Goal: Task Accomplishment & Management: Use online tool/utility

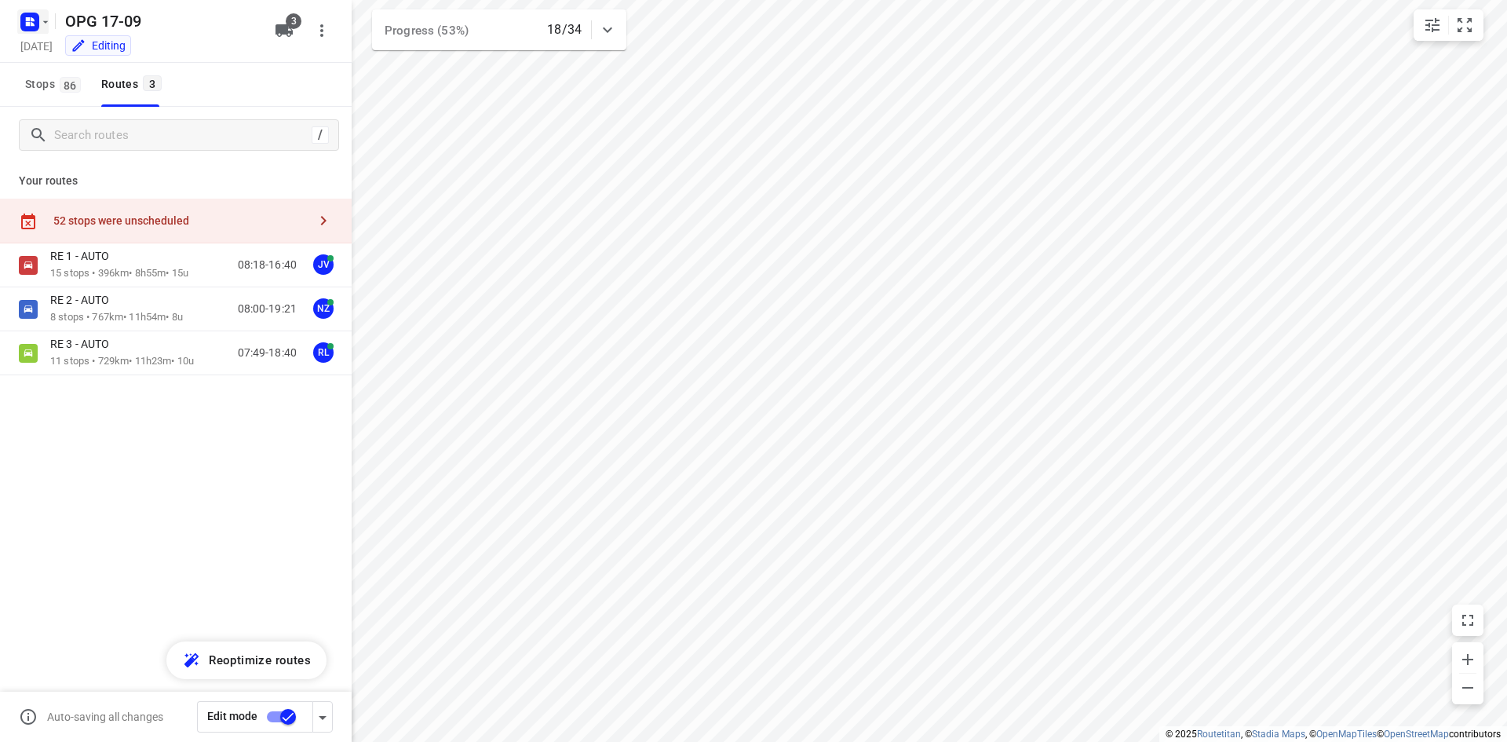
drag, startPoint x: 4, startPoint y: 15, endPoint x: 19, endPoint y: 22, distance: 16.5
click at [5, 15] on div "OPG 17-09 [DATE] Editing 3" at bounding box center [176, 31] width 352 height 63
click at [24, 22] on rect "button" at bounding box center [29, 22] width 19 height 19
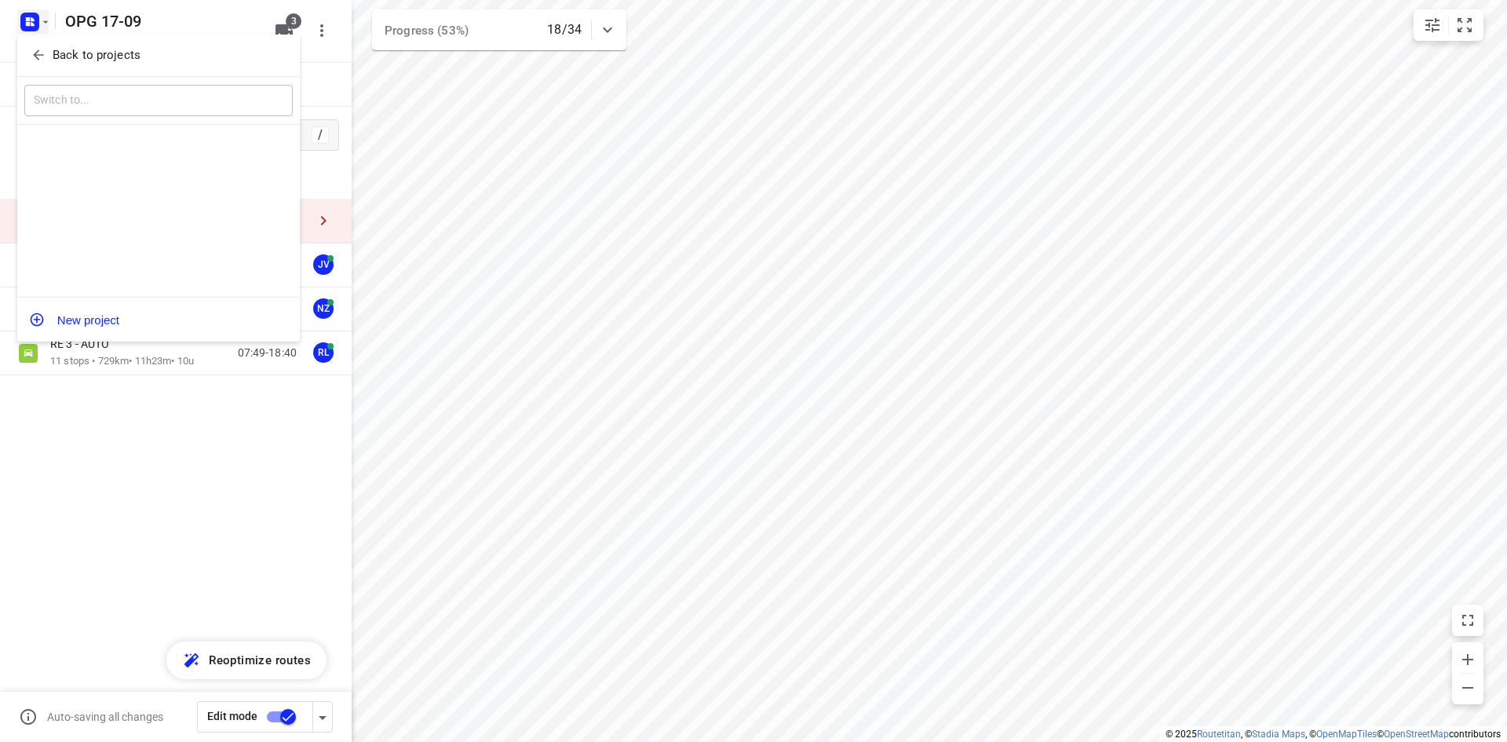
click at [42, 56] on icon "button" at bounding box center [39, 55] width 16 height 16
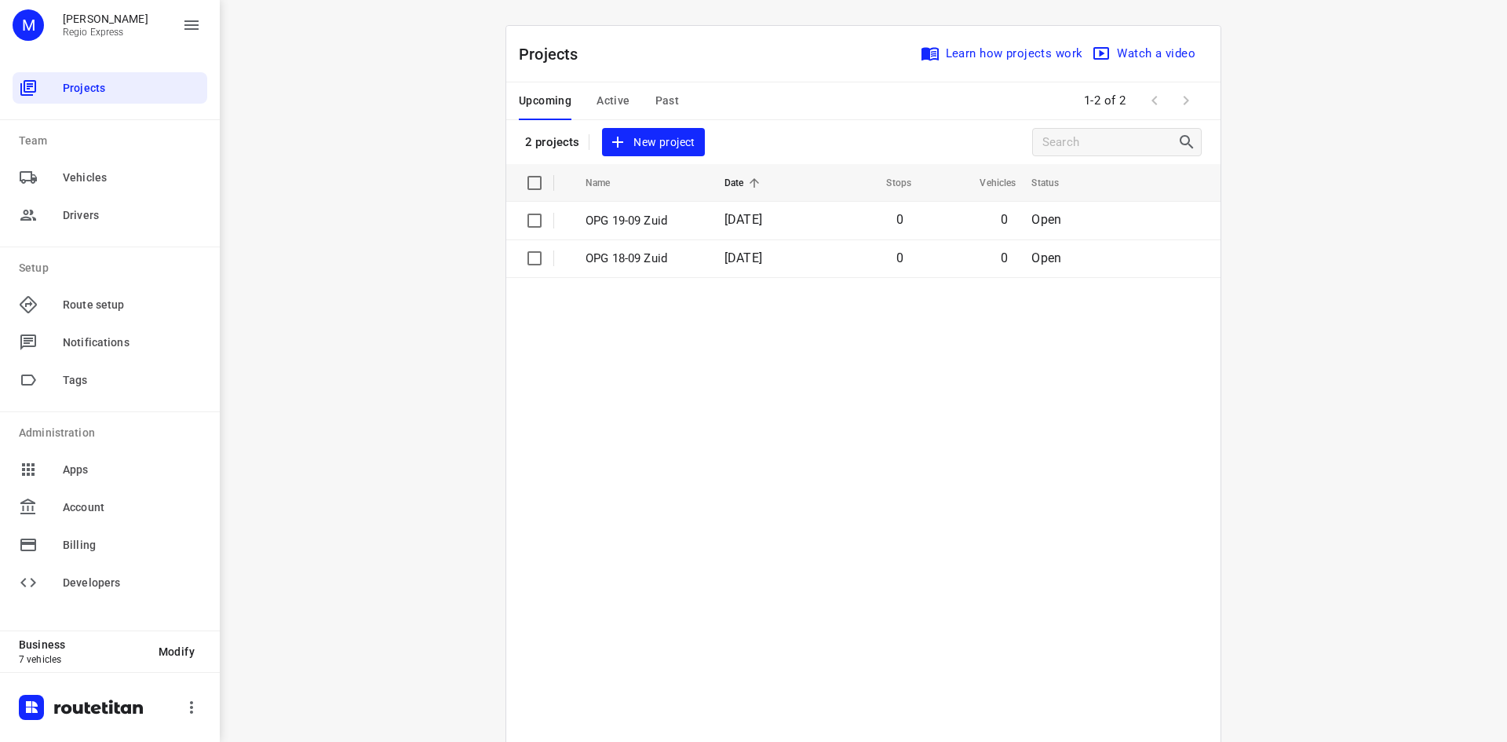
click at [607, 105] on span "Active" at bounding box center [613, 101] width 33 height 20
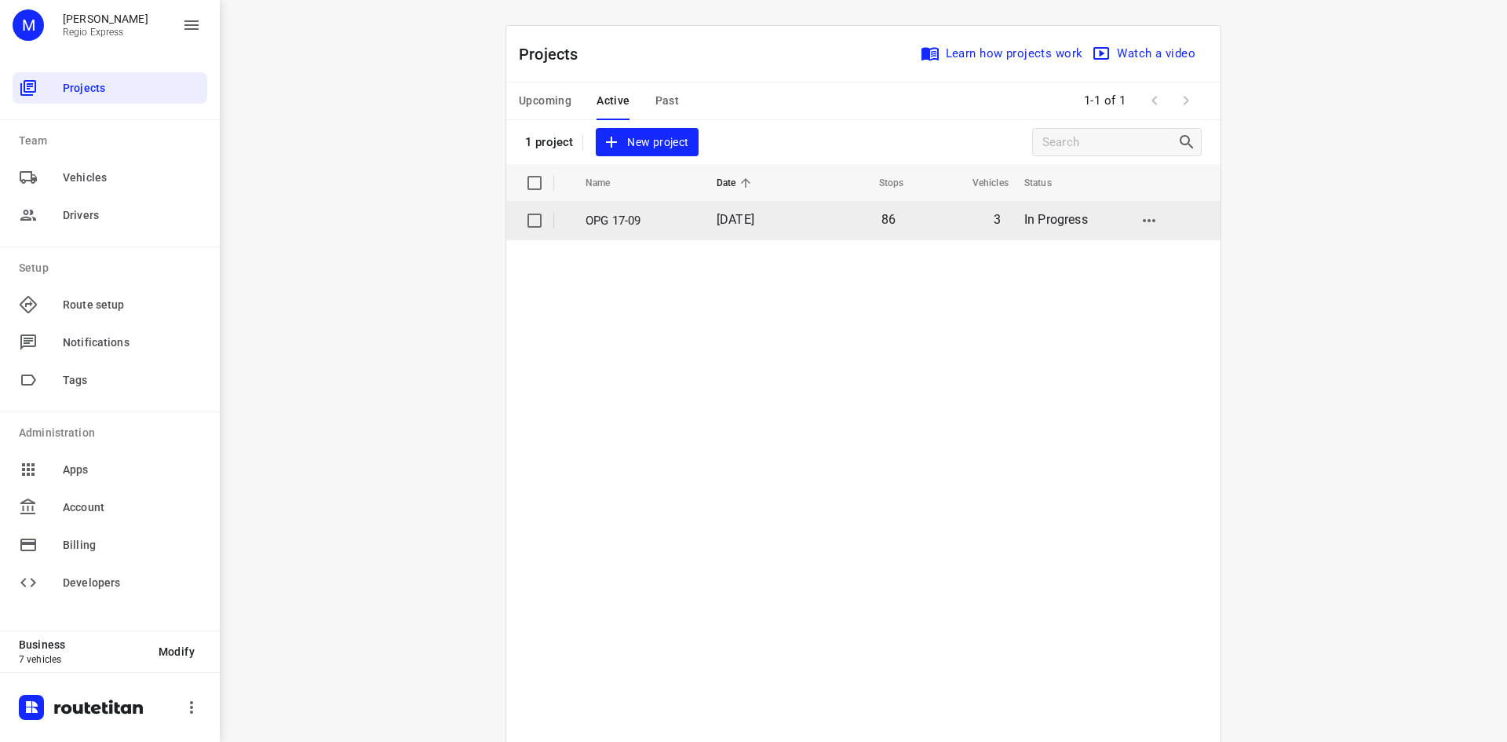
click at [638, 237] on td "OPG 17-09" at bounding box center [637, 221] width 134 height 38
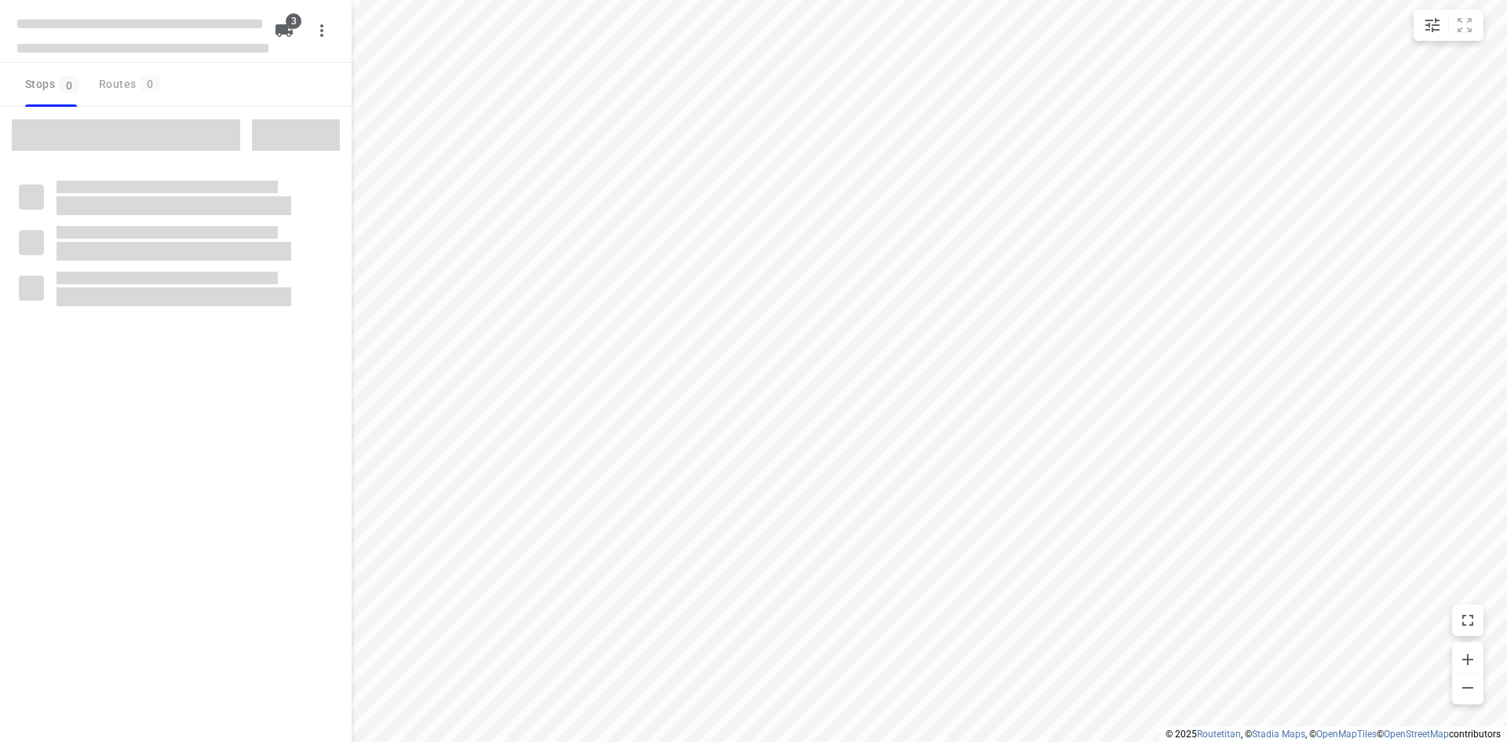
type input "distance"
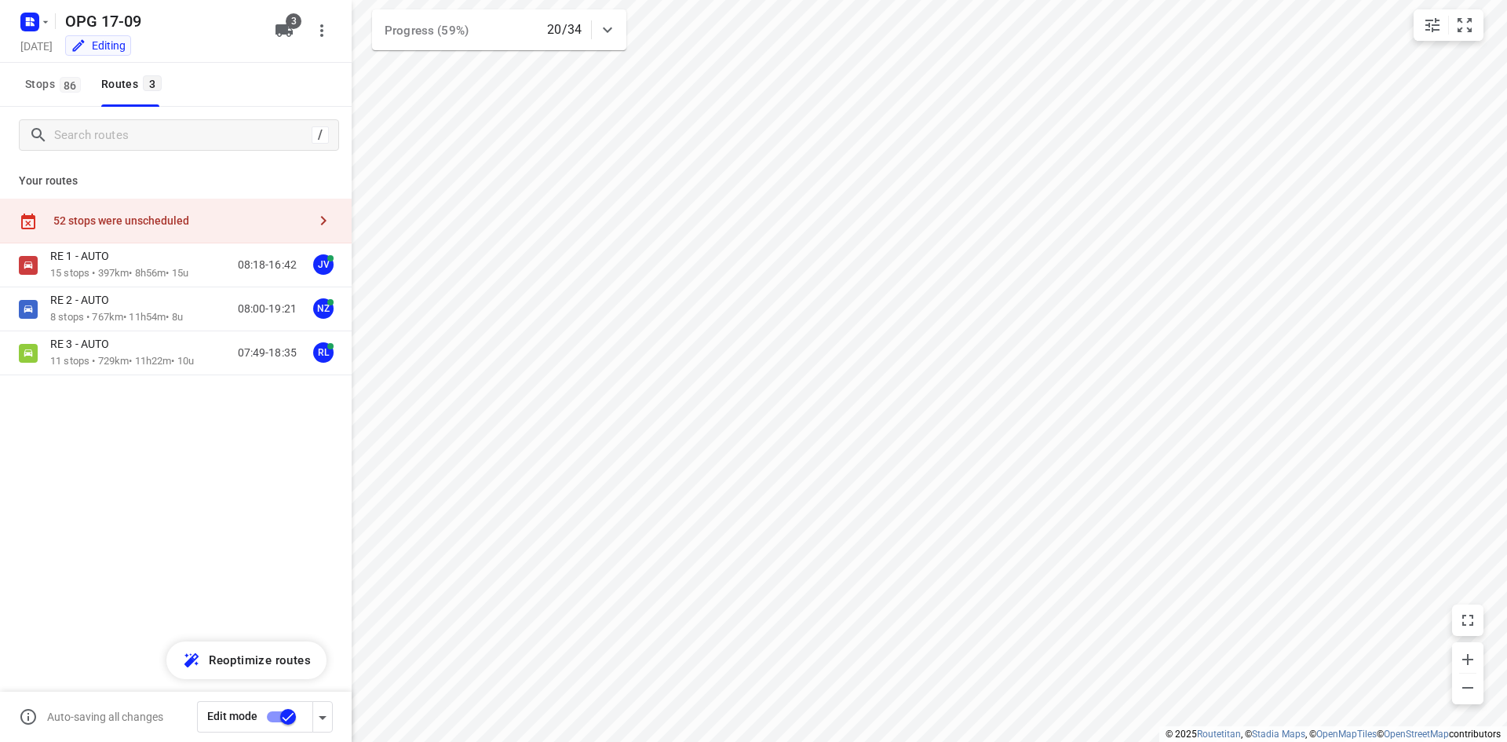
drag, startPoint x: 63, startPoint y: 83, endPoint x: 269, endPoint y: 478, distance: 445.7
click at [63, 83] on span "86" at bounding box center [70, 85] width 21 height 16
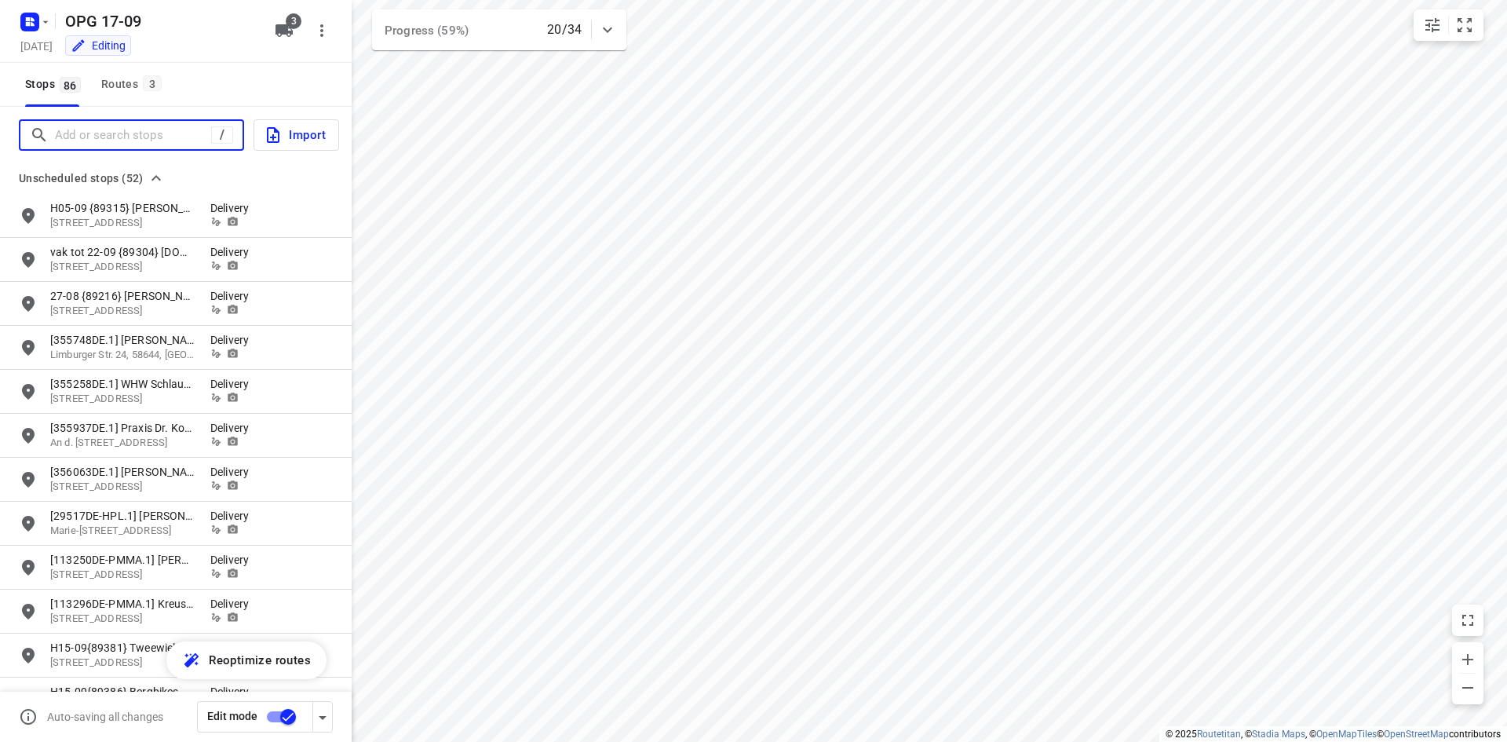
click at [132, 144] on input "Add or search stops" at bounding box center [133, 135] width 156 height 24
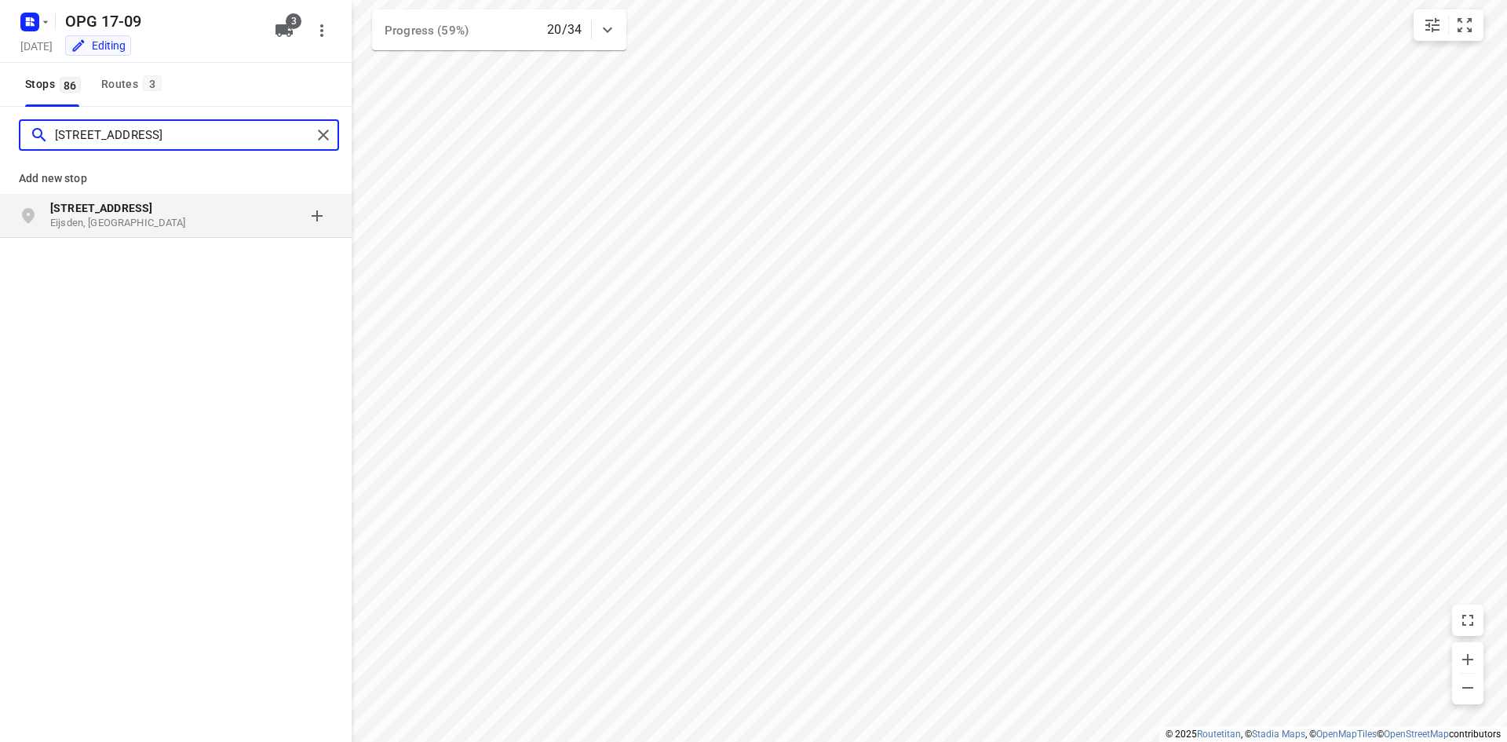
type input "[STREET_ADDRESS]"
click at [174, 216] on p "Eijsden, [GEOGRAPHIC_DATA]" at bounding box center [122, 223] width 144 height 15
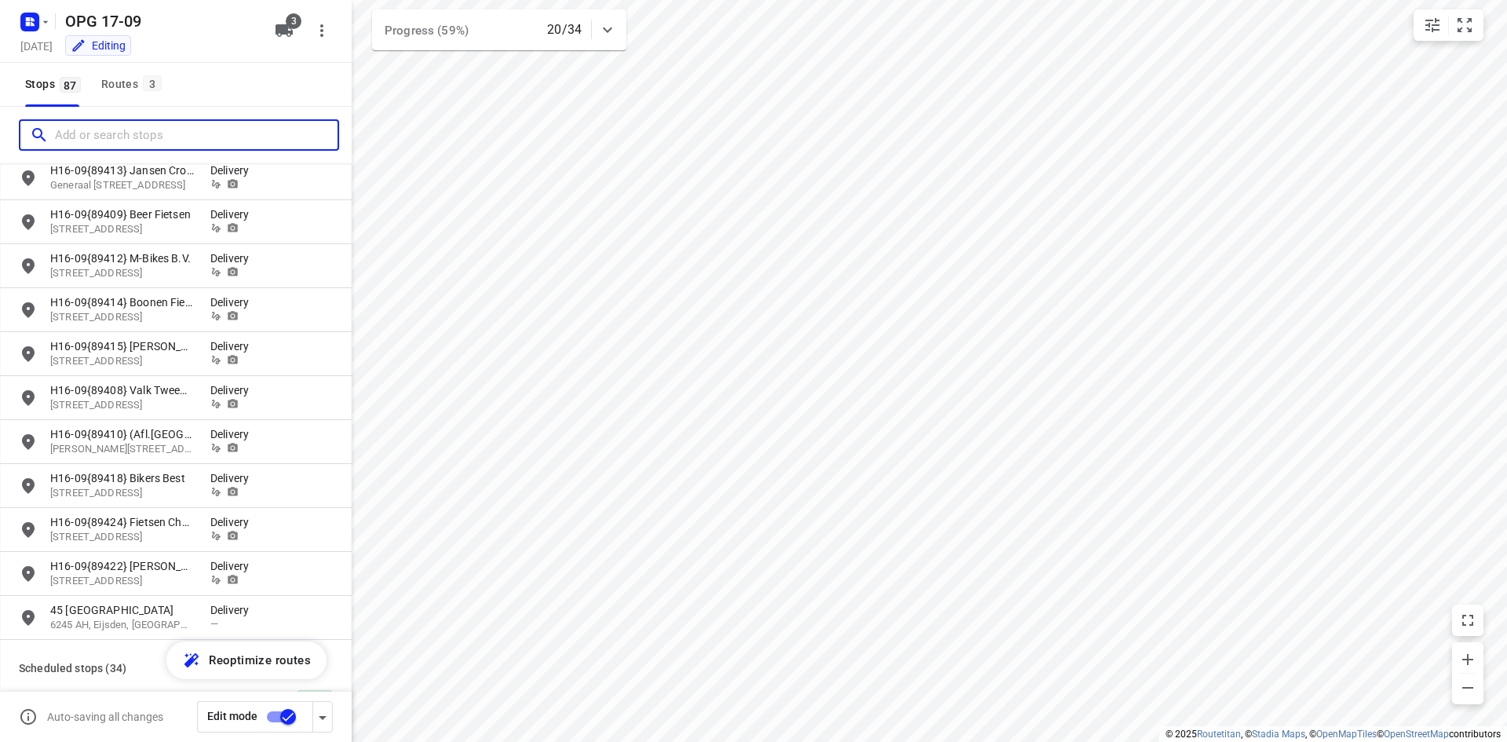
scroll to position [2120, 0]
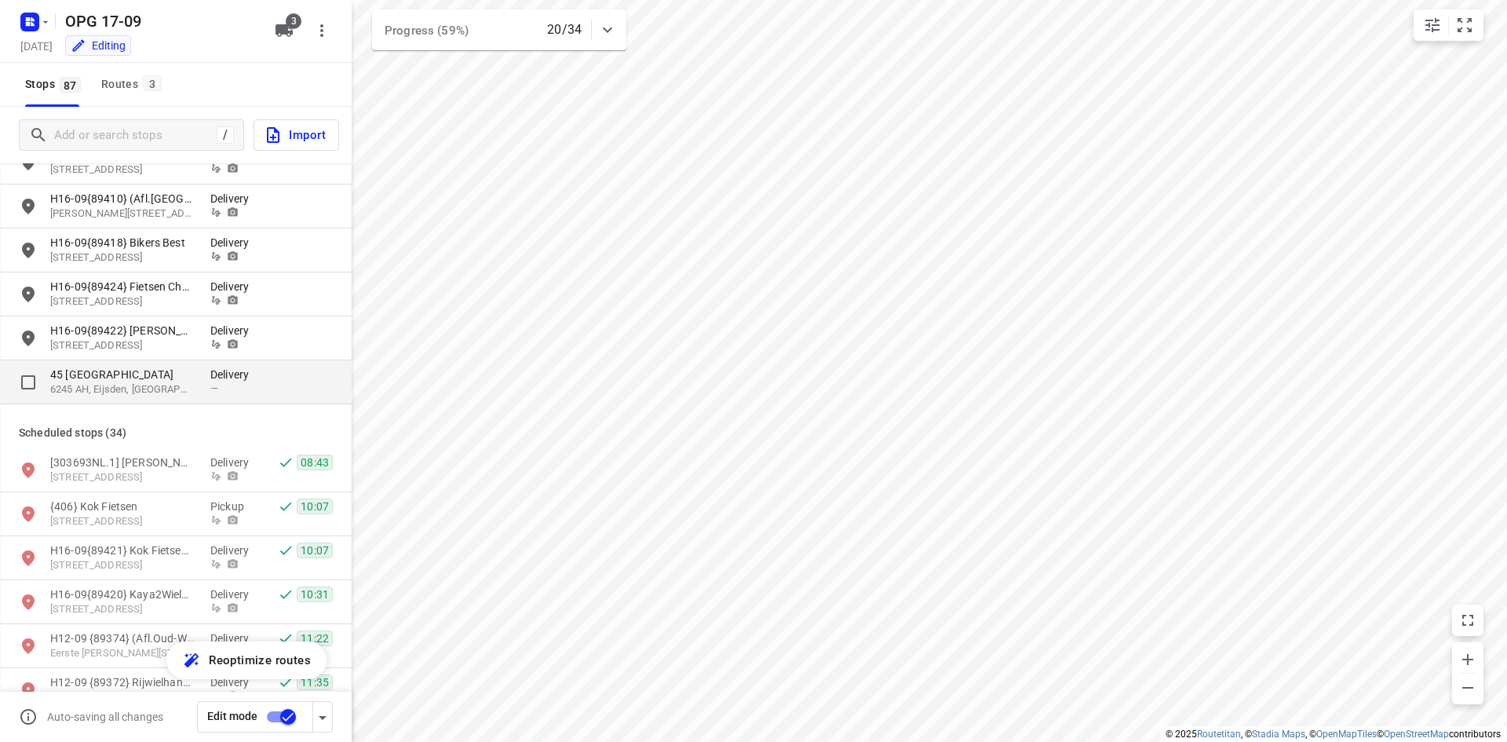
click at [193, 384] on p "6245 AH, Eijsden, [GEOGRAPHIC_DATA]" at bounding box center [122, 389] width 144 height 15
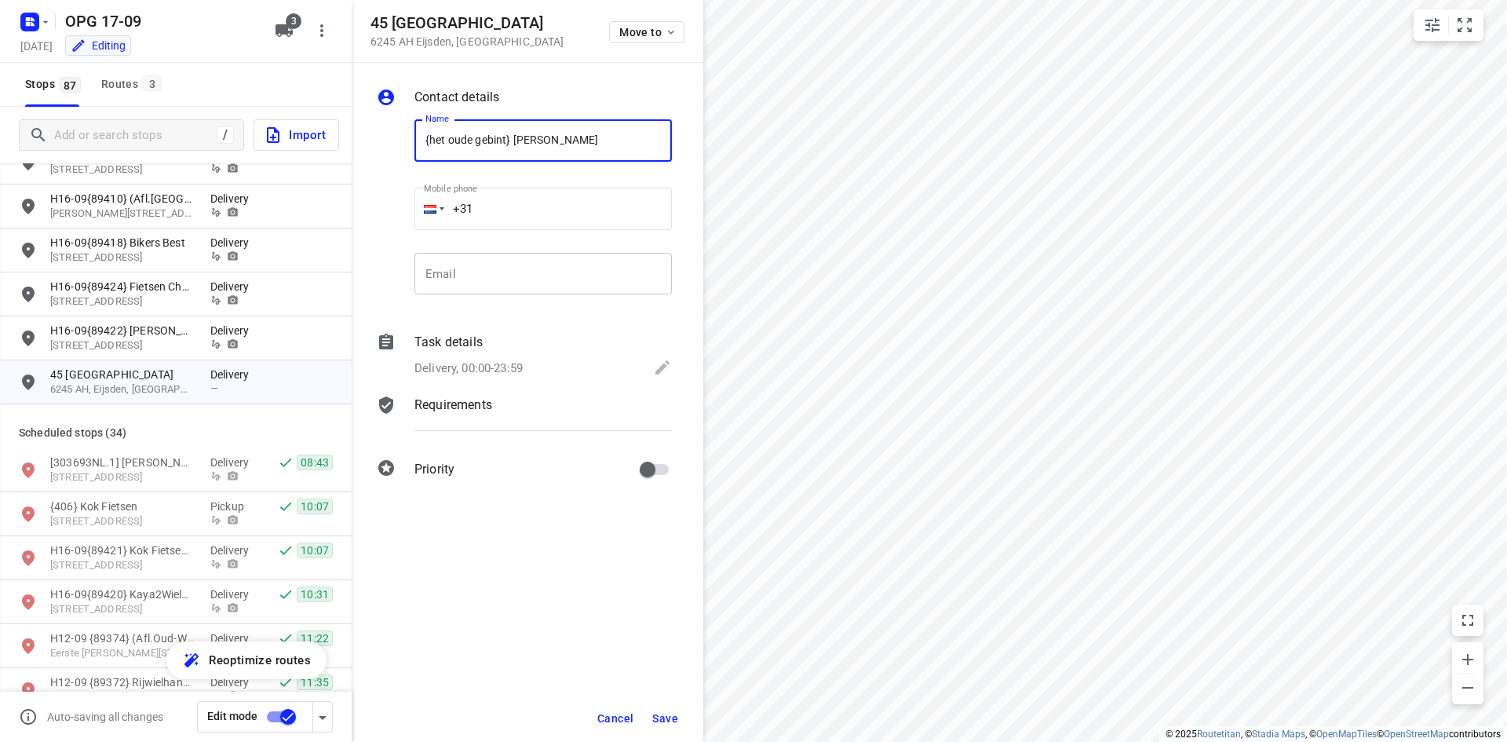
type input "{het oude gebint} [PERSON_NAME]"
click at [480, 276] on input "email" at bounding box center [544, 274] width 258 height 42
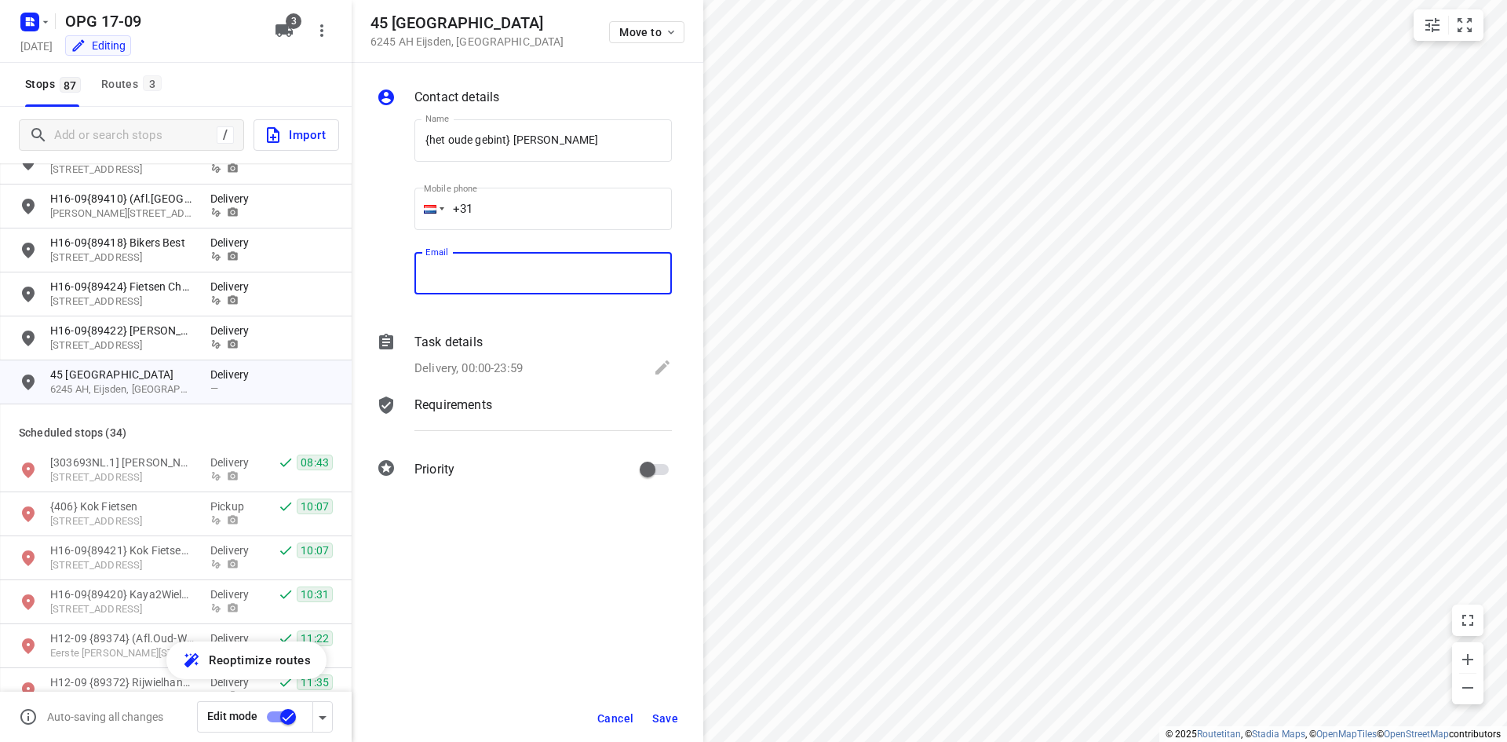
click at [522, 211] on input "+31" at bounding box center [544, 209] width 258 height 42
type input "[PHONE_NUMBER]"
click at [516, 342] on div "Task details" at bounding box center [544, 342] width 258 height 19
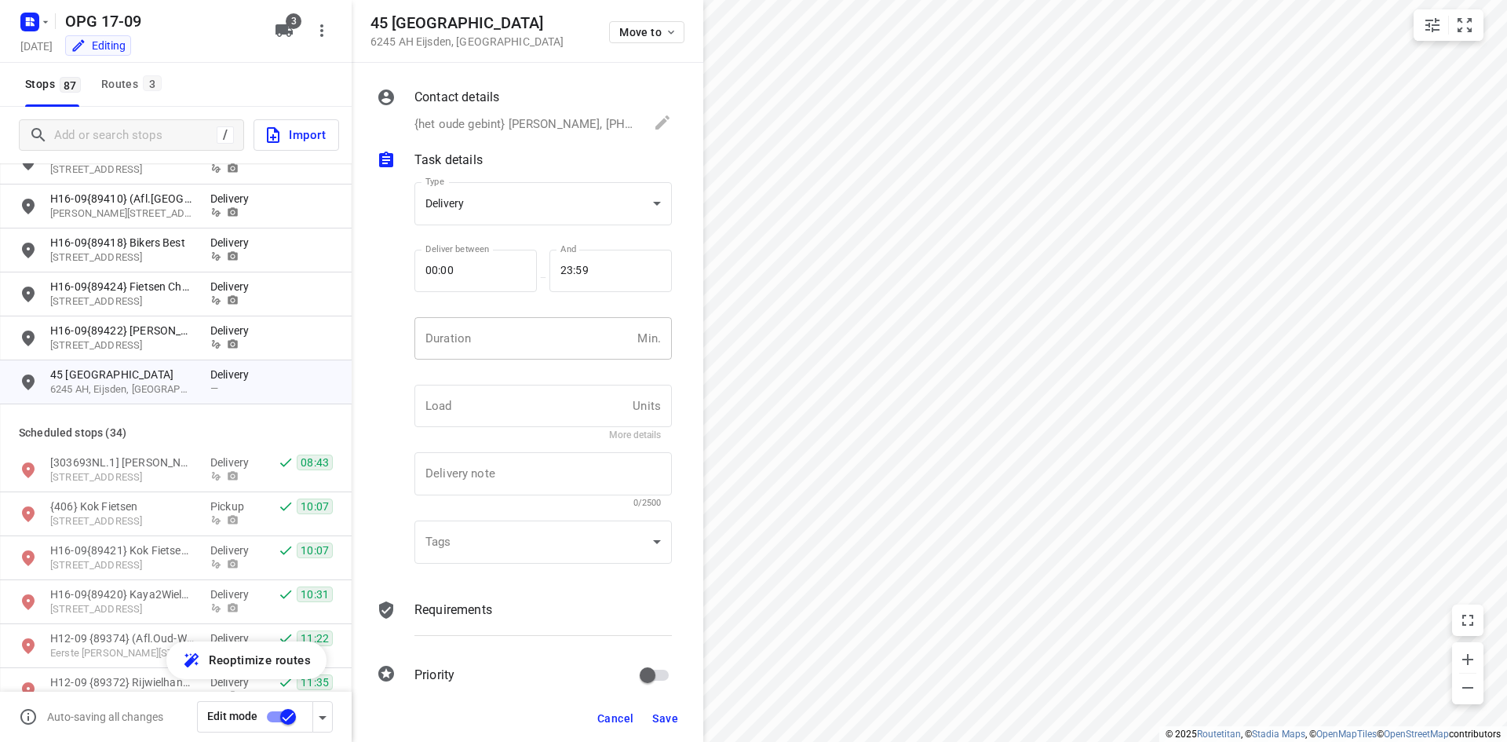
click at [514, 324] on input "number" at bounding box center [523, 338] width 217 height 42
type input "10"
type input "1"
click at [487, 604] on p "Requirements" at bounding box center [454, 610] width 78 height 19
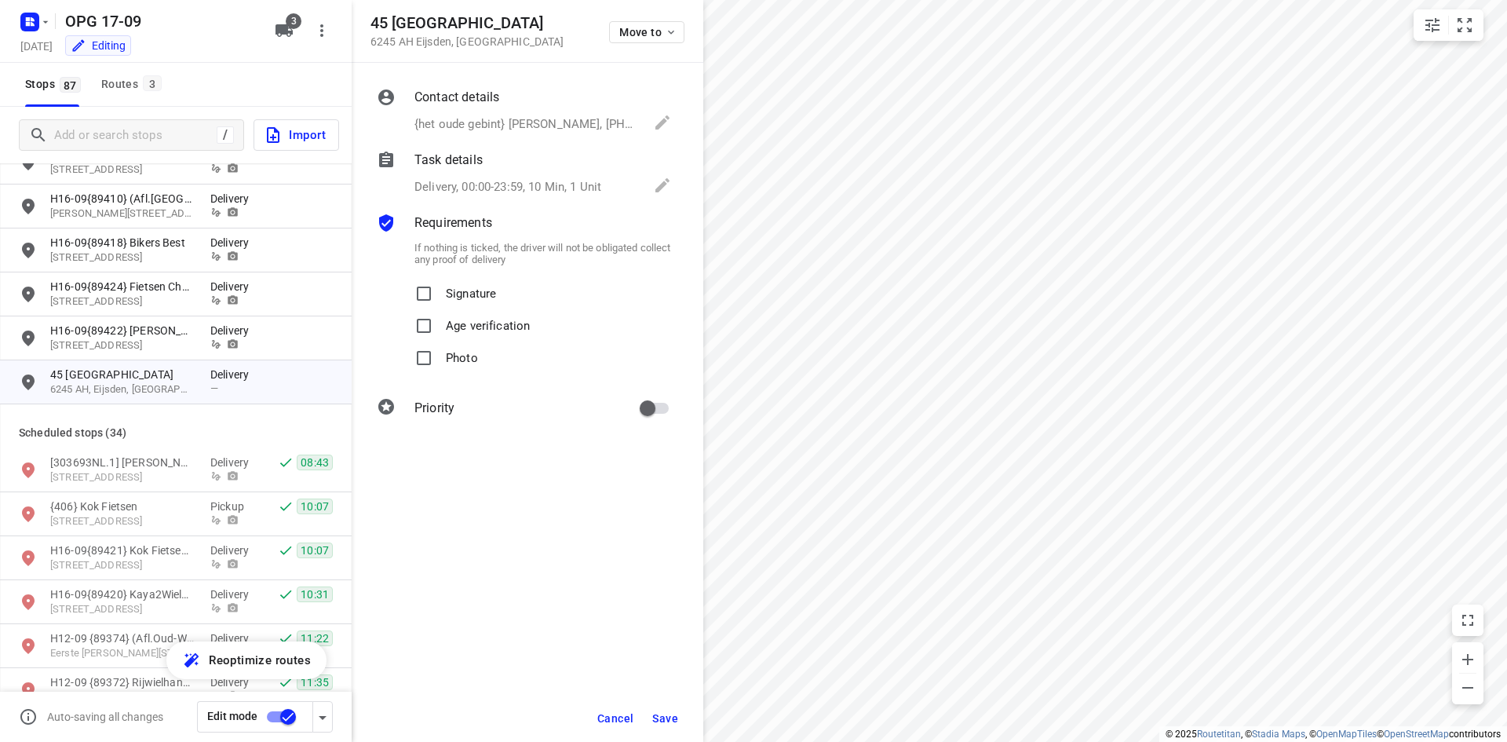
click at [448, 288] on p "Signature" at bounding box center [471, 289] width 50 height 23
click at [440, 288] on input "Signature" at bounding box center [423, 293] width 31 height 31
checkbox input "true"
click at [473, 362] on p "Photo" at bounding box center [462, 353] width 32 height 23
click at [440, 362] on input "Photo" at bounding box center [423, 357] width 31 height 31
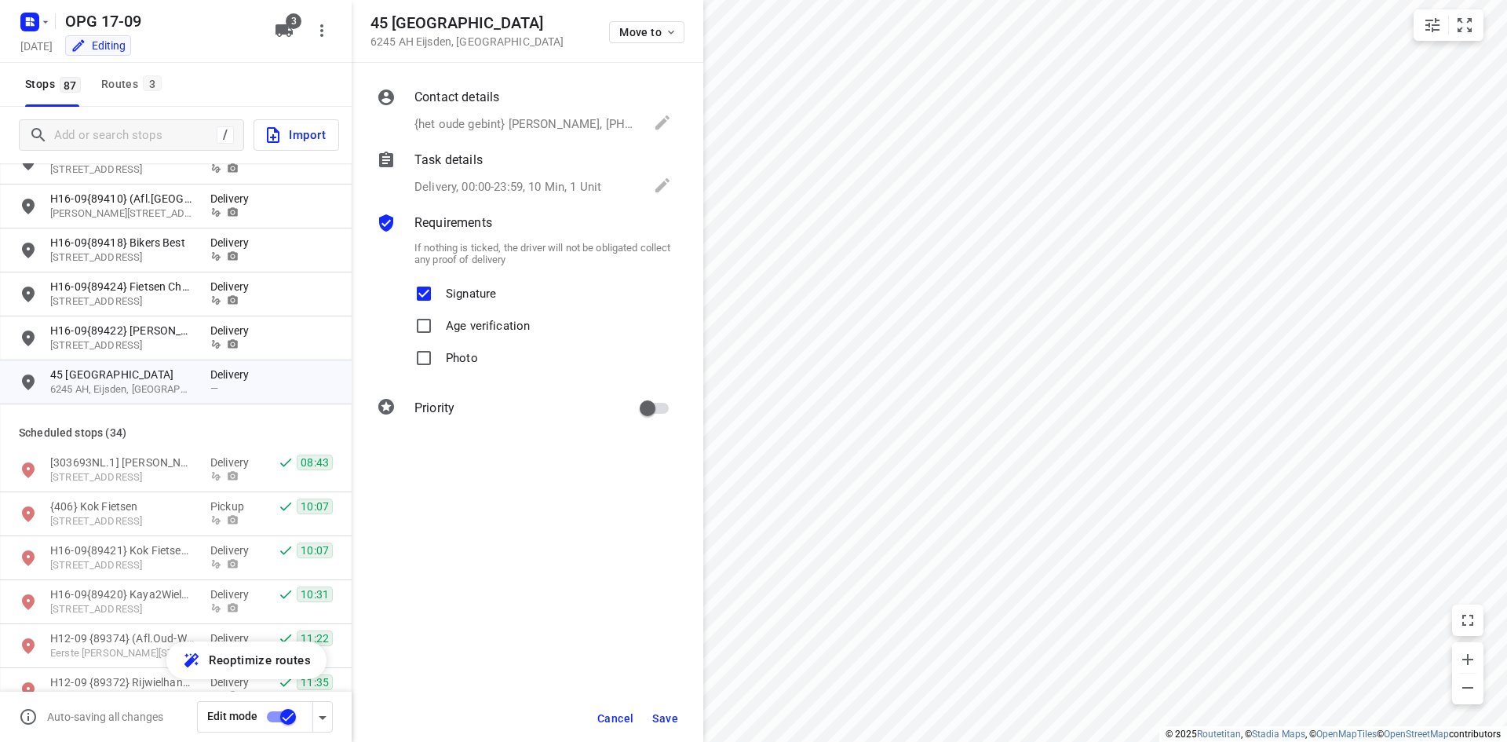
checkbox input "true"
click at [668, 707] on button "Save" at bounding box center [665, 718] width 38 height 28
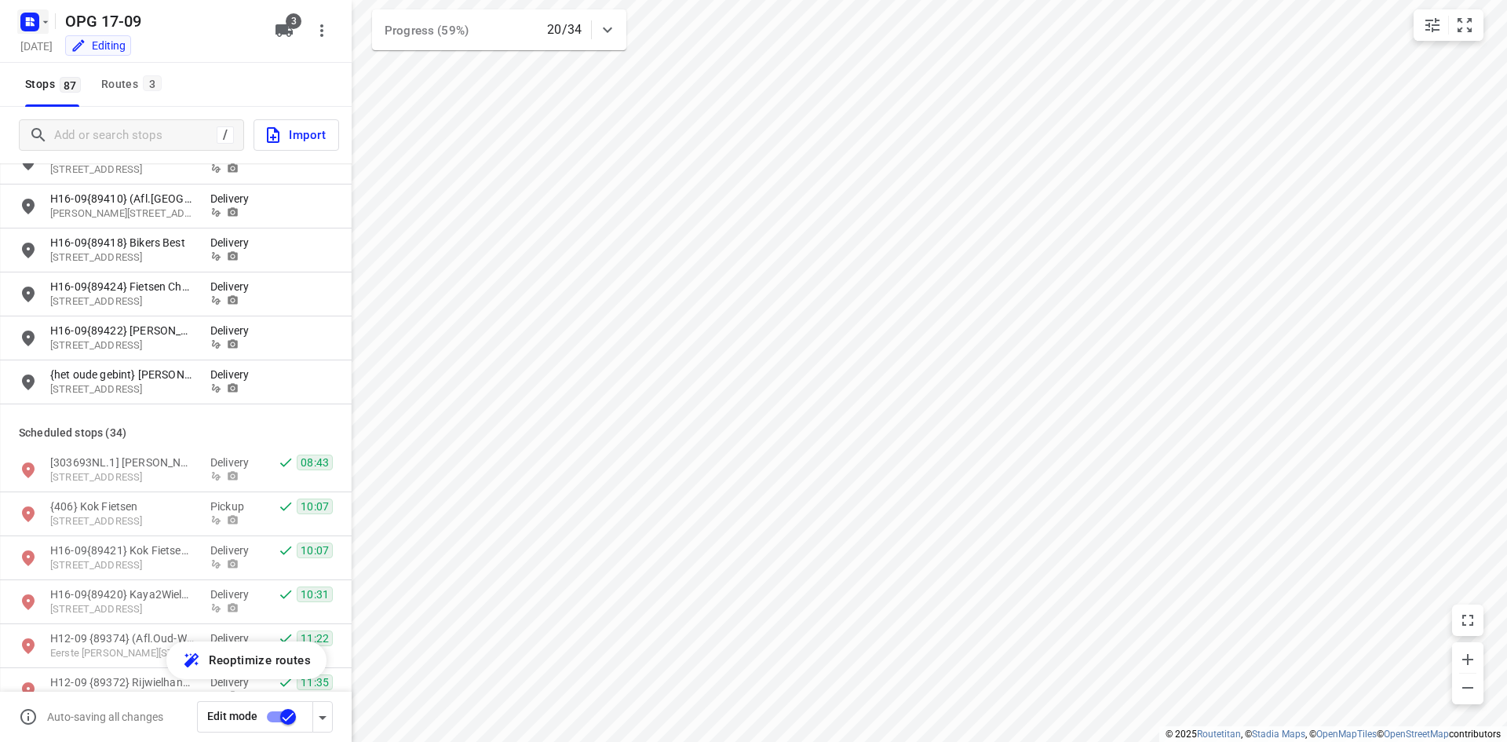
click at [34, 20] on icon "button" at bounding box center [33, 19] width 4 height 4
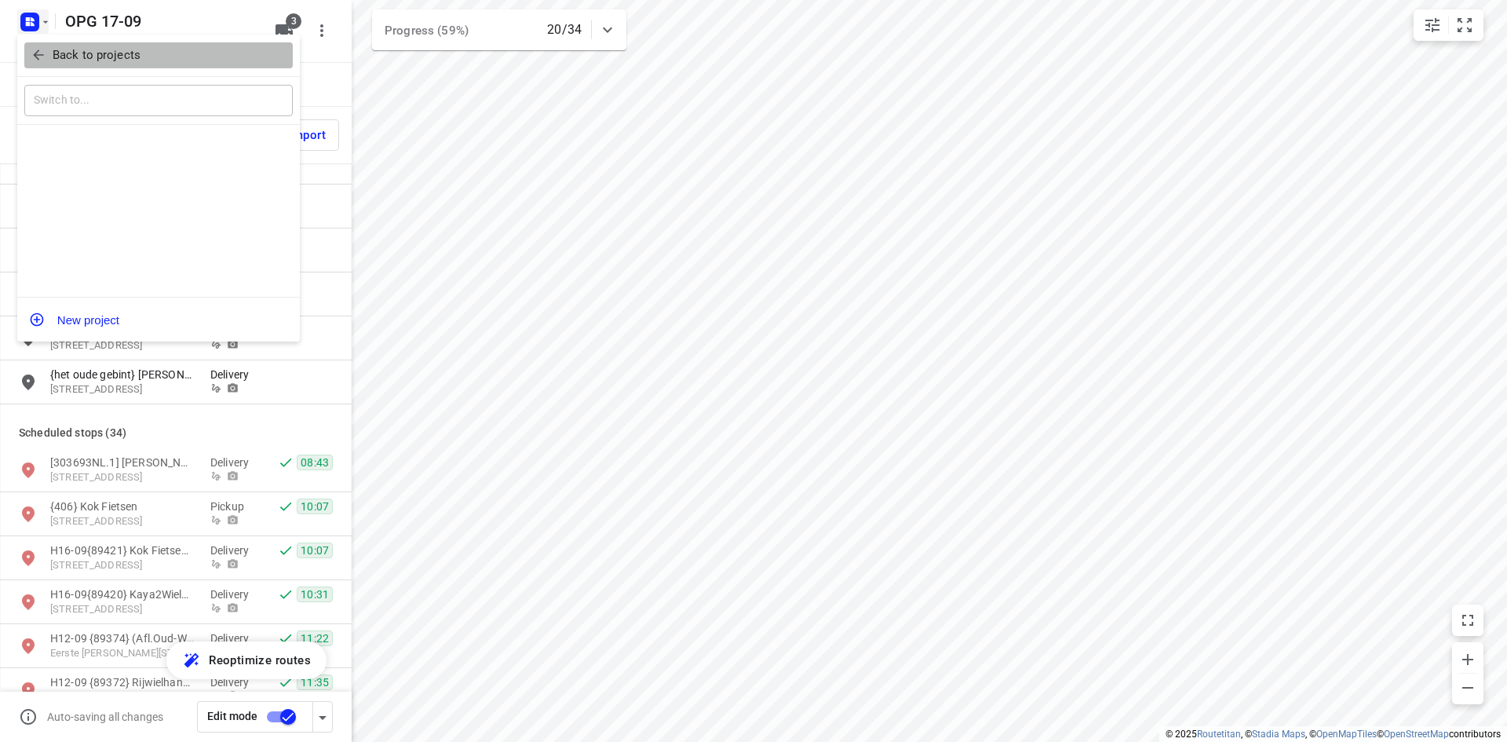
click at [41, 61] on icon "button" at bounding box center [39, 55] width 16 height 16
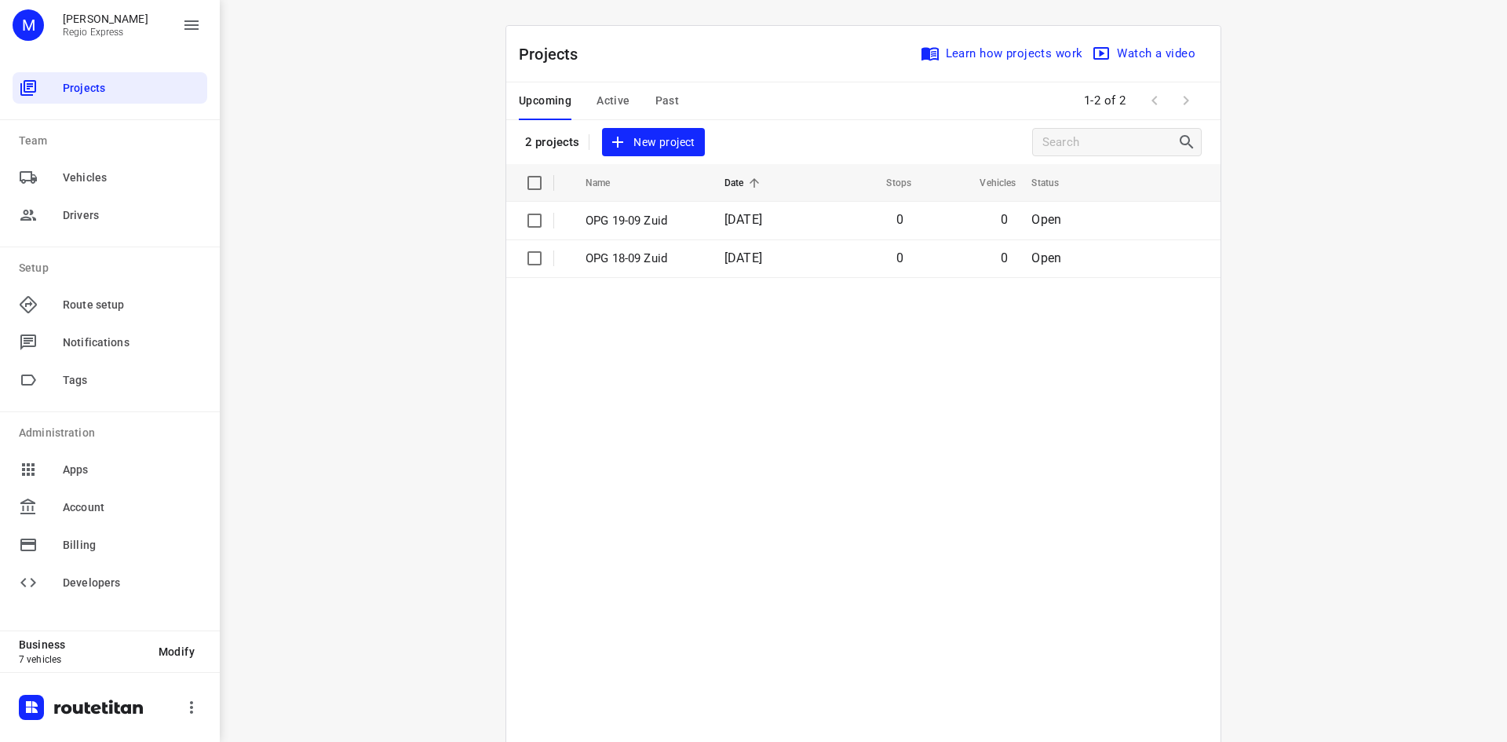
click at [623, 112] on button "Active" at bounding box center [613, 101] width 33 height 38
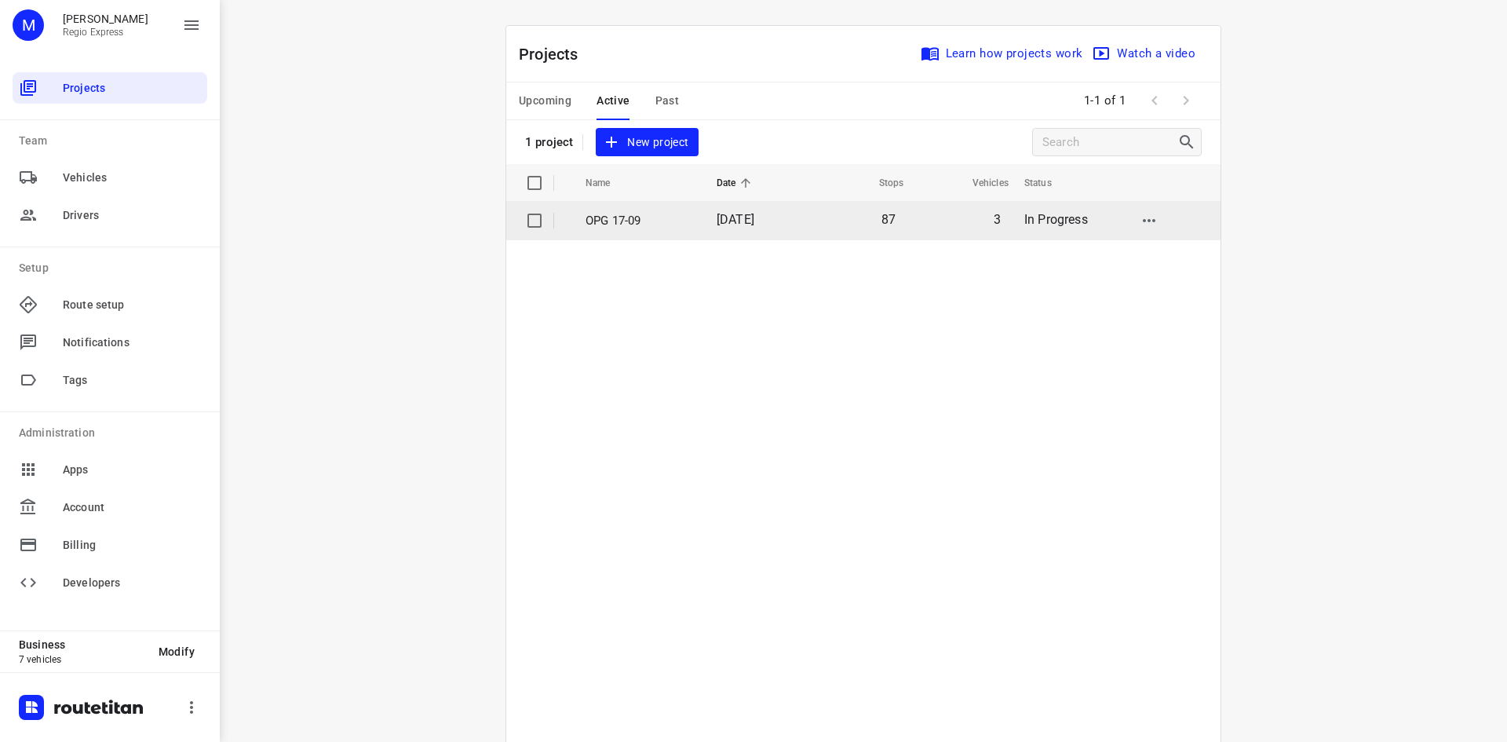
click at [717, 222] on span "[DATE]" at bounding box center [736, 219] width 38 height 15
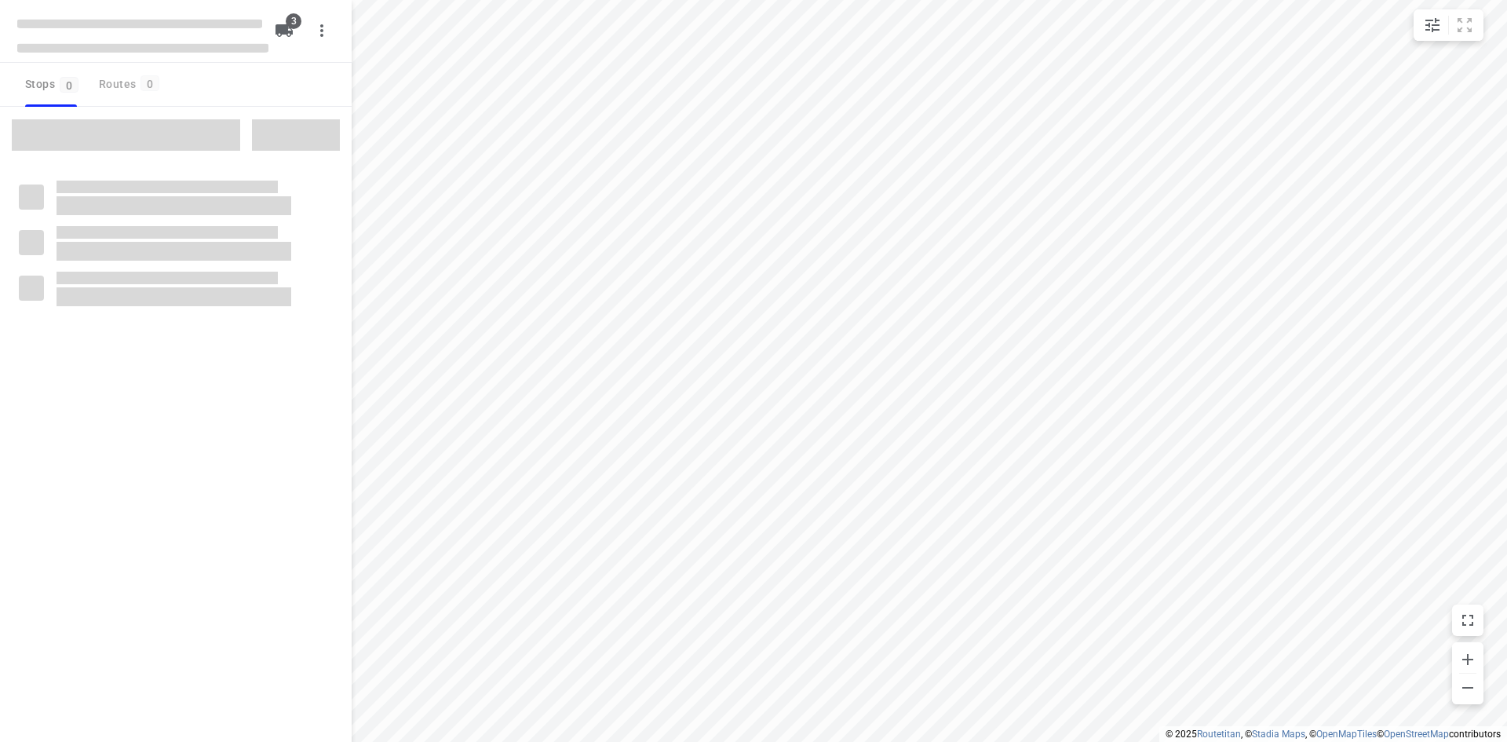
type input "distance"
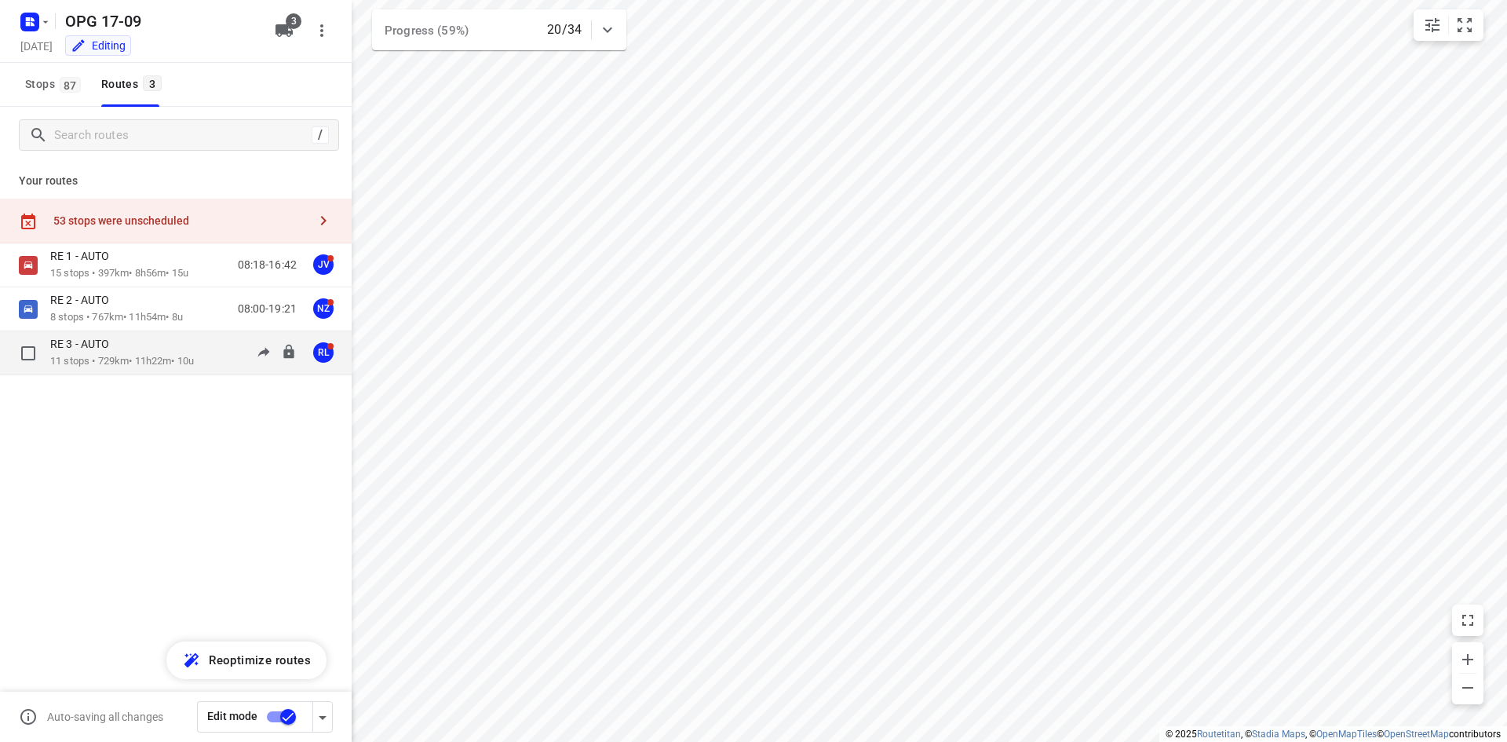
click at [175, 362] on p "11 stops • 729km • 11h22m • 10u" at bounding box center [122, 361] width 144 height 15
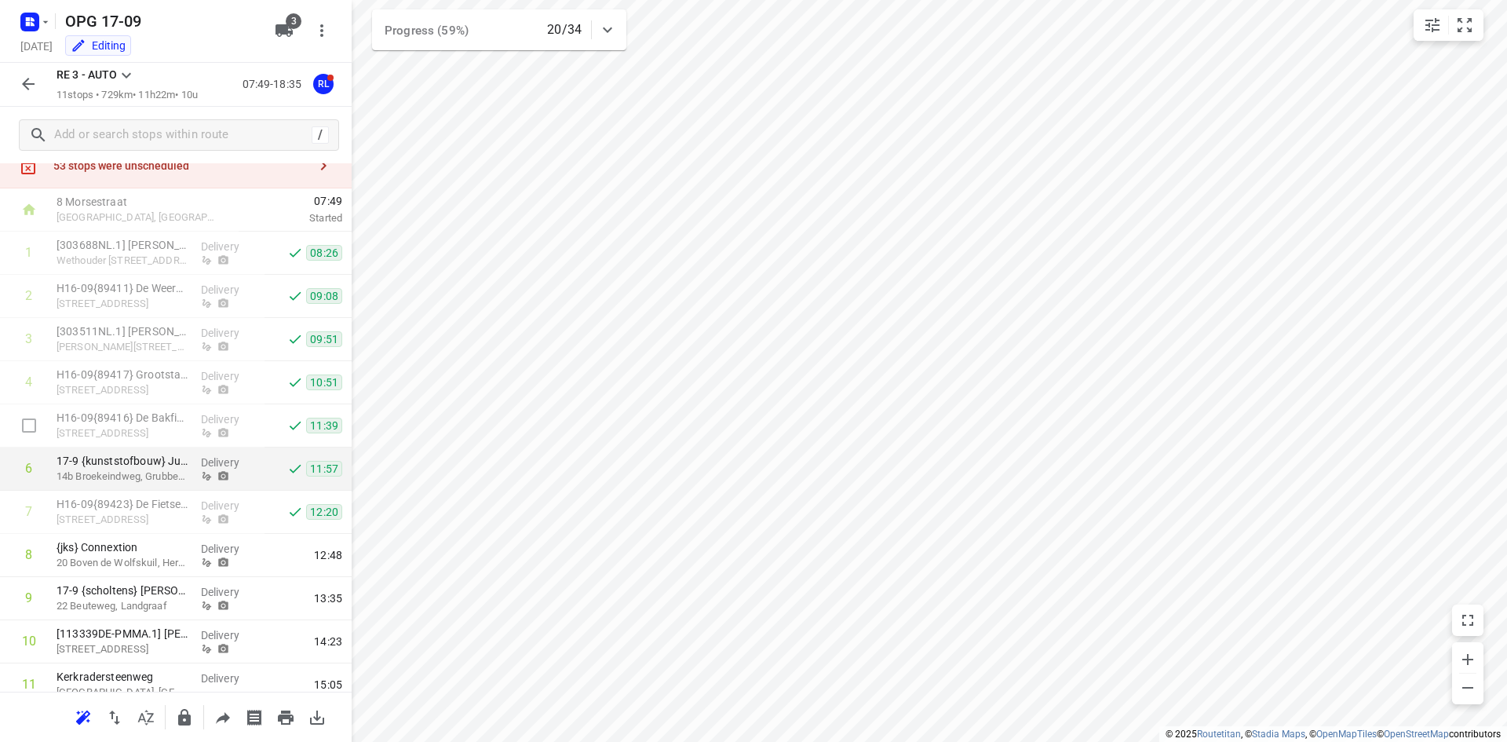
scroll to position [113, 0]
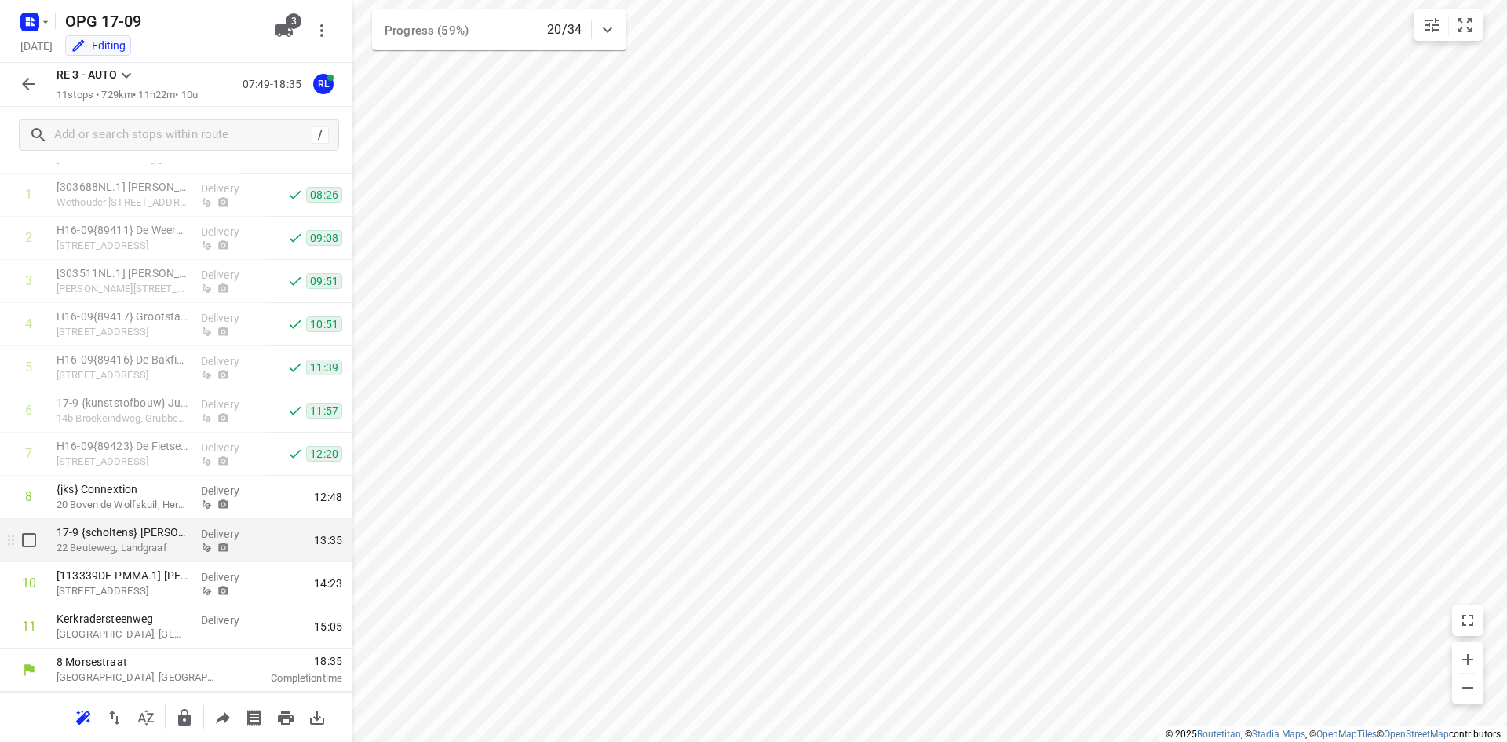
click at [195, 538] on div "Delivery" at bounding box center [230, 540] width 71 height 43
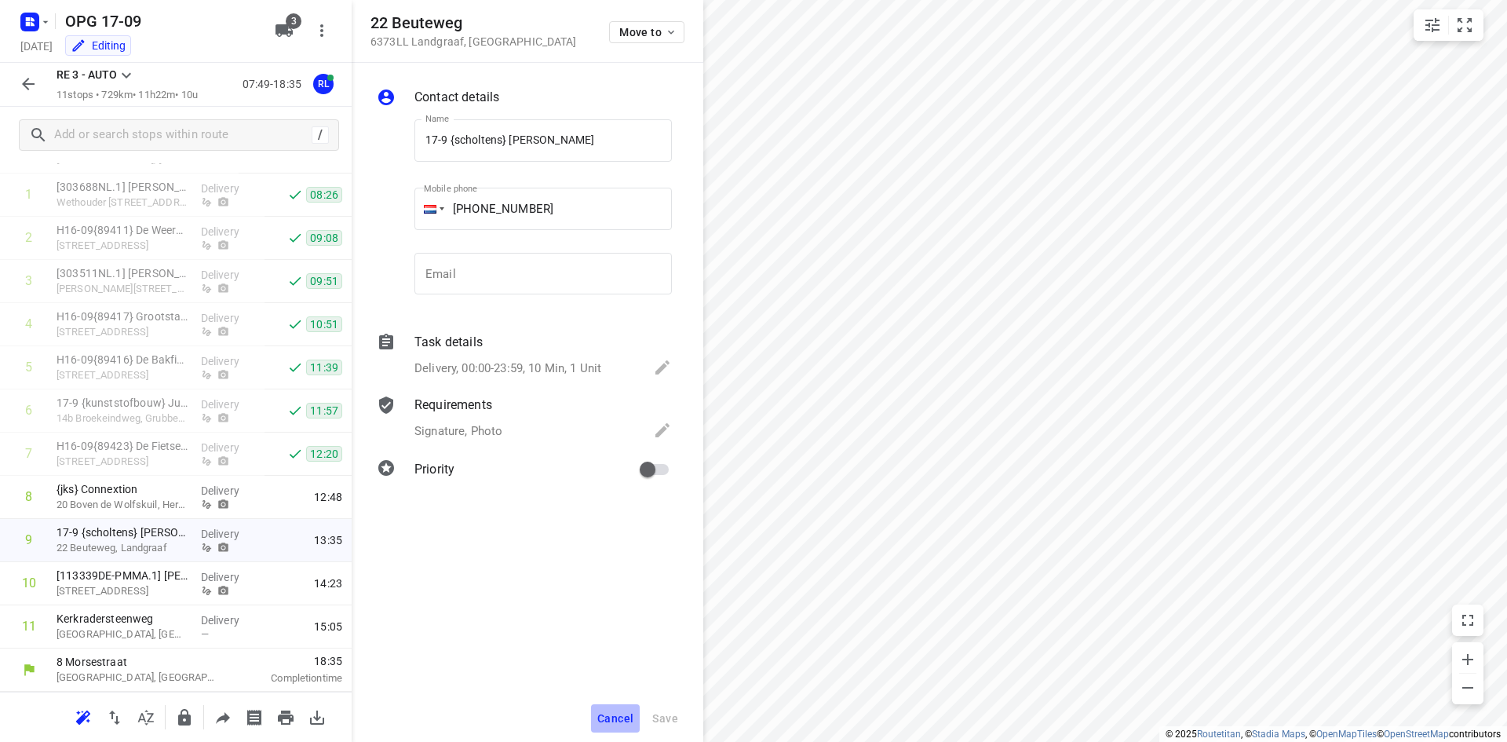
click at [618, 709] on button "Cancel" at bounding box center [615, 718] width 49 height 28
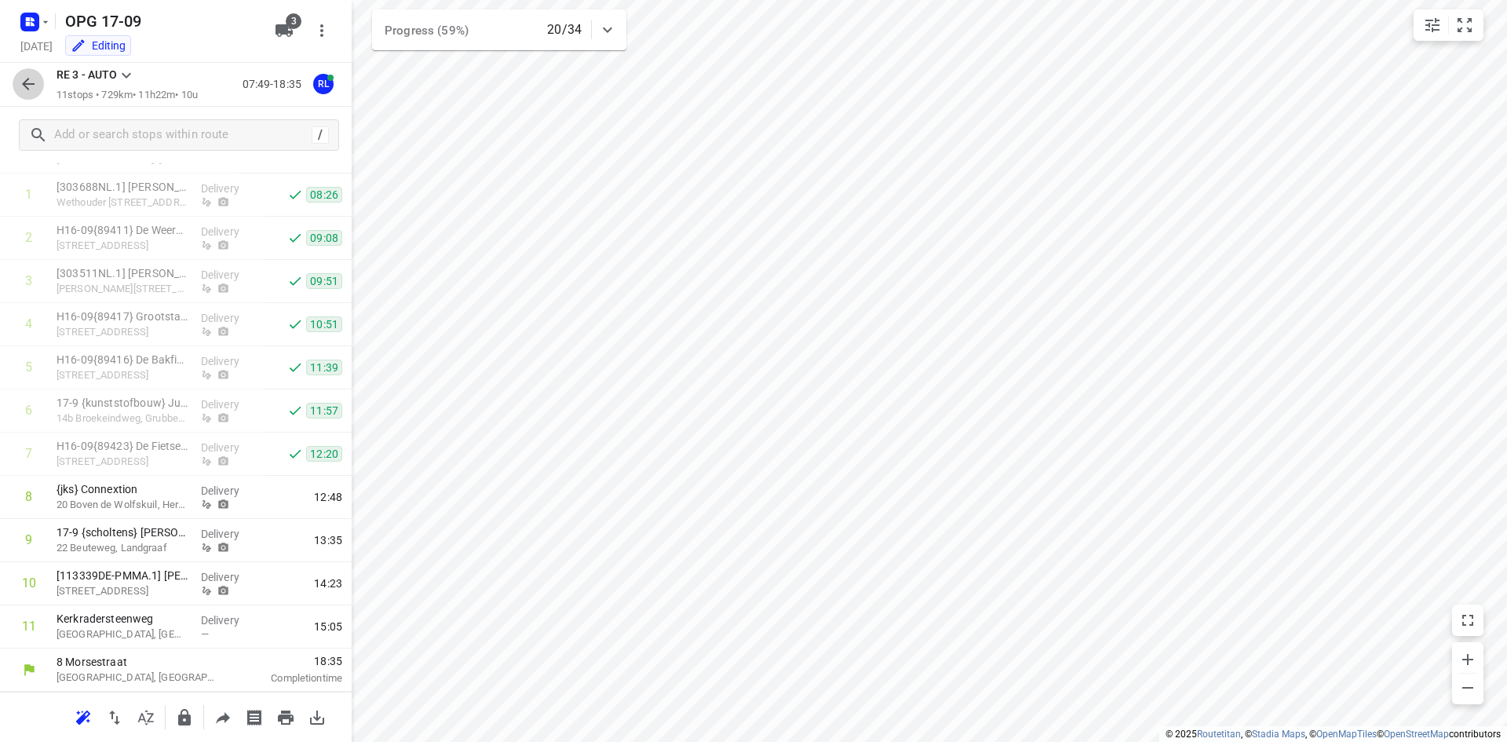
click at [36, 83] on icon "button" at bounding box center [28, 84] width 19 height 19
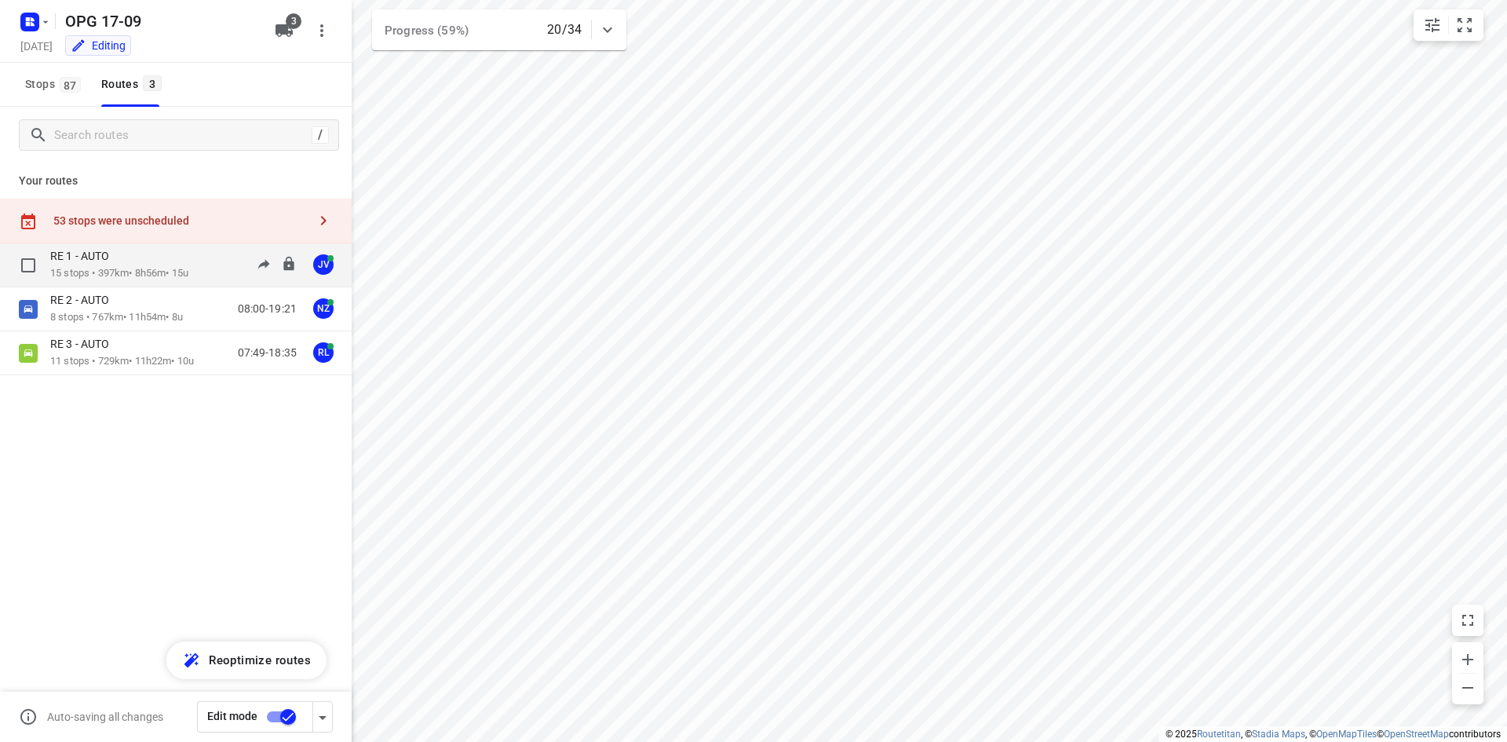
click at [188, 268] on p "15 stops • 397km • 8h56m • 15u" at bounding box center [119, 273] width 138 height 15
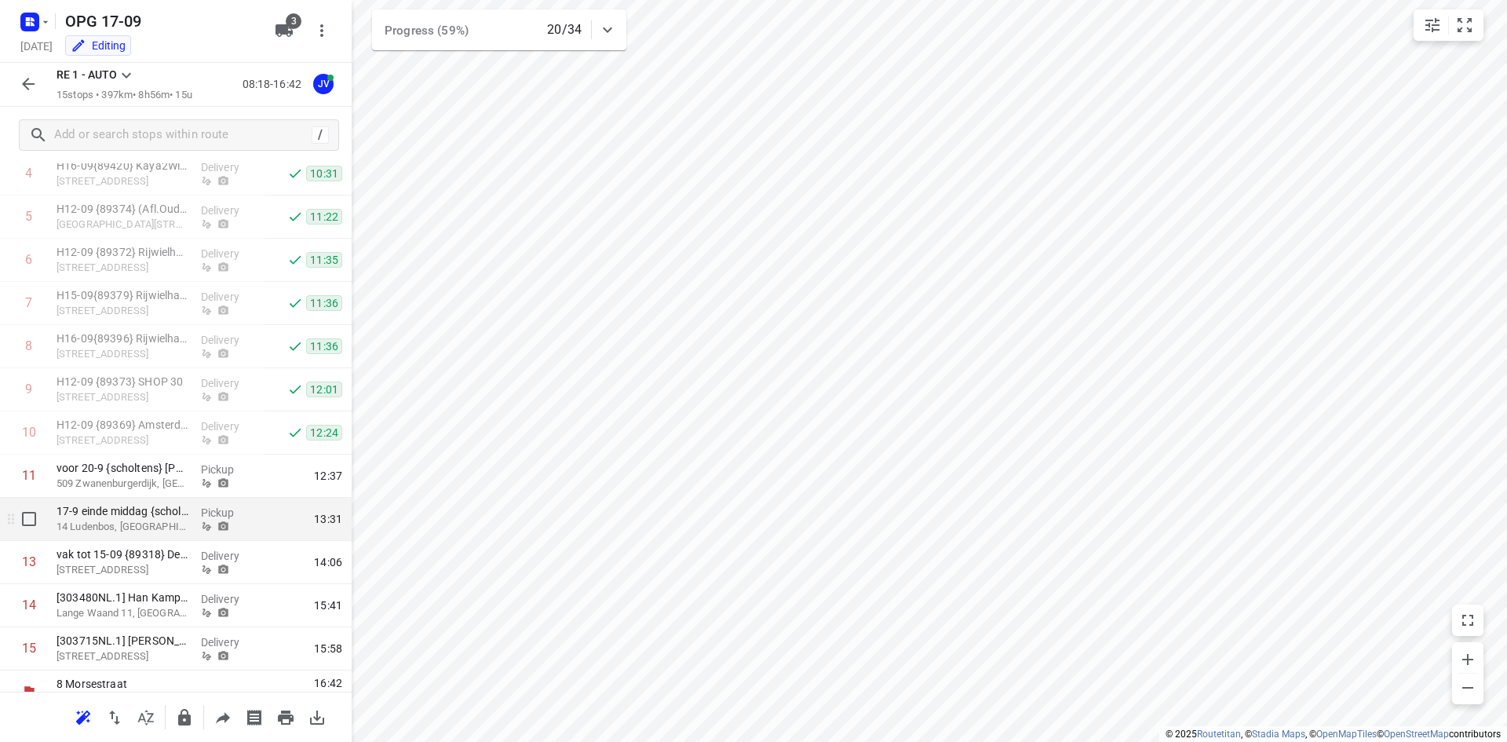
scroll to position [286, 0]
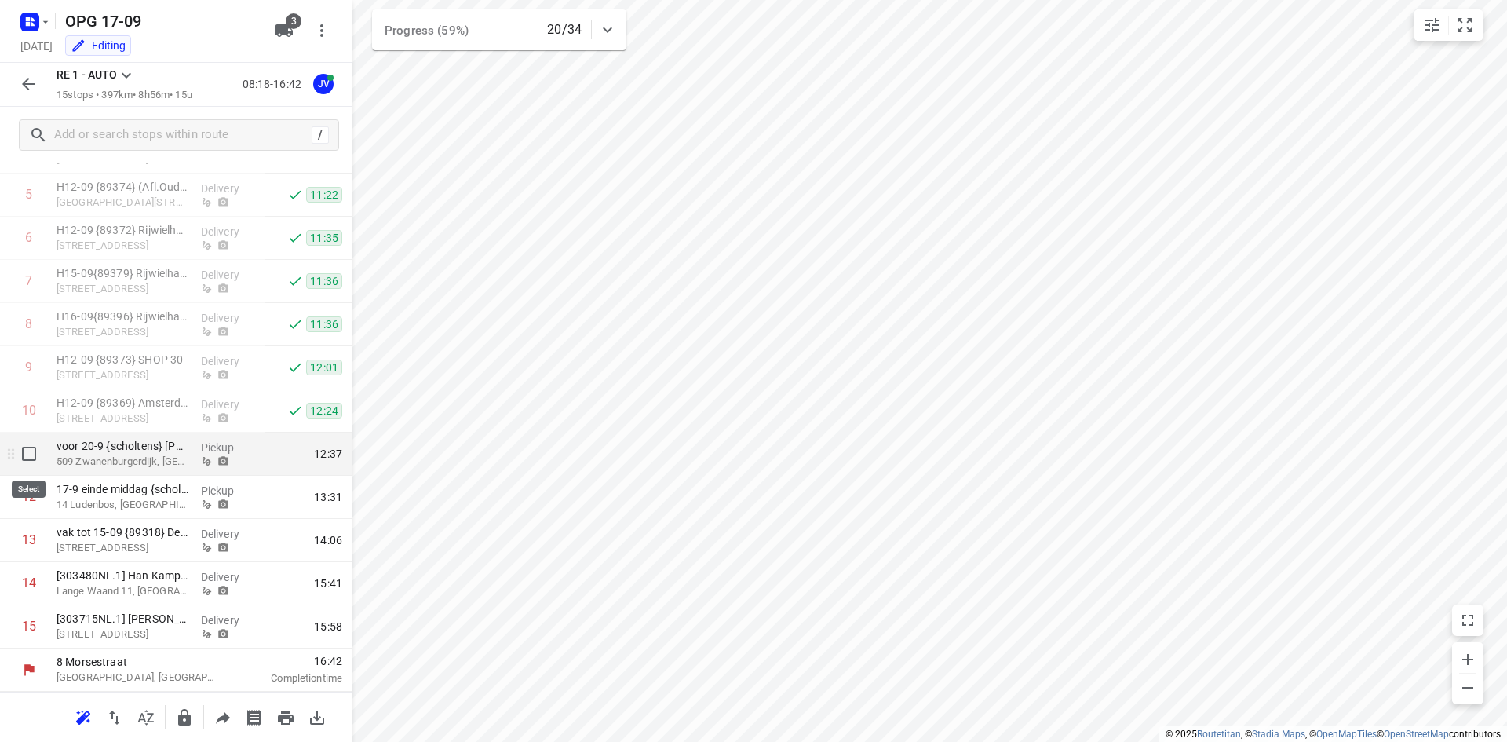
click at [27, 461] on input "checkbox" at bounding box center [28, 453] width 31 height 31
checkbox input "true"
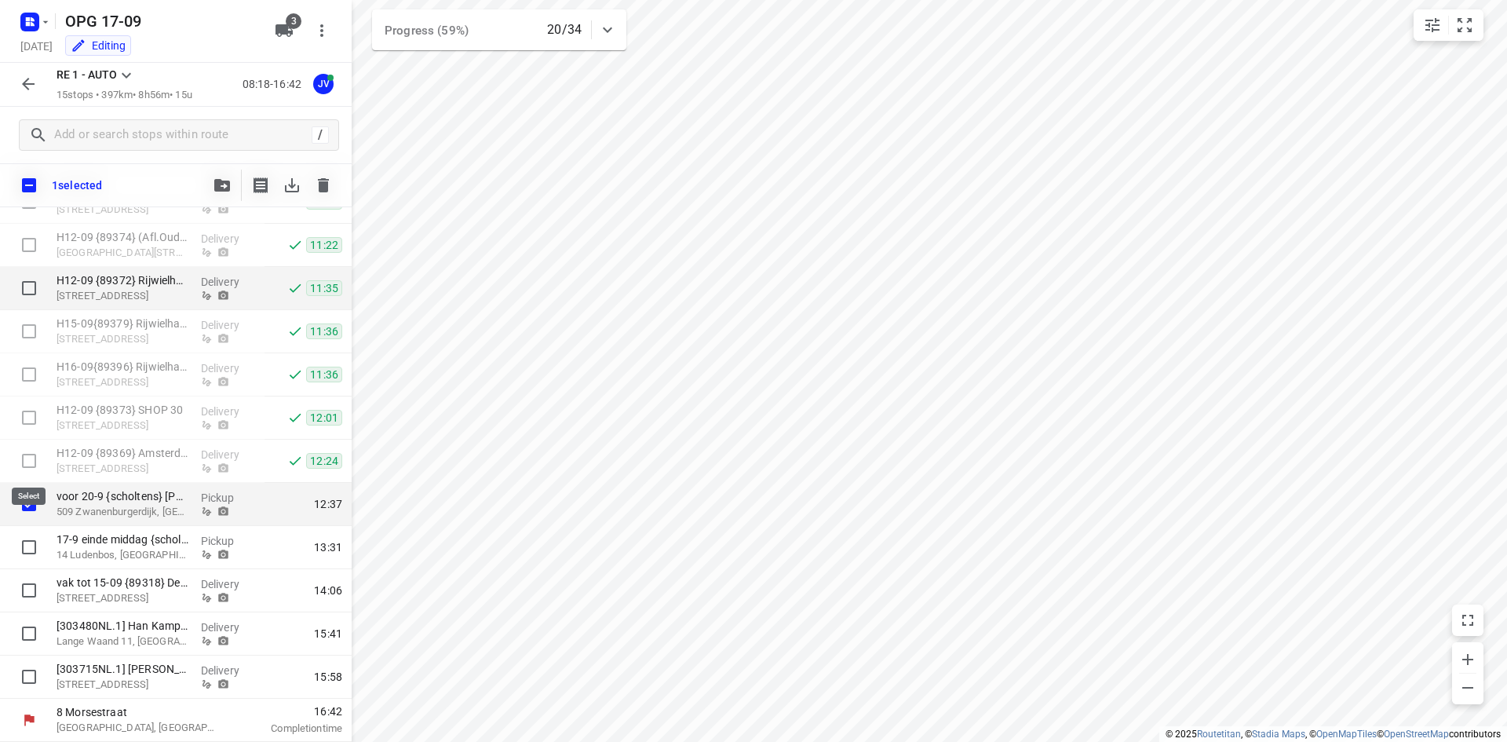
scroll to position [280, 0]
click at [218, 179] on icon "button" at bounding box center [222, 185] width 16 height 13
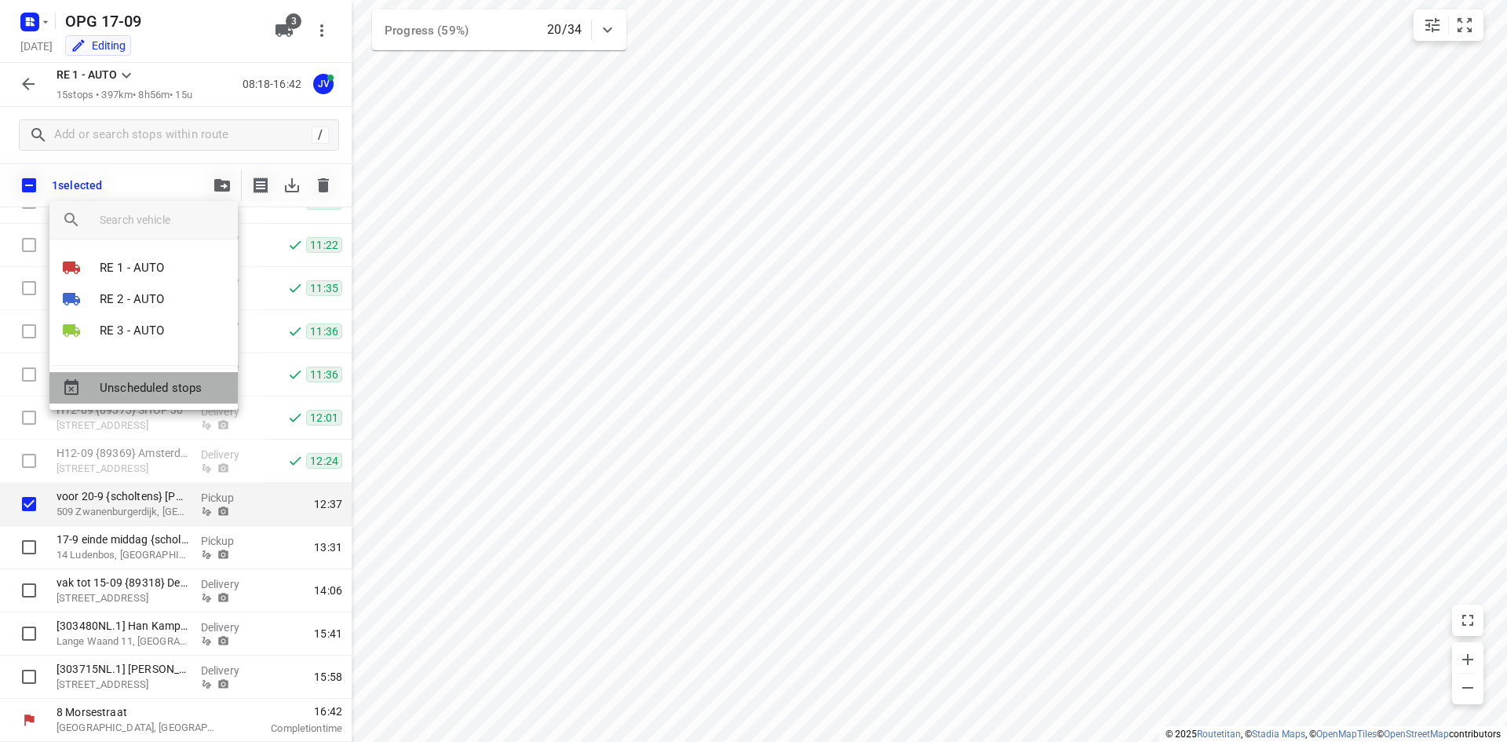
click at [174, 388] on span "Unscheduled stops" at bounding box center [163, 388] width 126 height 18
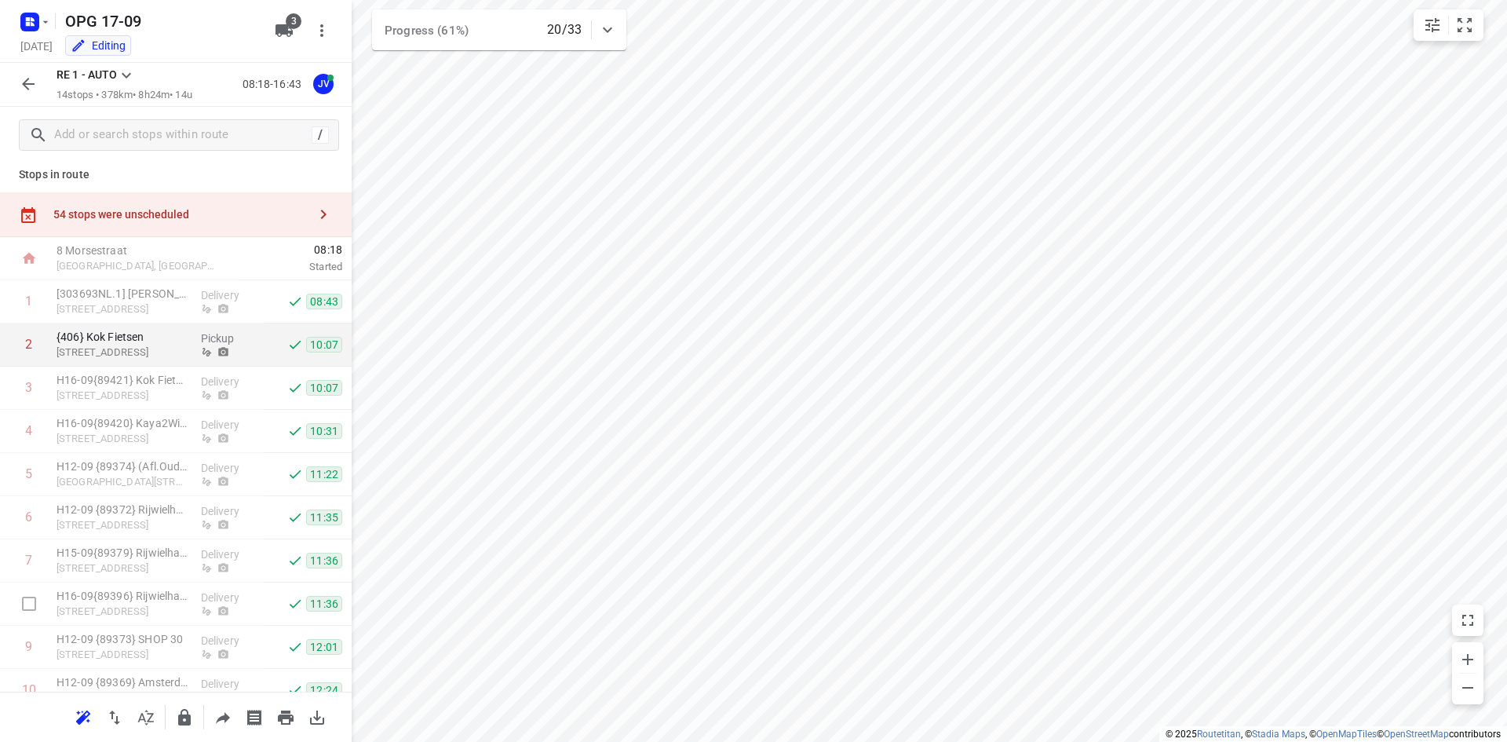
scroll to position [0, 0]
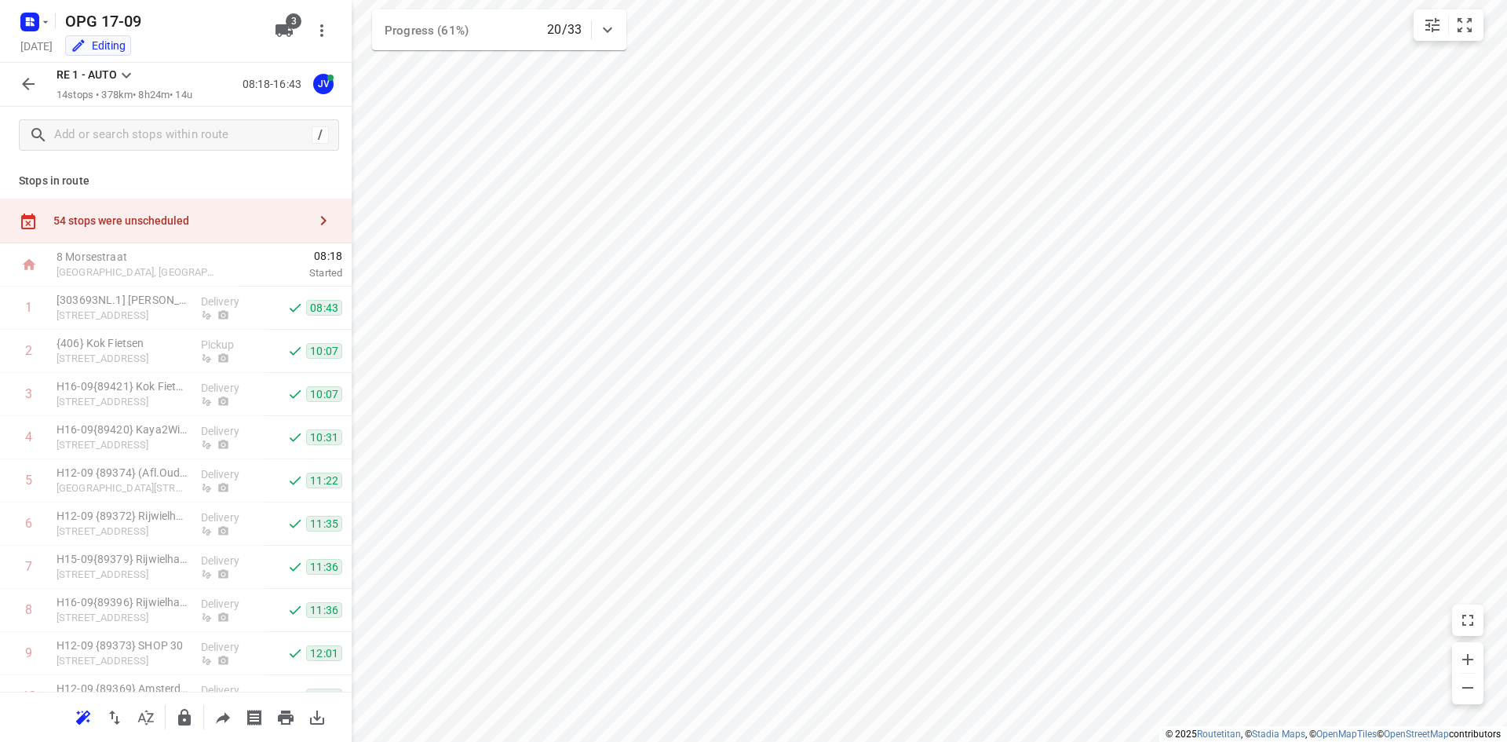
click at [243, 217] on div "54 stops were unscheduled" at bounding box center [180, 220] width 254 height 13
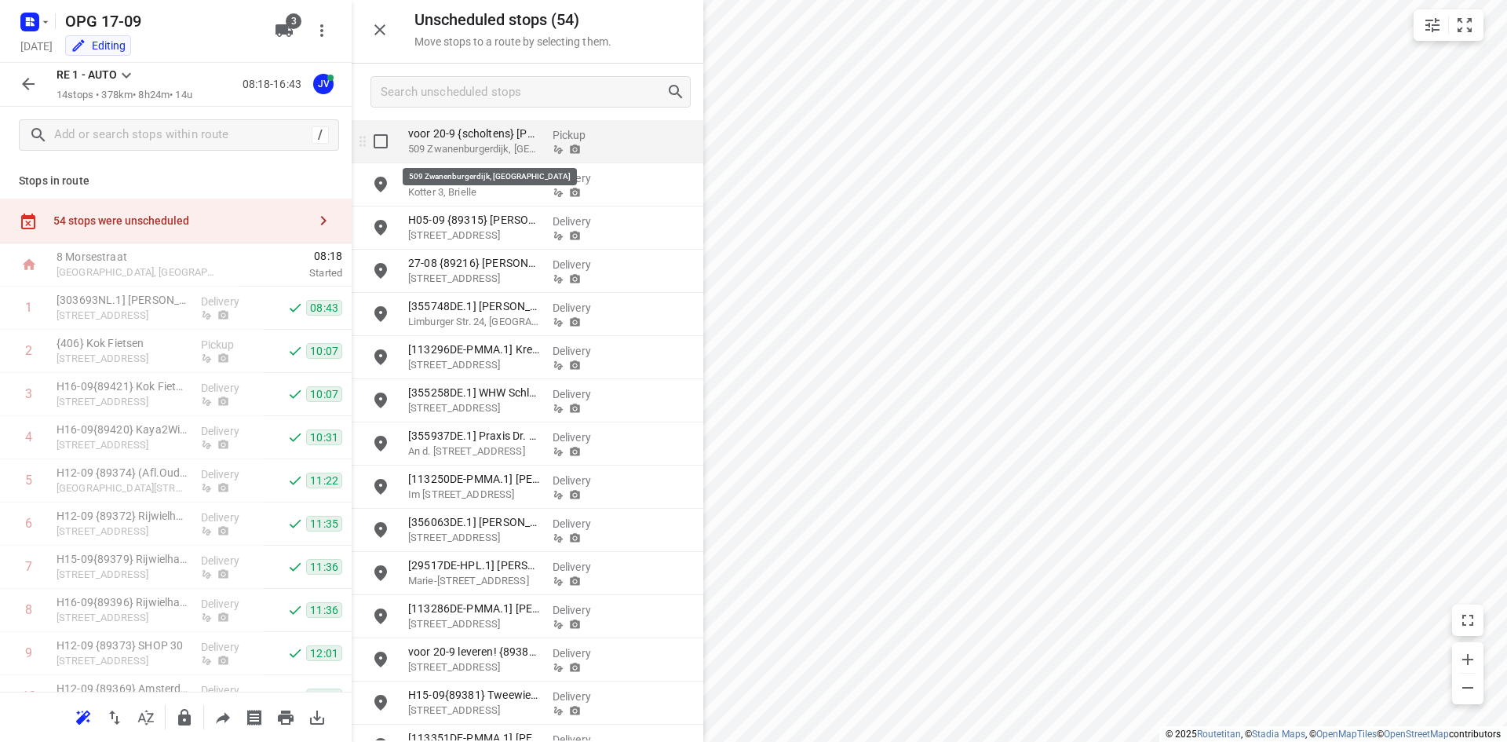
click at [528, 152] on p "509 Zwanenburgerdijk, [GEOGRAPHIC_DATA]" at bounding box center [474, 149] width 132 height 16
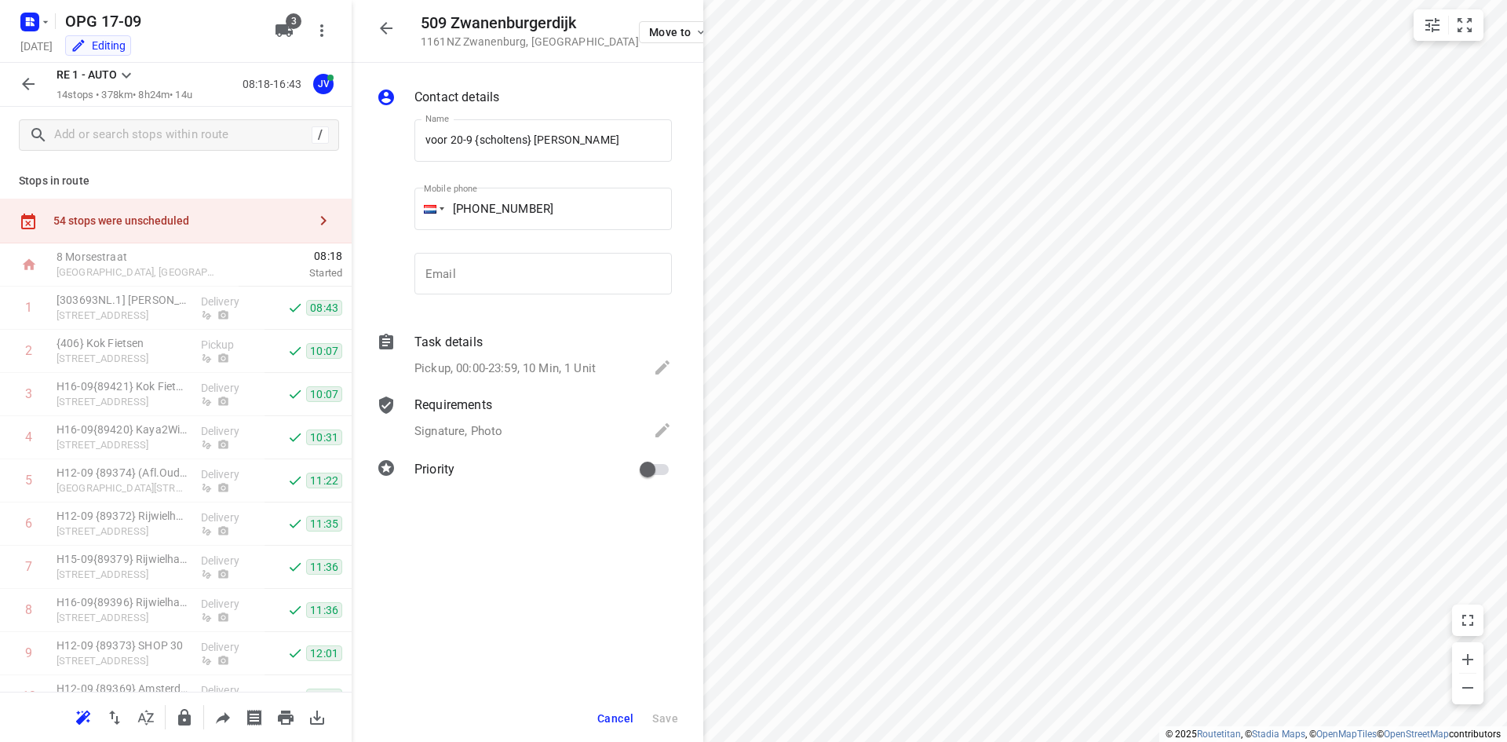
click at [400, 29] on button "button" at bounding box center [386, 28] width 31 height 31
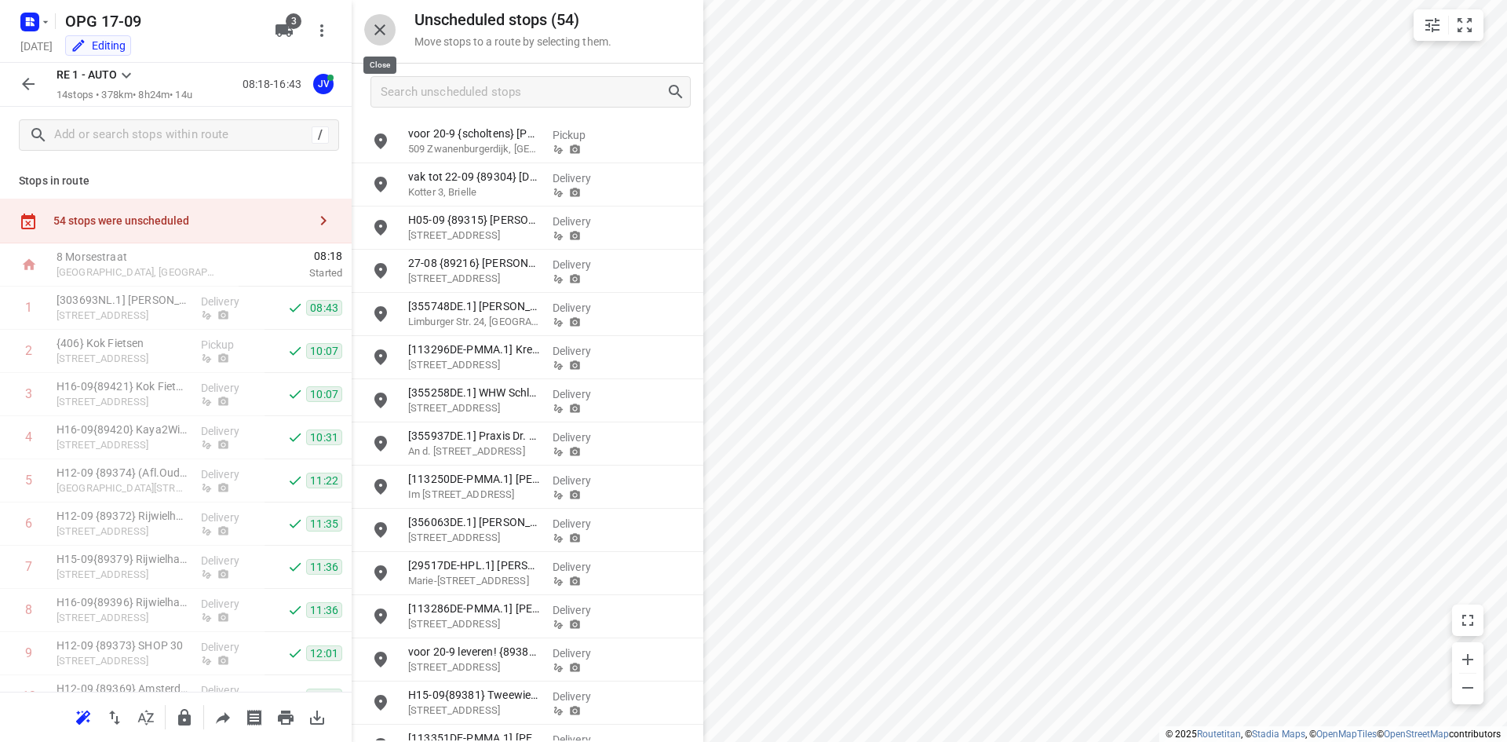
click at [382, 31] on icon "button" at bounding box center [380, 29] width 19 height 19
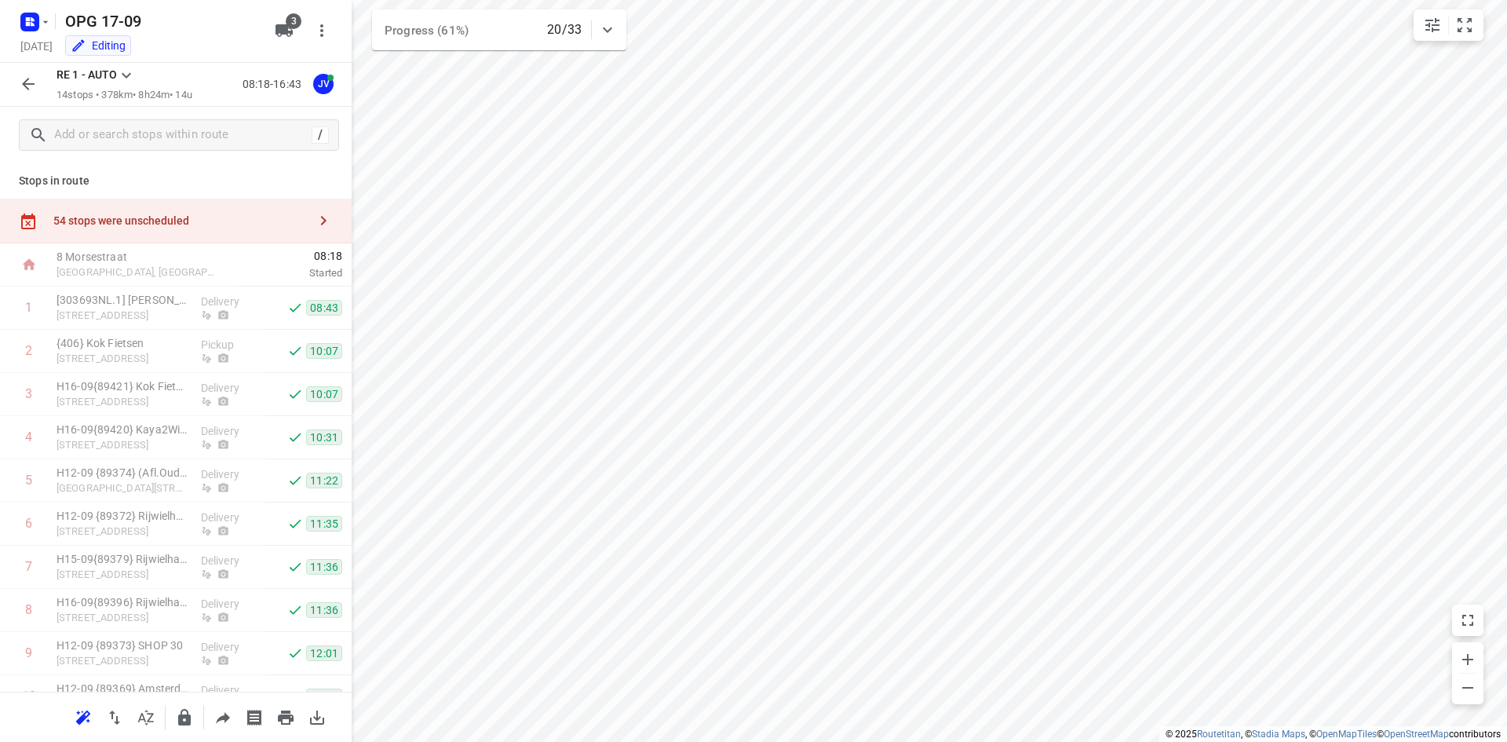
click at [39, 80] on button "button" at bounding box center [28, 83] width 31 height 31
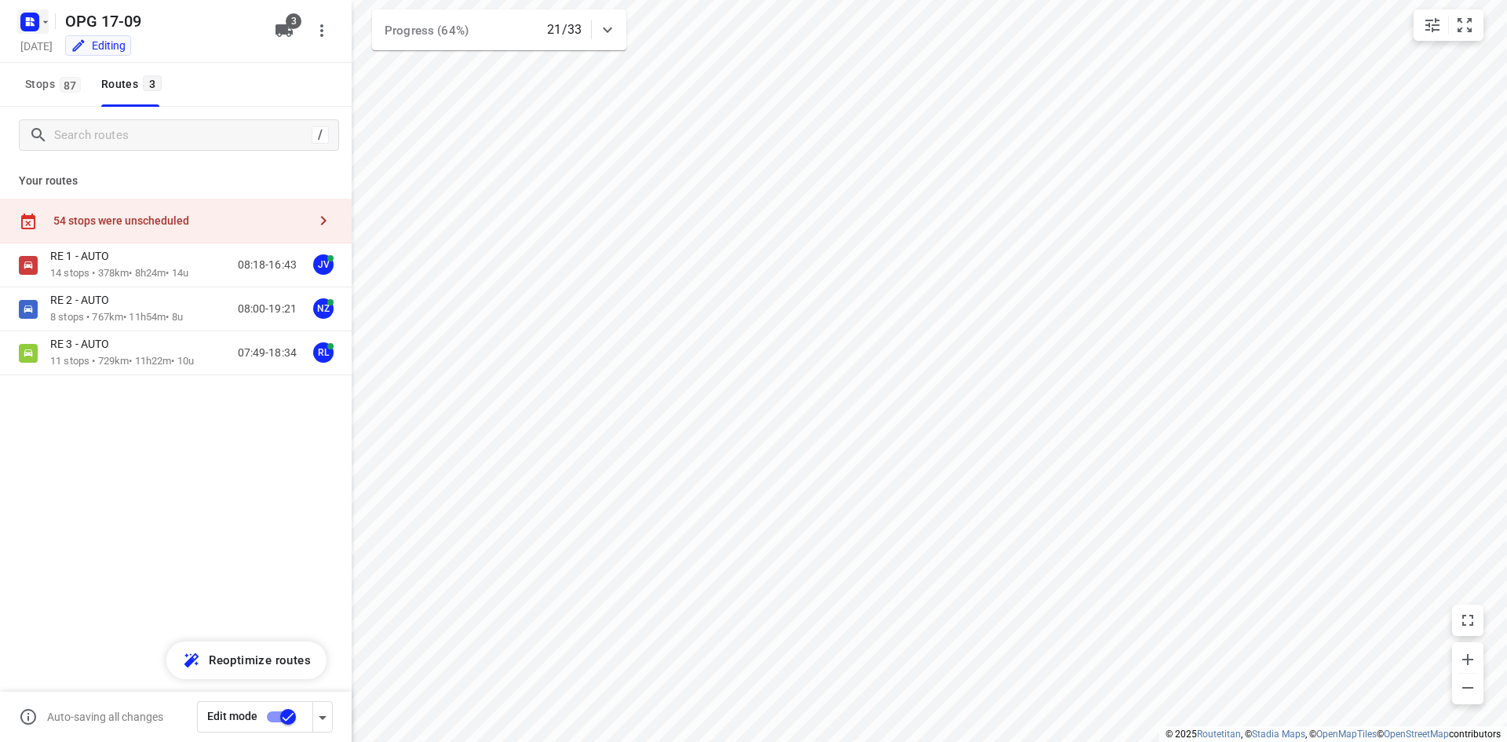
click at [46, 24] on icon "button" at bounding box center [45, 22] width 13 height 13
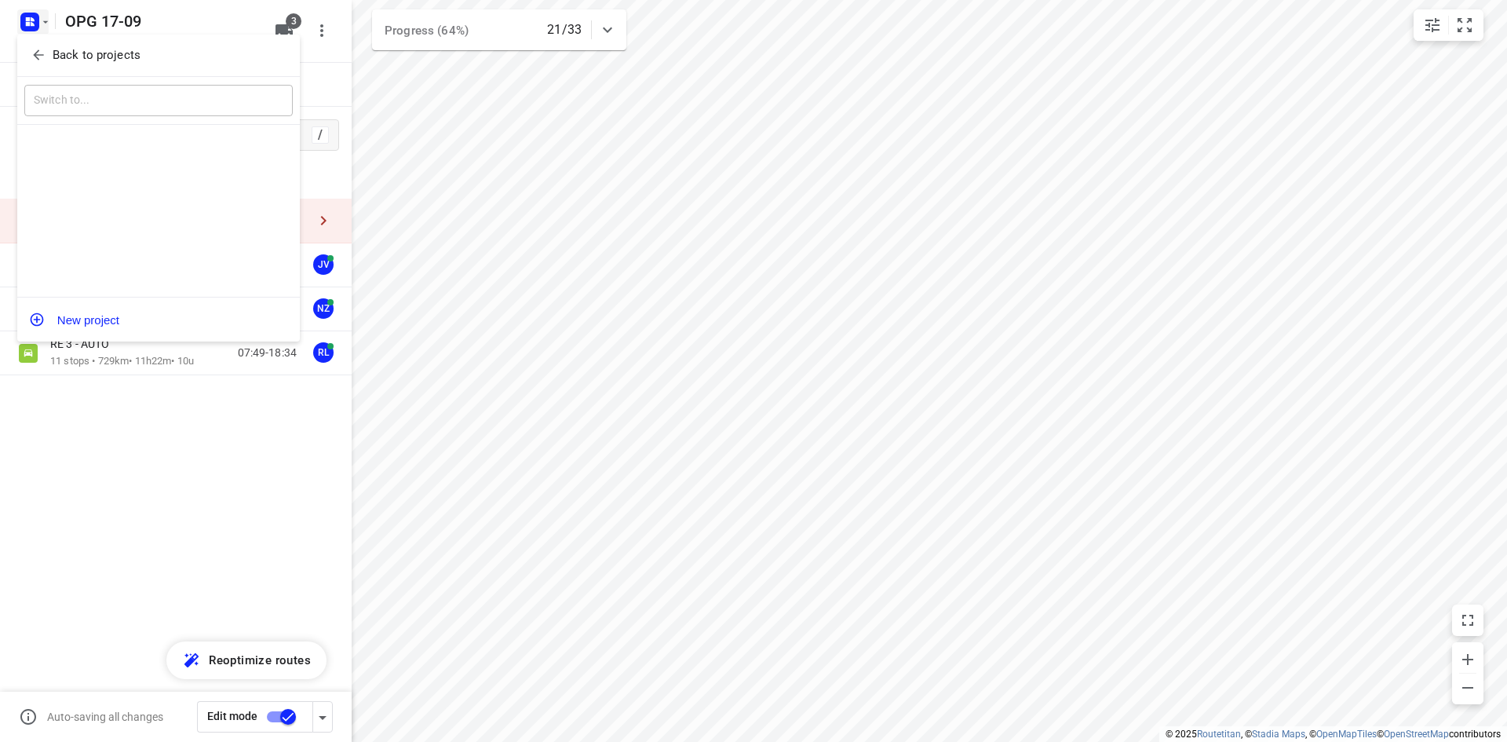
click at [57, 58] on p "Back to projects" at bounding box center [97, 55] width 88 height 18
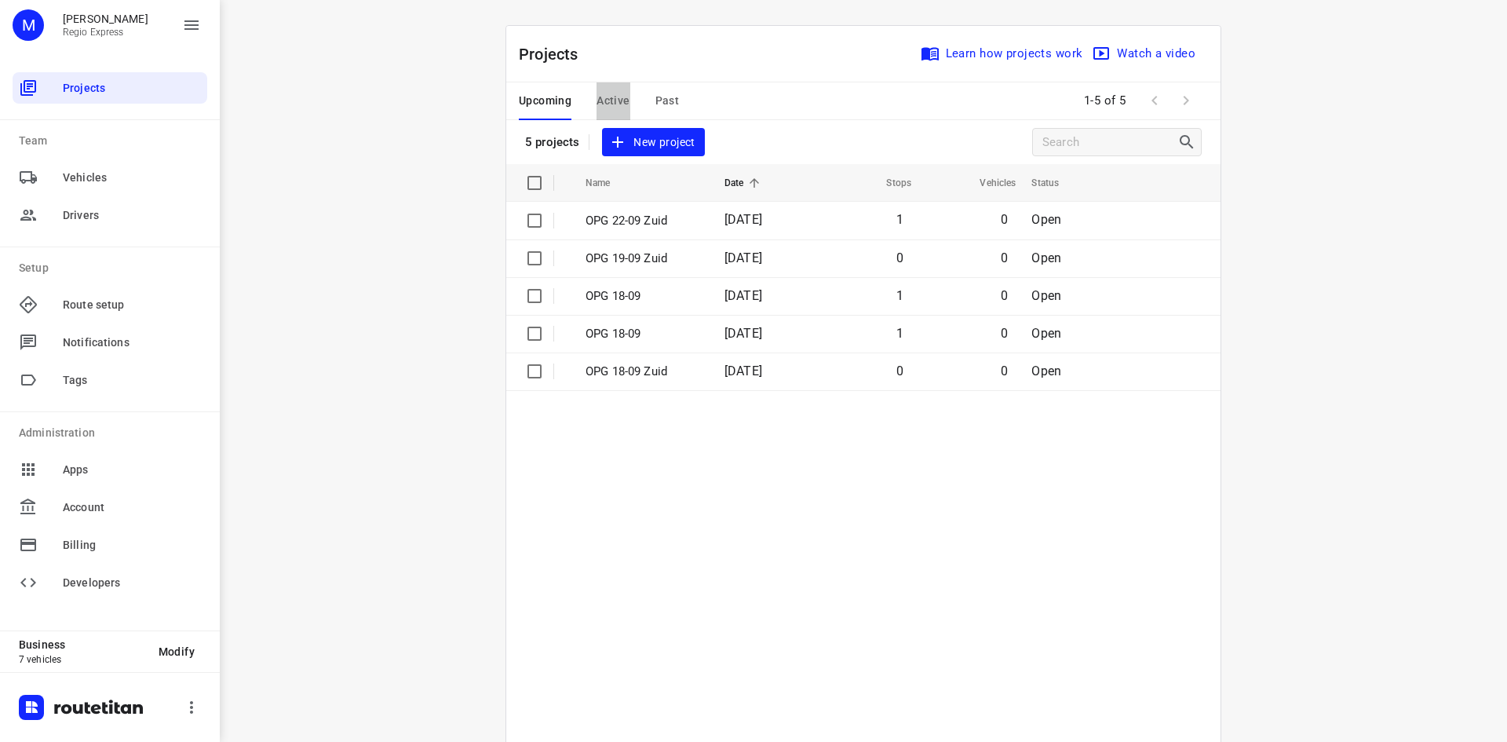
click at [597, 99] on span "Active" at bounding box center [613, 101] width 33 height 20
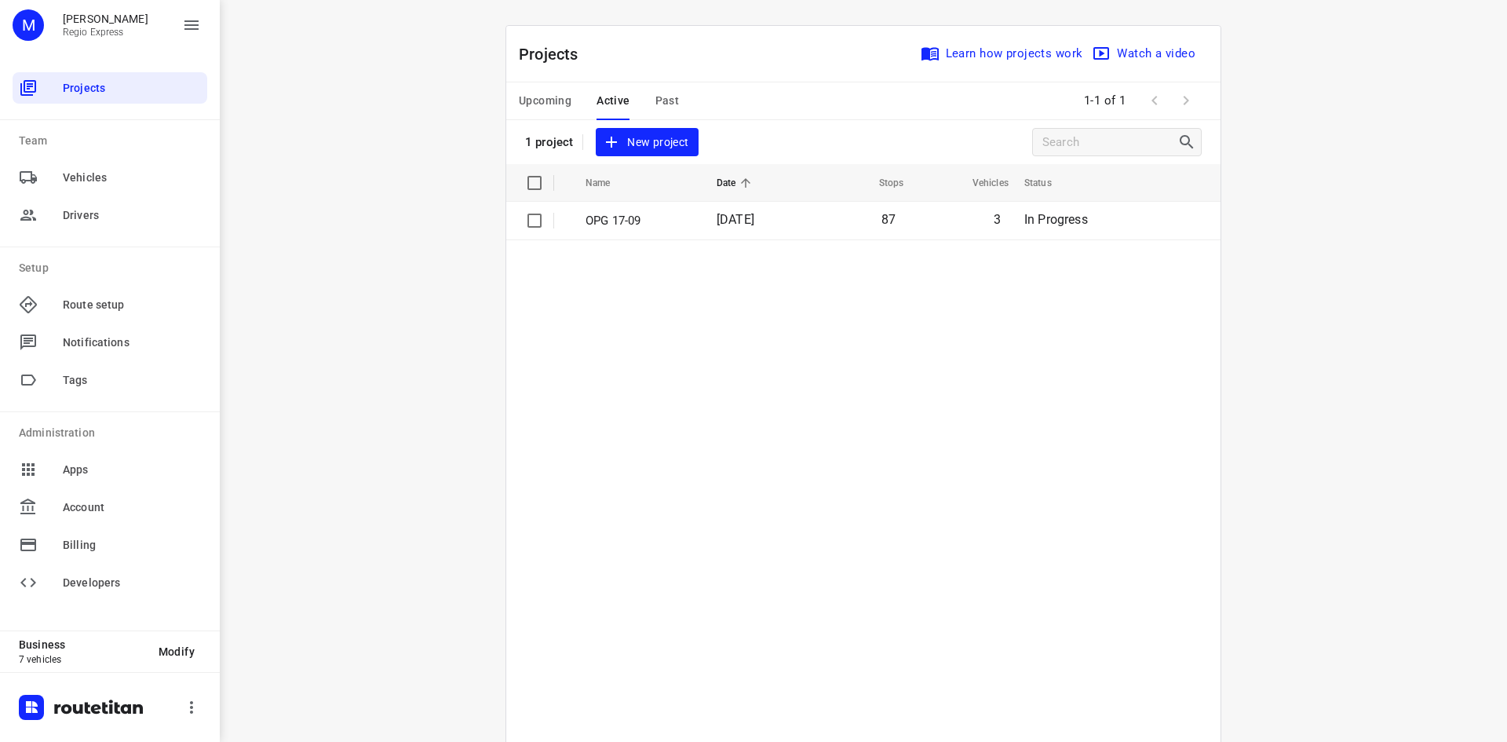
click at [611, 225] on p "OPG 17-09" at bounding box center [640, 221] width 108 height 18
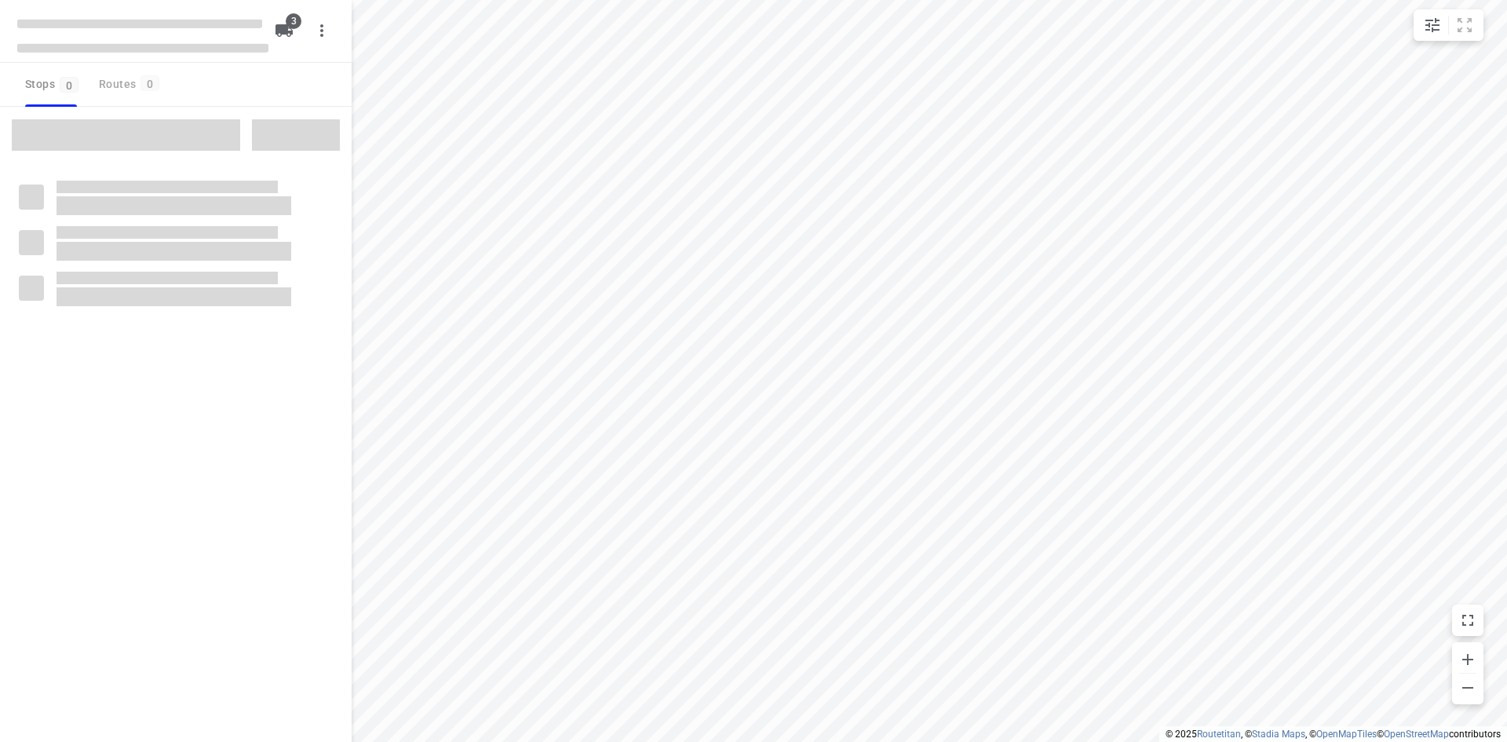
type input "distance"
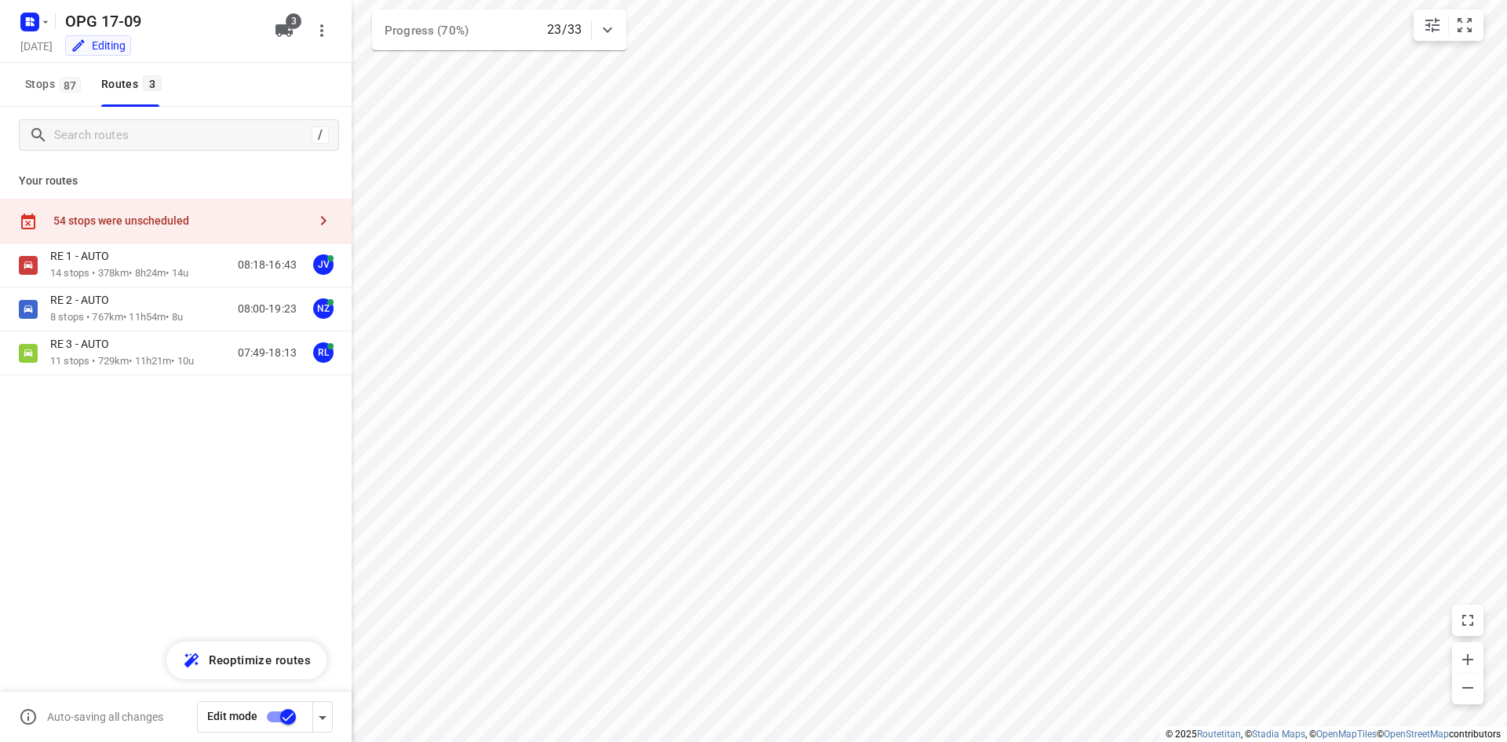
click at [64, 218] on div "54 stops were unscheduled" at bounding box center [180, 220] width 254 height 13
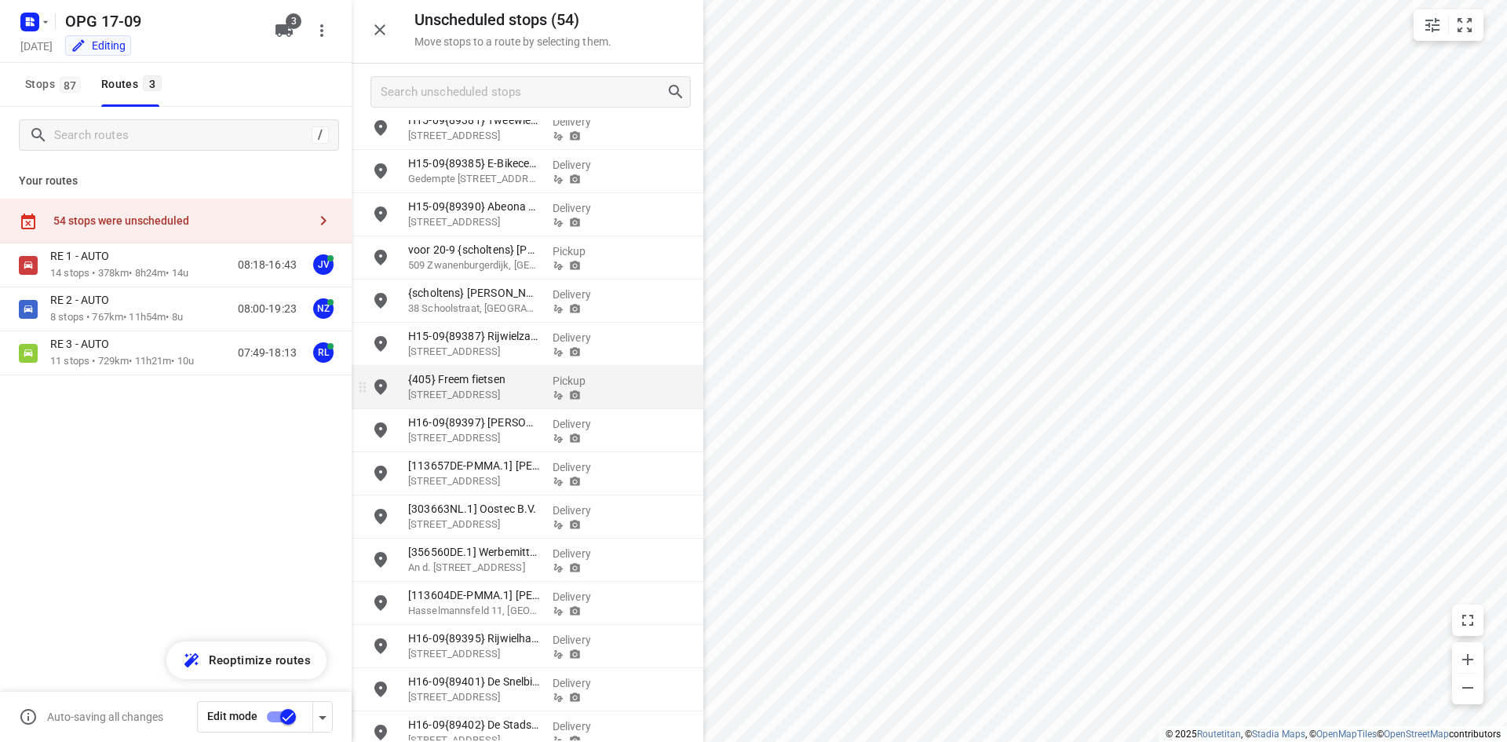
scroll to position [850, 0]
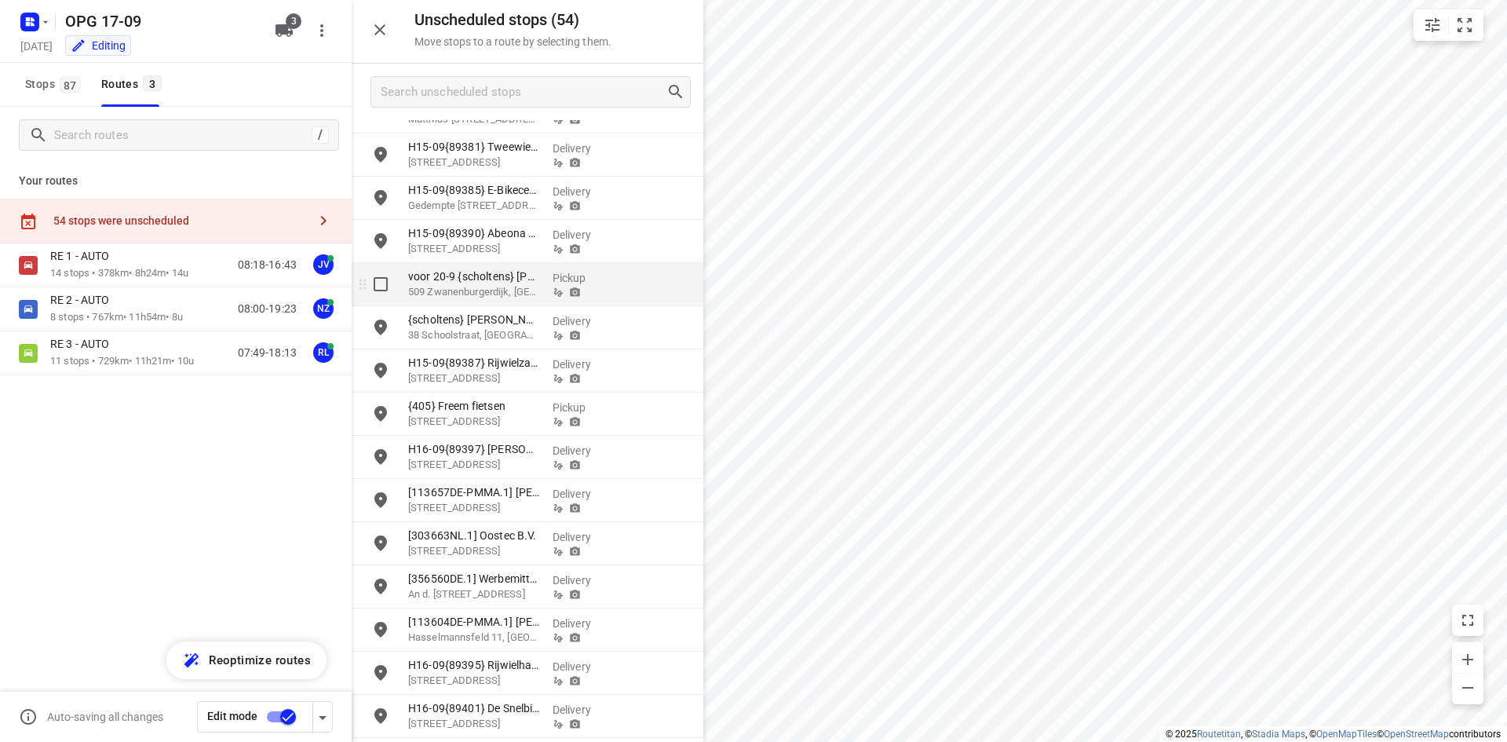
click at [565, 281] on p "Pickup" at bounding box center [582, 278] width 58 height 16
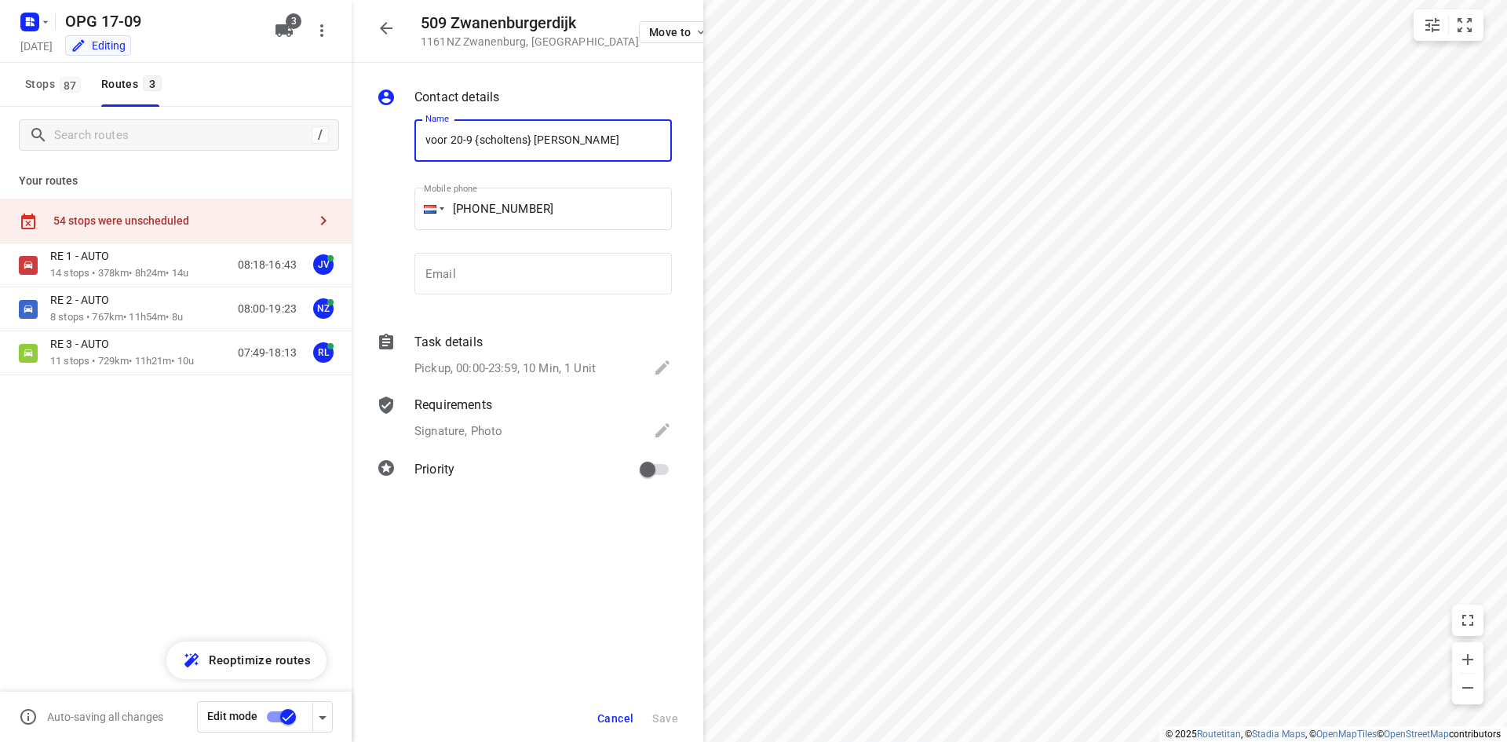
click at [493, 380] on div "Task details Pickup, 00:00-23:59, 10 Min, 1 Unit" at bounding box center [543, 356] width 264 height 53
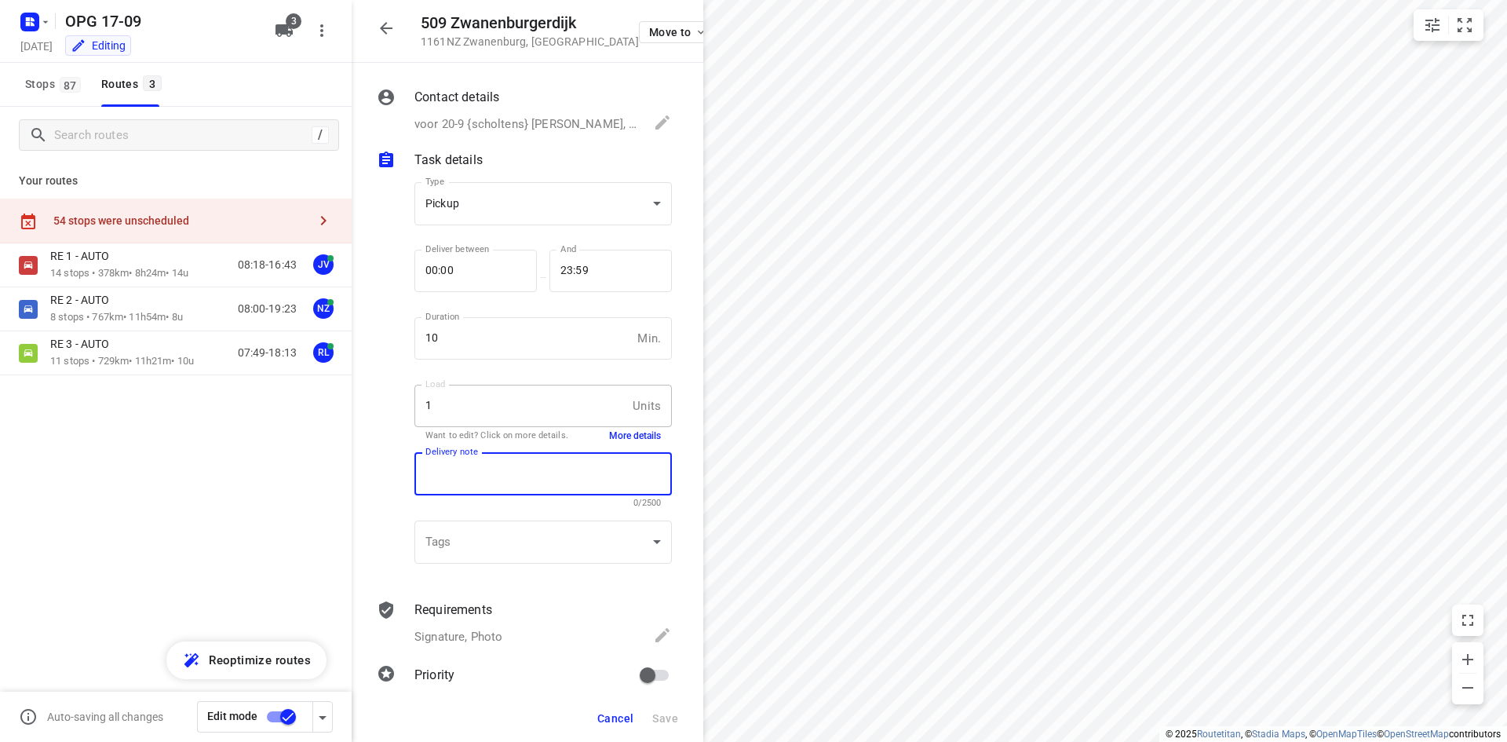
click at [521, 474] on textarea at bounding box center [544, 474] width 236 height 14
type textarea "met bakwagen"
click at [671, 723] on span "Save" at bounding box center [665, 718] width 26 height 13
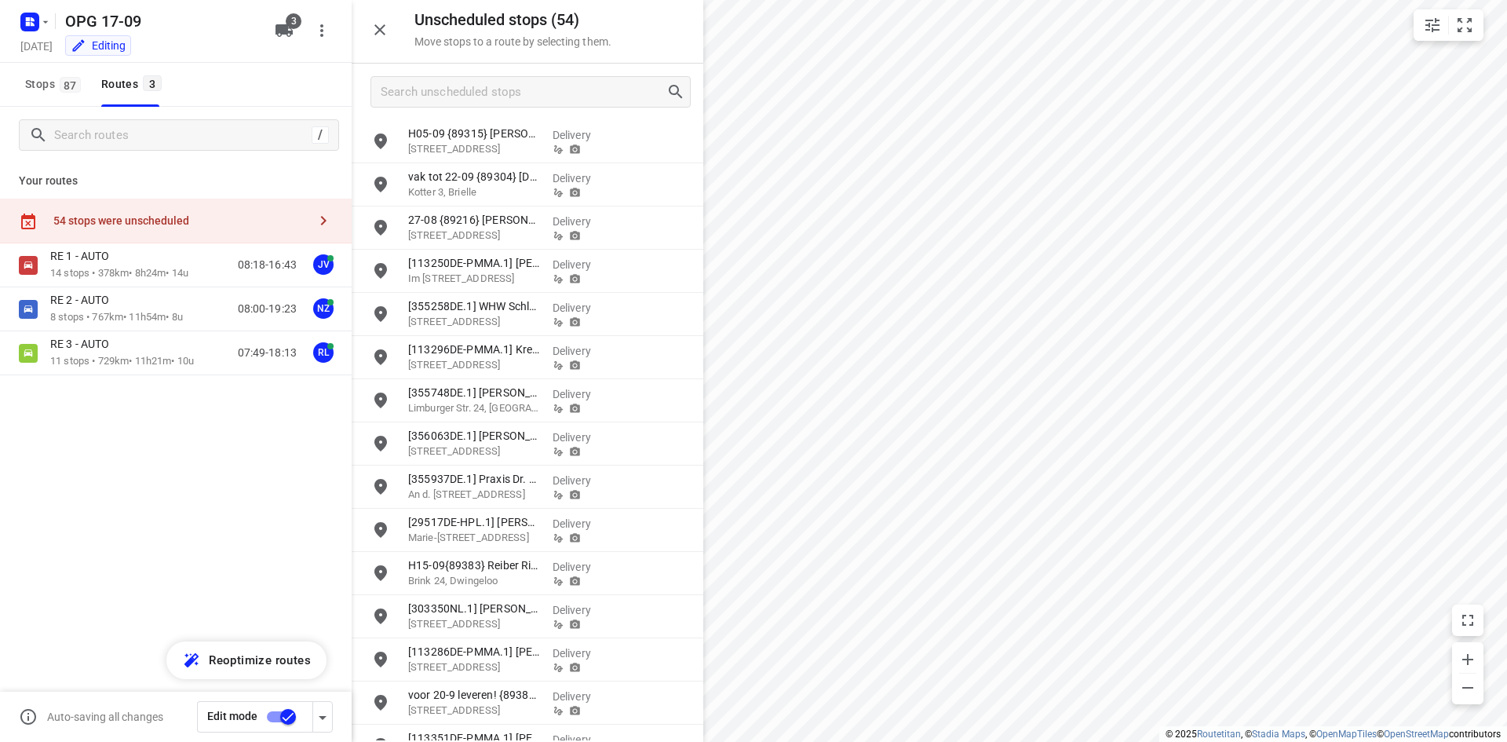
click at [388, 35] on icon "button" at bounding box center [380, 29] width 19 height 19
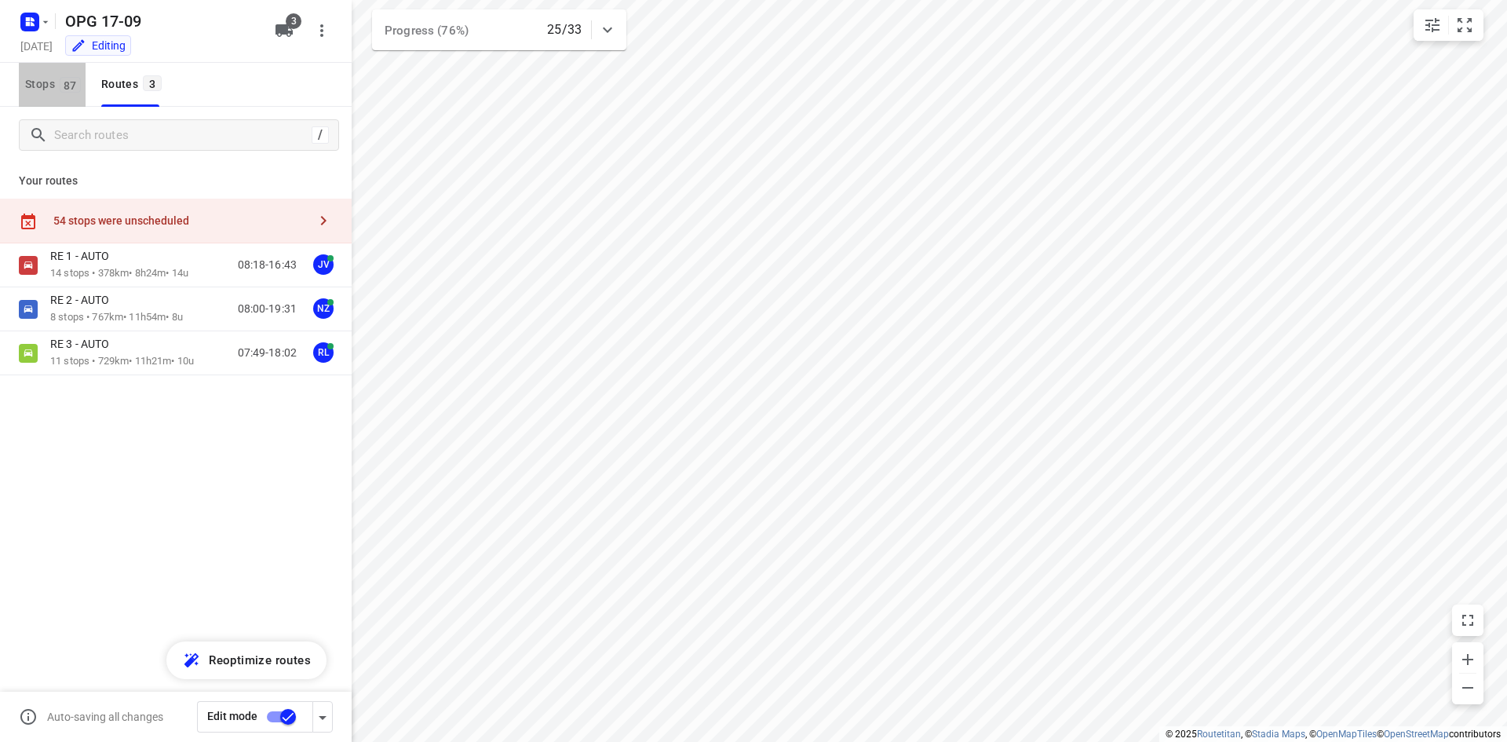
click at [53, 97] on button "Stops 87" at bounding box center [52, 85] width 67 height 44
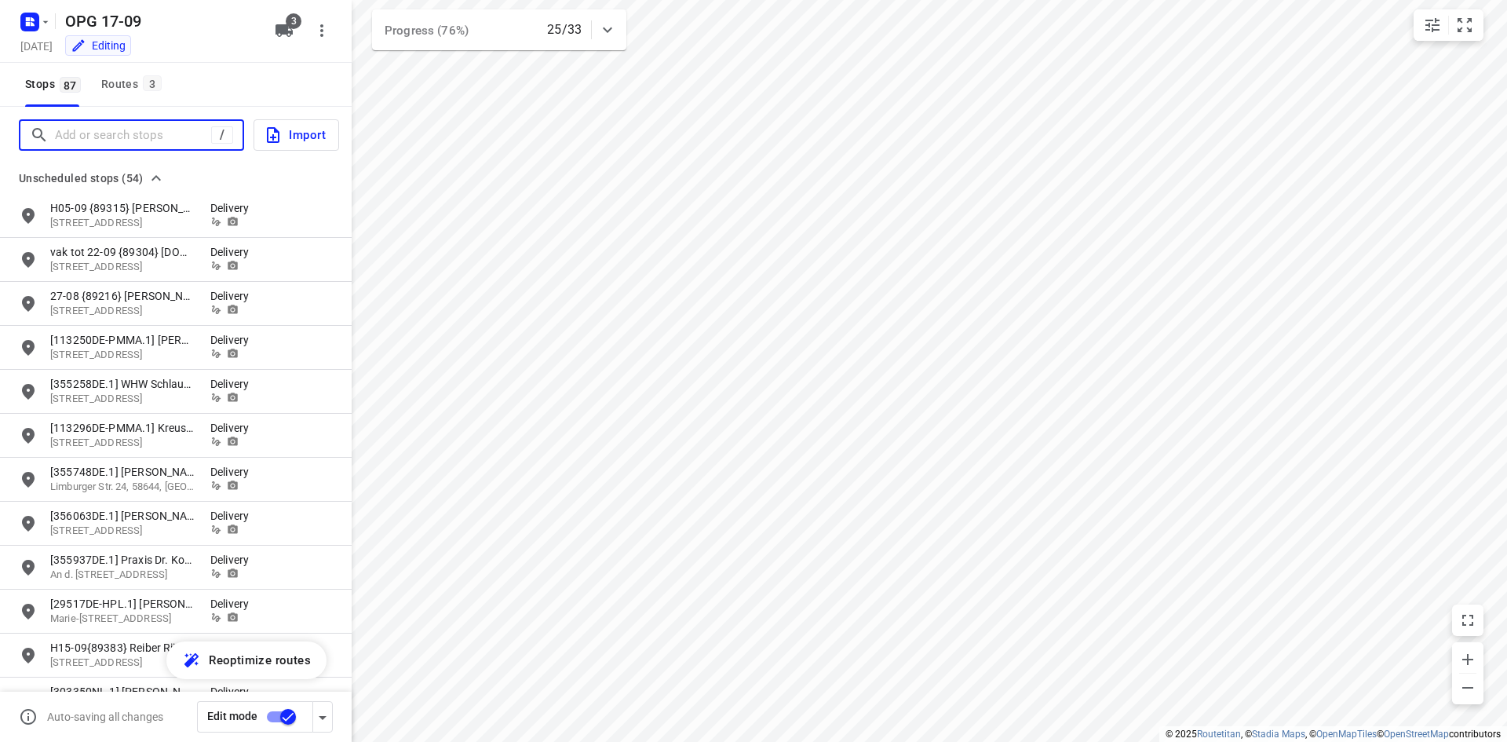
click at [84, 138] on input "Add or search stops" at bounding box center [133, 135] width 156 height 24
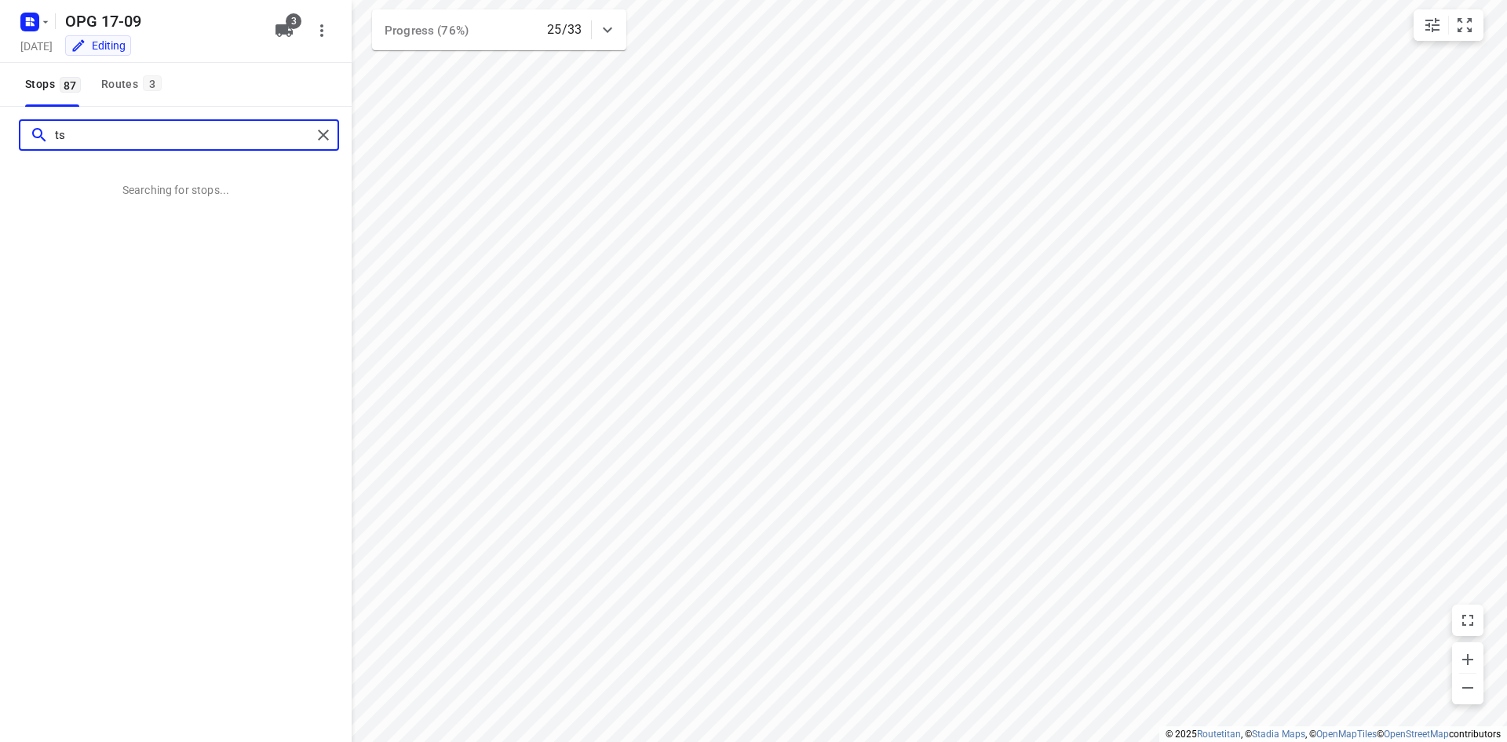
type input "t"
type input "tsjerkegreft 21"
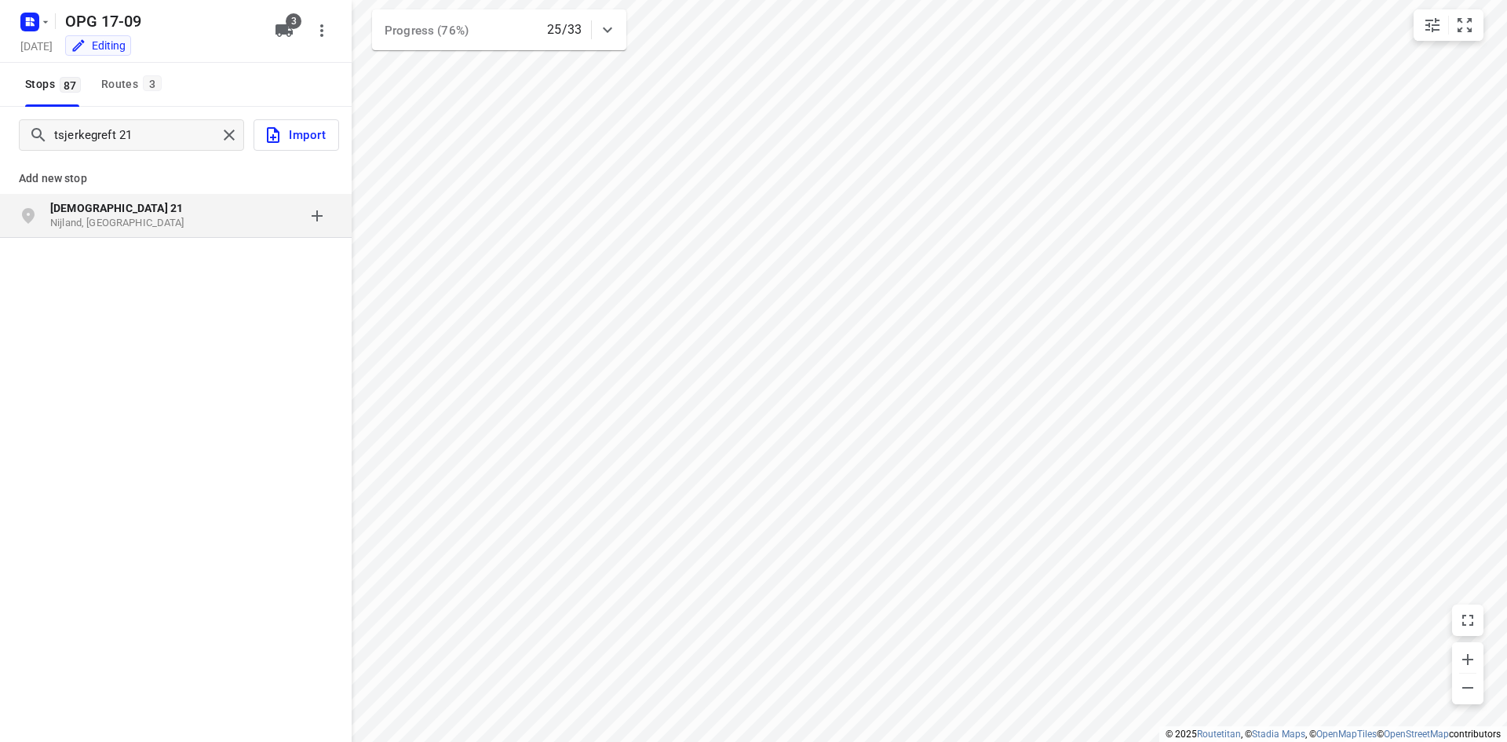
click at [110, 217] on p "Nijland, [GEOGRAPHIC_DATA]" at bounding box center [122, 223] width 144 height 15
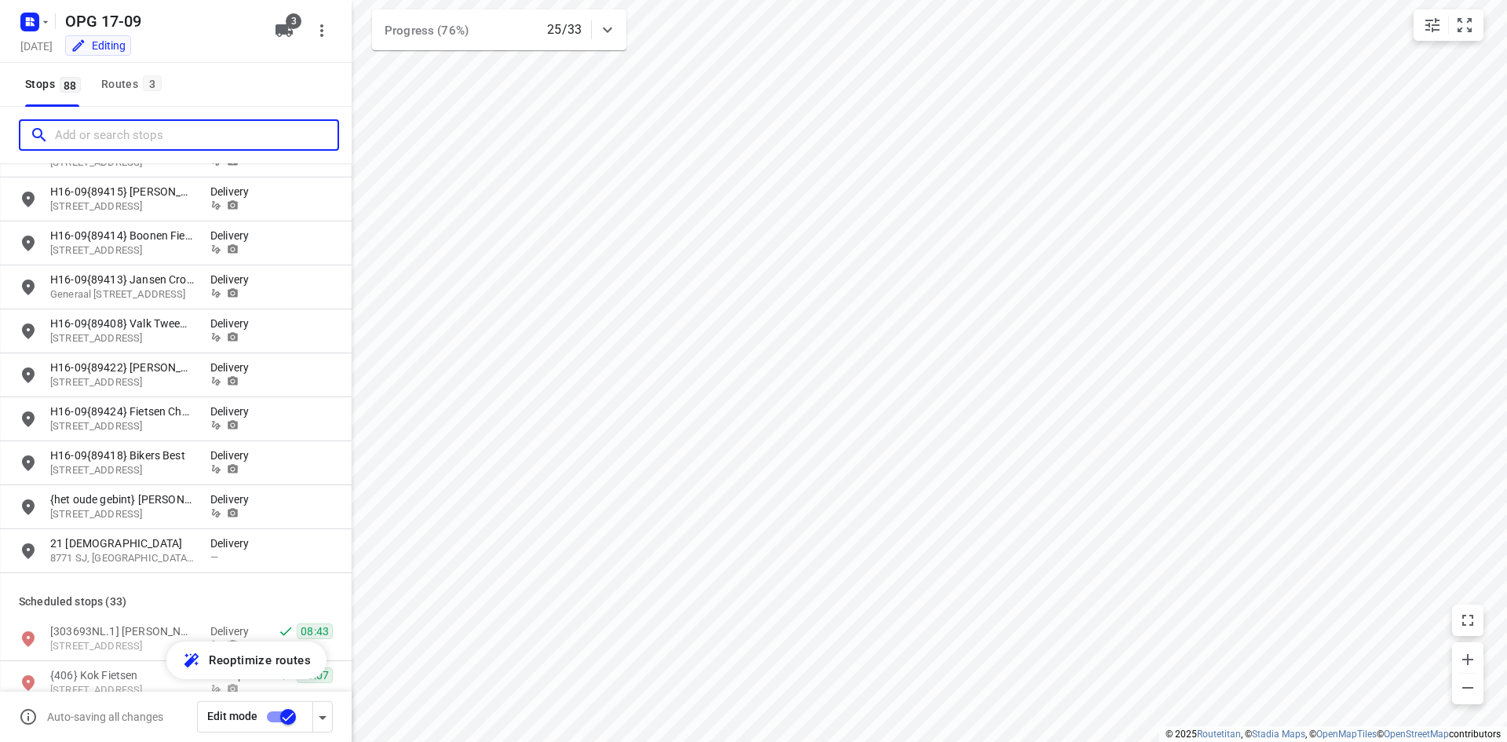
scroll to position [2041, 0]
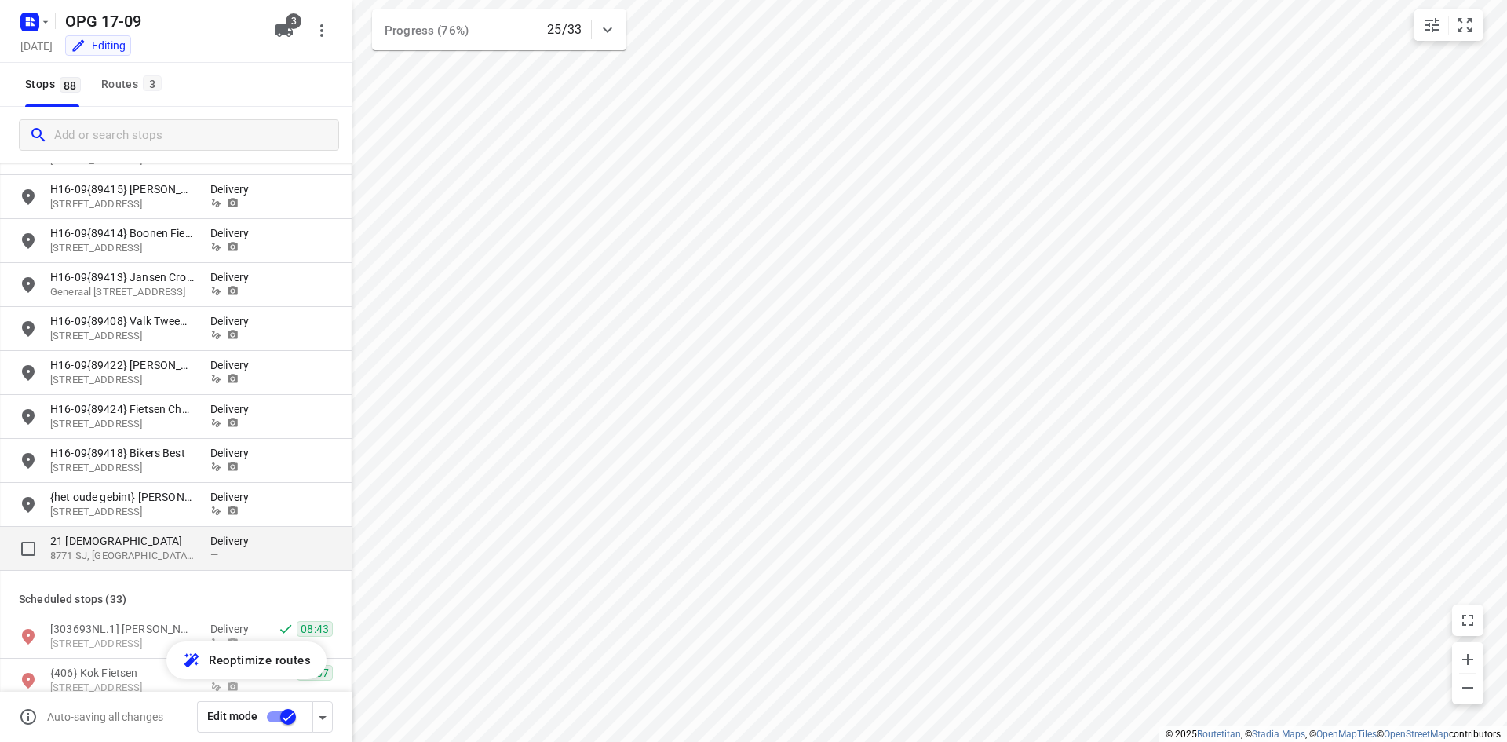
click at [242, 529] on div "21 Tsjerkegreft 8771 SJ, [GEOGRAPHIC_DATA], [GEOGRAPHIC_DATA] Delivery —" at bounding box center [176, 549] width 352 height 44
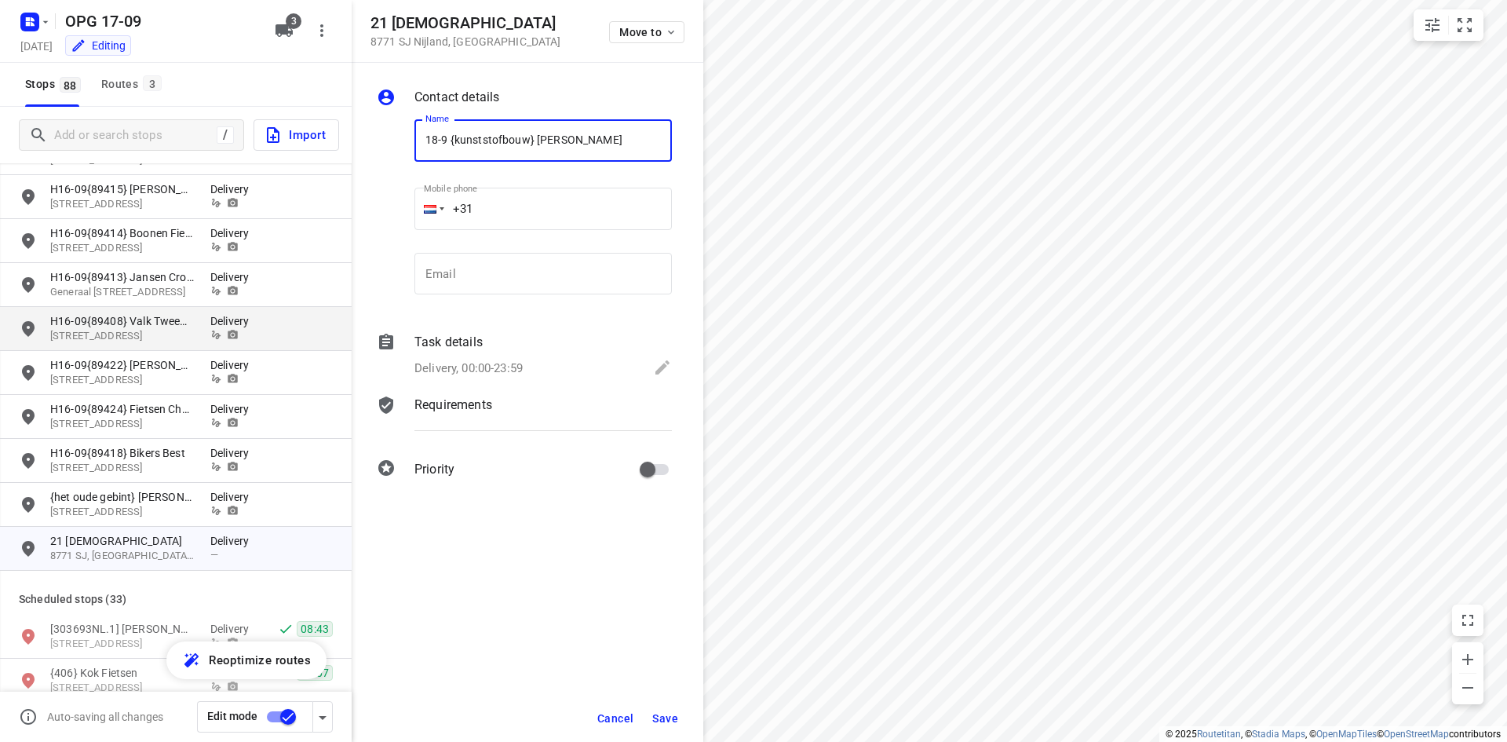
type input "18-9 {kunststofbouw} [PERSON_NAME]"
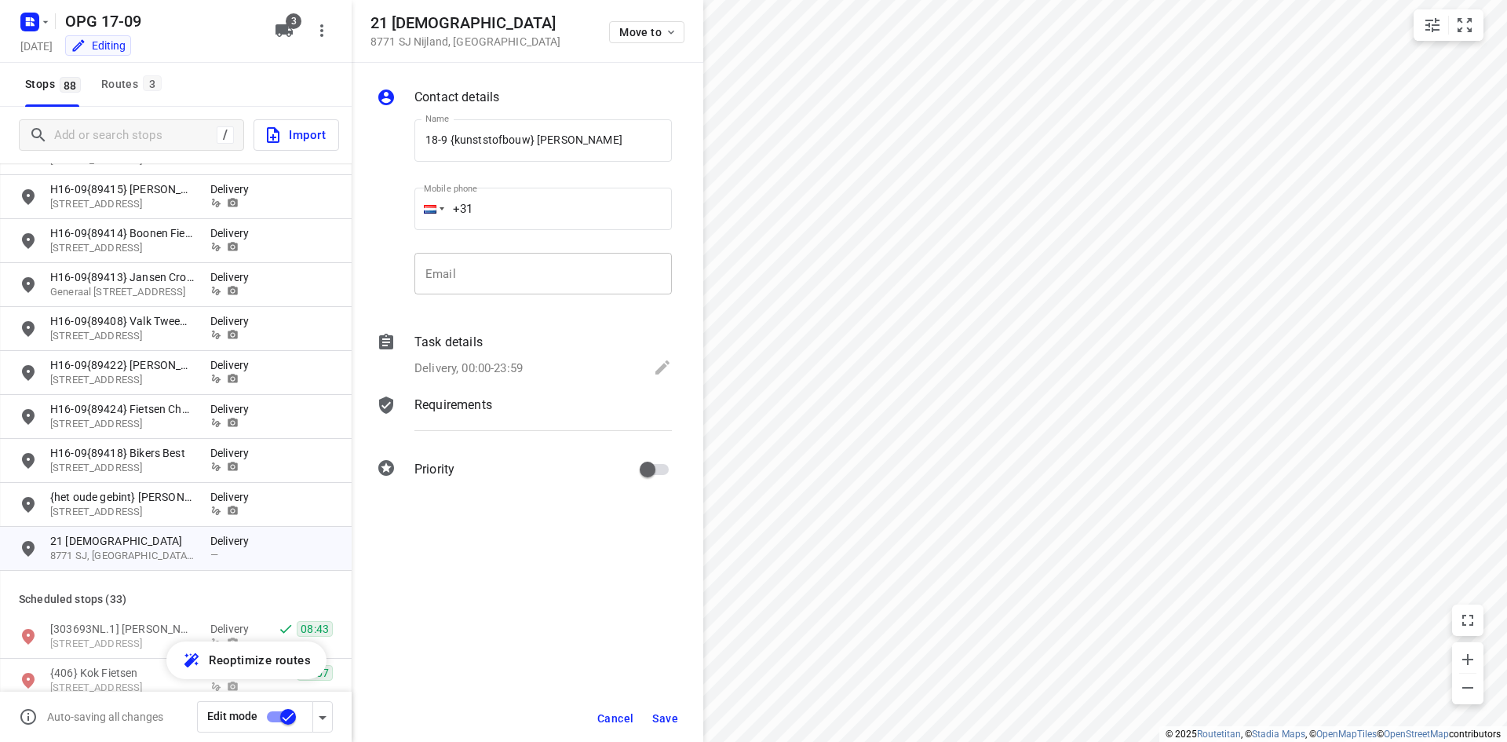
click at [487, 281] on input "email" at bounding box center [544, 274] width 258 height 42
paste input "[EMAIL_ADDRESS][DOMAIN_NAME]"
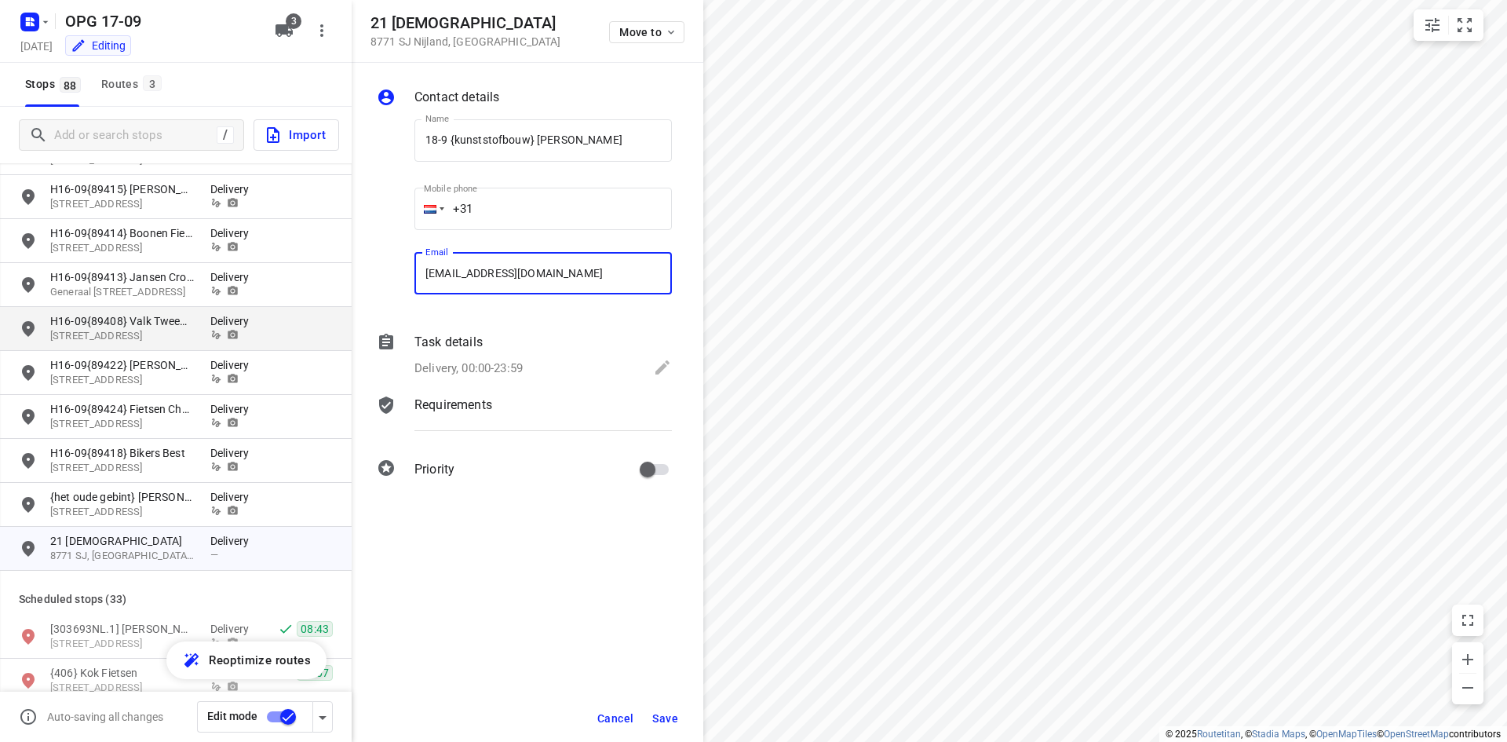
type input "[EMAIL_ADDRESS][DOMAIN_NAME]"
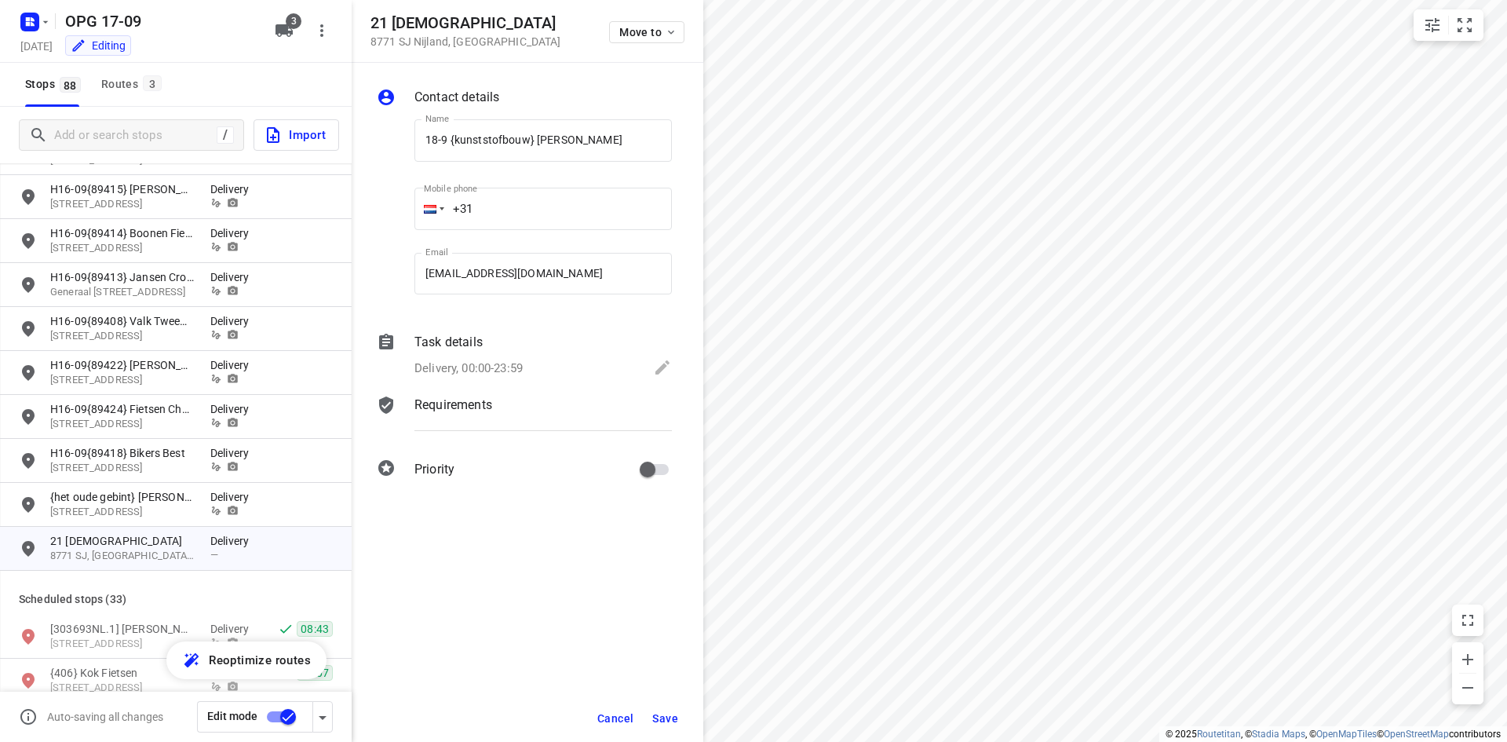
click at [521, 217] on input "+31" at bounding box center [544, 209] width 258 height 42
type input "[PHONE_NUMBER]"
click at [559, 370] on div "Delivery, 00:00-23:59" at bounding box center [544, 369] width 258 height 22
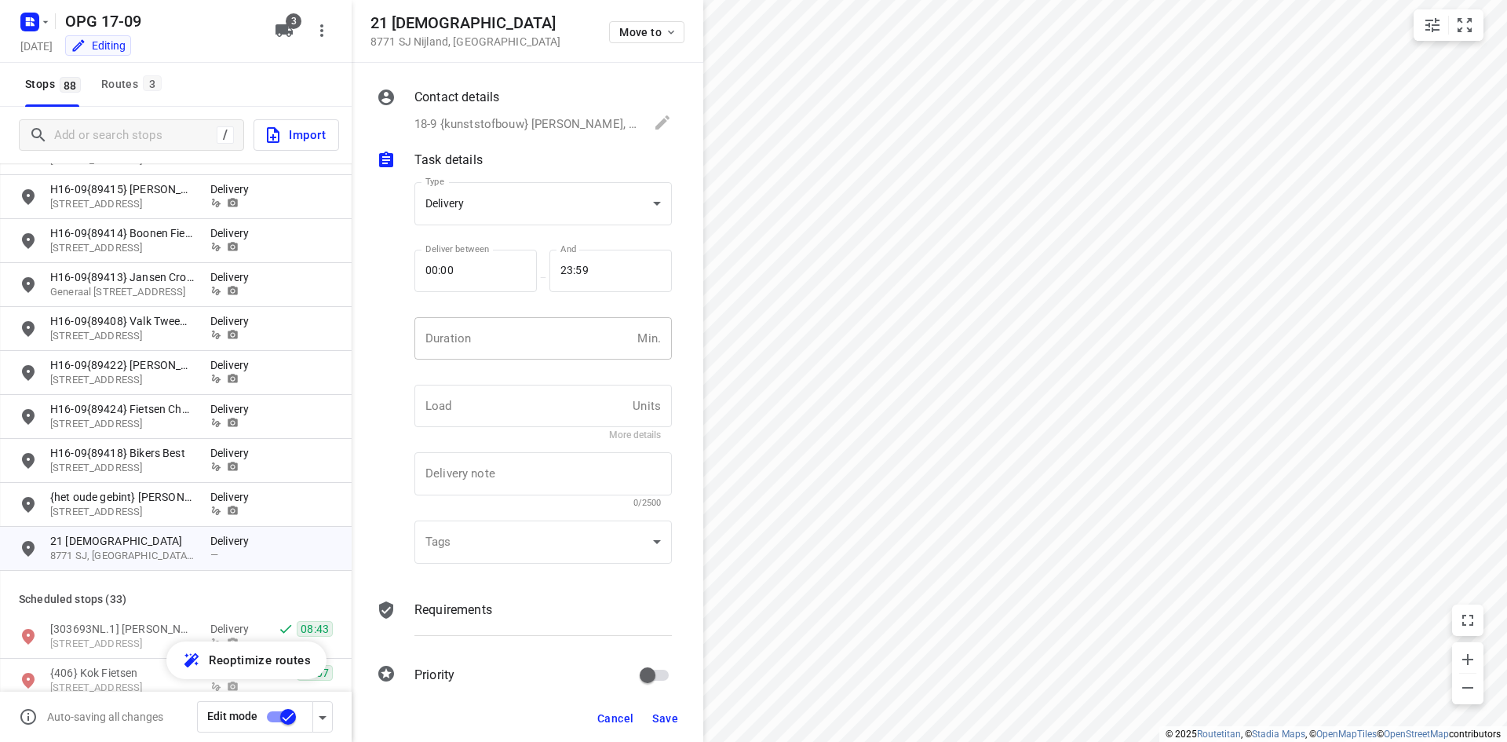
click at [550, 346] on input "number" at bounding box center [523, 338] width 217 height 42
type input "10"
type input "1"
click at [470, 616] on p "Requirements" at bounding box center [454, 610] width 78 height 19
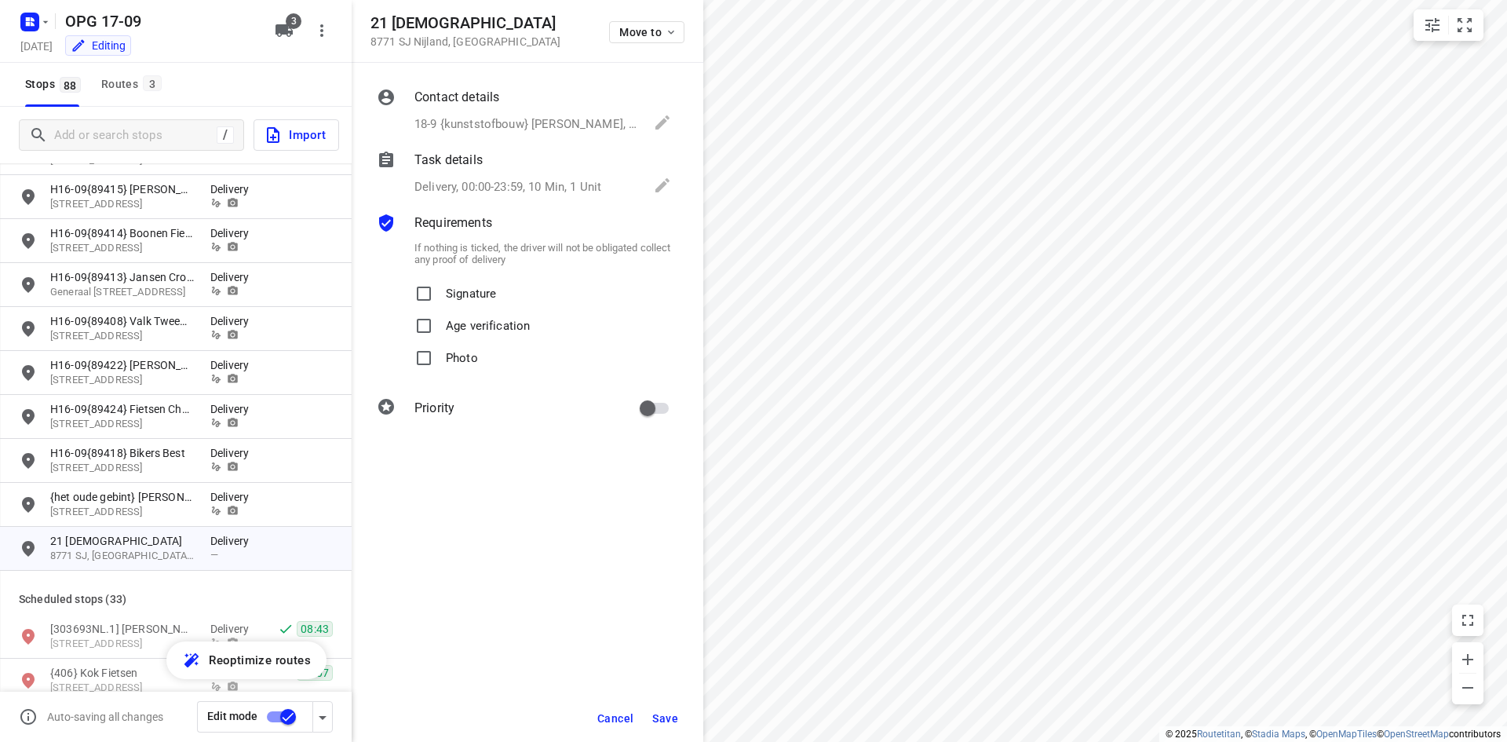
click at [447, 291] on p "Signature" at bounding box center [471, 289] width 50 height 23
click at [440, 291] on input "Signature" at bounding box center [423, 293] width 31 height 31
checkbox input "true"
click at [440, 373] on label "Photo" at bounding box center [443, 358] width 70 height 32
click at [440, 373] on input "Photo" at bounding box center [423, 357] width 31 height 31
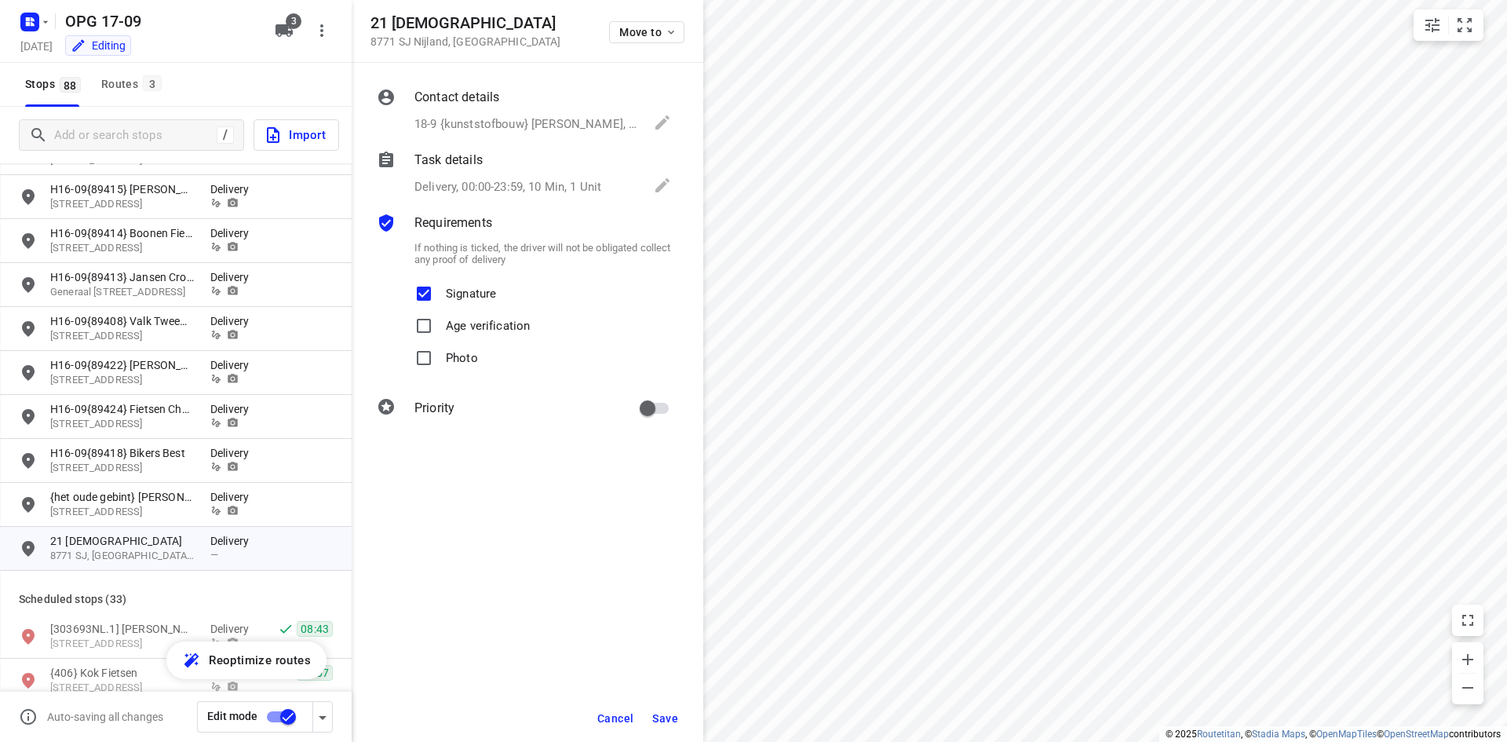
checkbox input "true"
click at [655, 408] on input "primary checkbox" at bounding box center [648, 408] width 90 height 30
checkbox input "true"
click at [653, 723] on span "Save" at bounding box center [665, 718] width 26 height 13
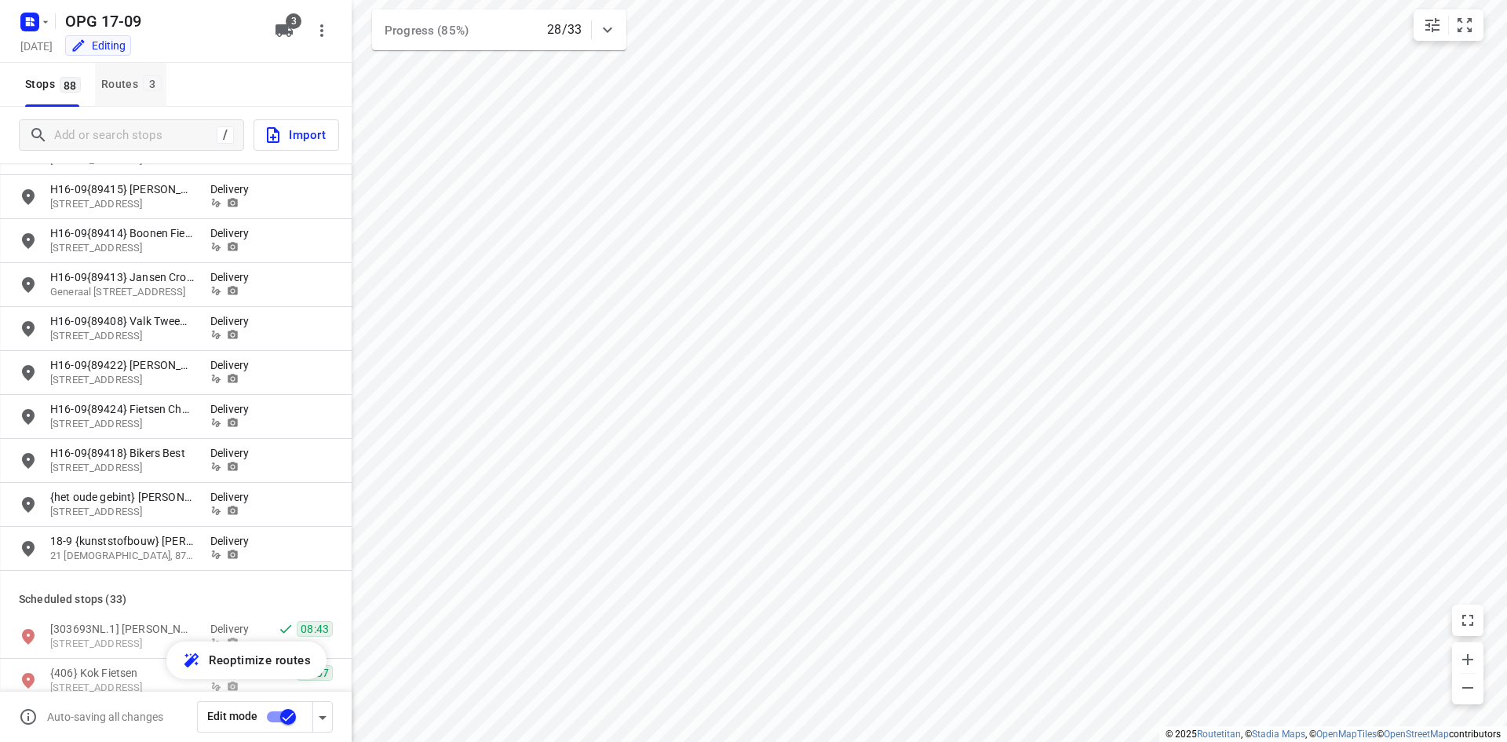
click at [159, 81] on span "3" at bounding box center [152, 83] width 19 height 16
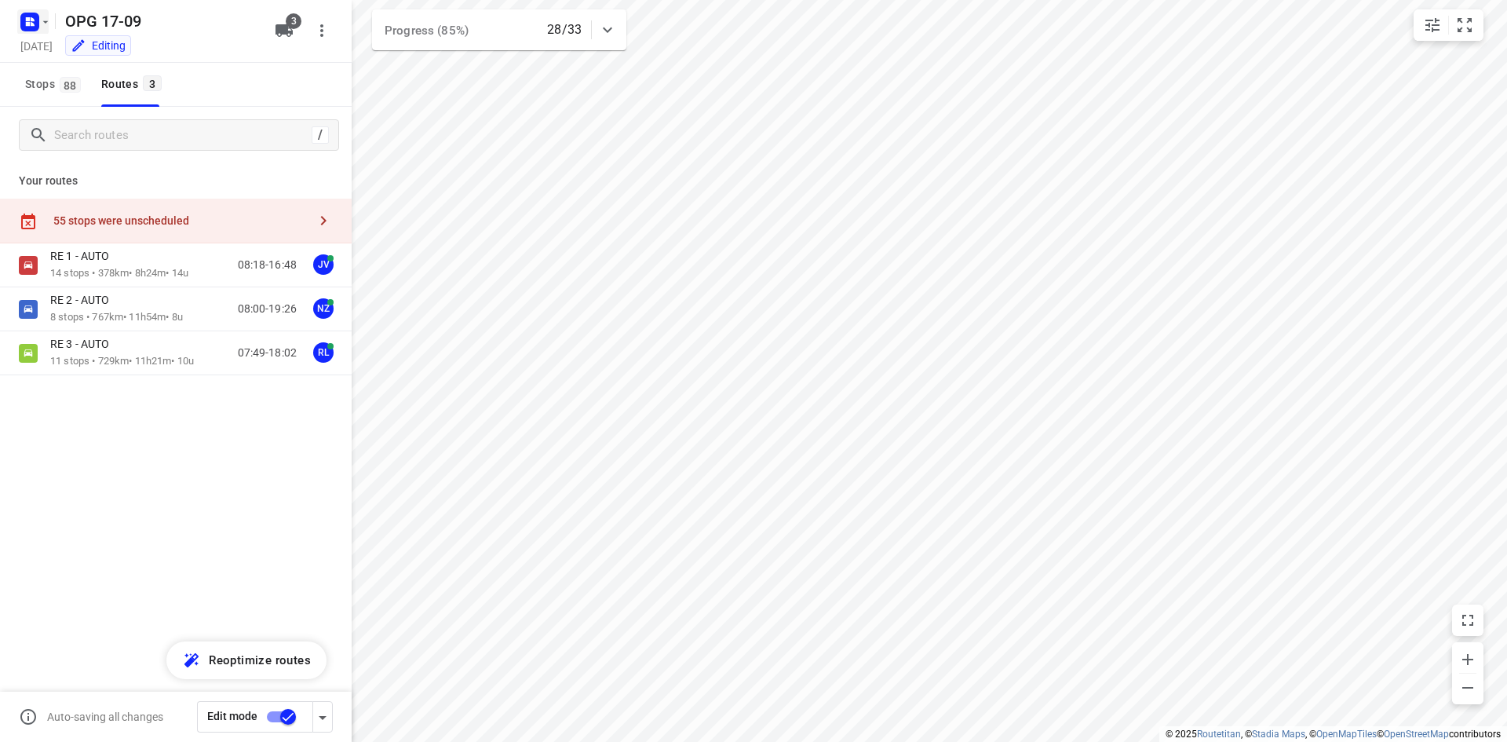
click at [26, 13] on rect "button" at bounding box center [29, 22] width 19 height 19
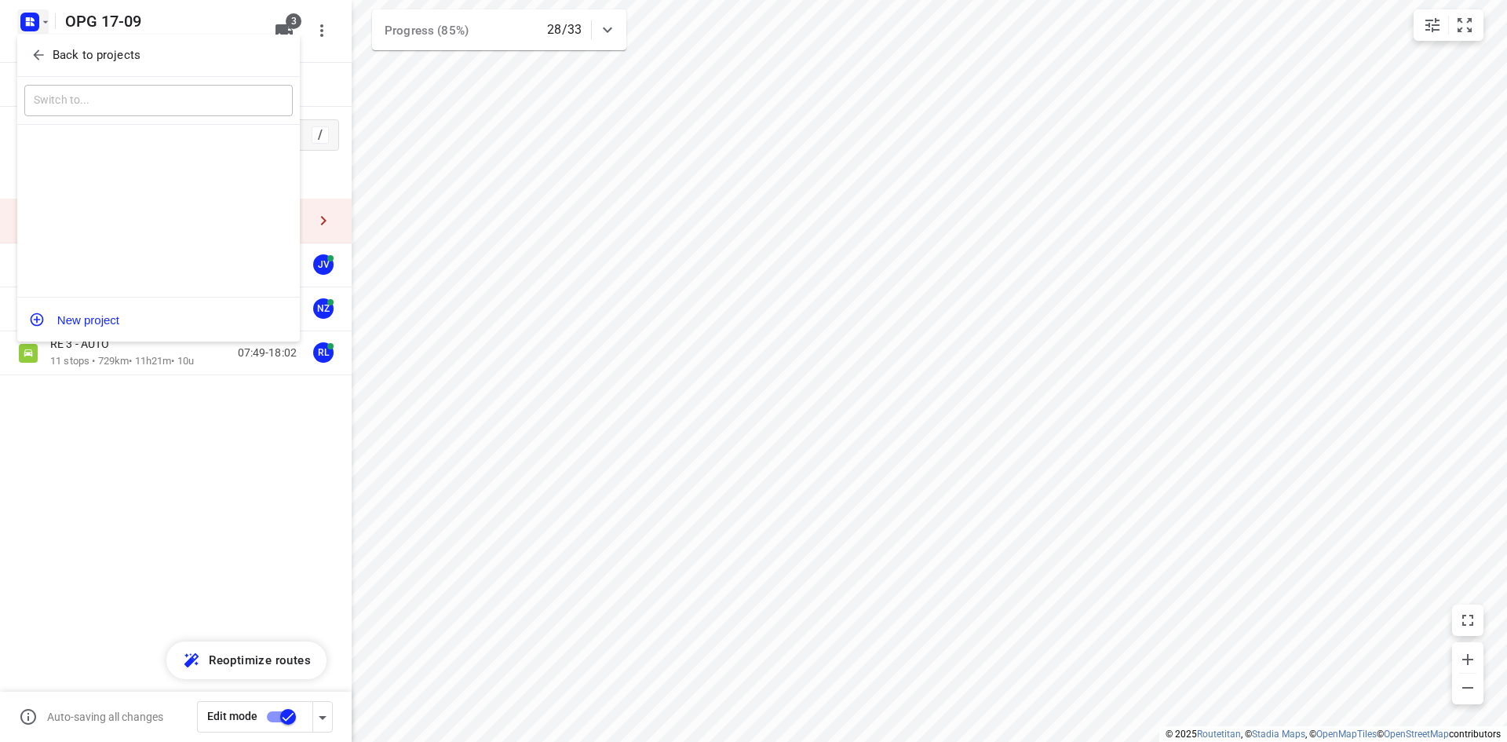
click at [35, 42] on button "Back to projects" at bounding box center [158, 55] width 269 height 26
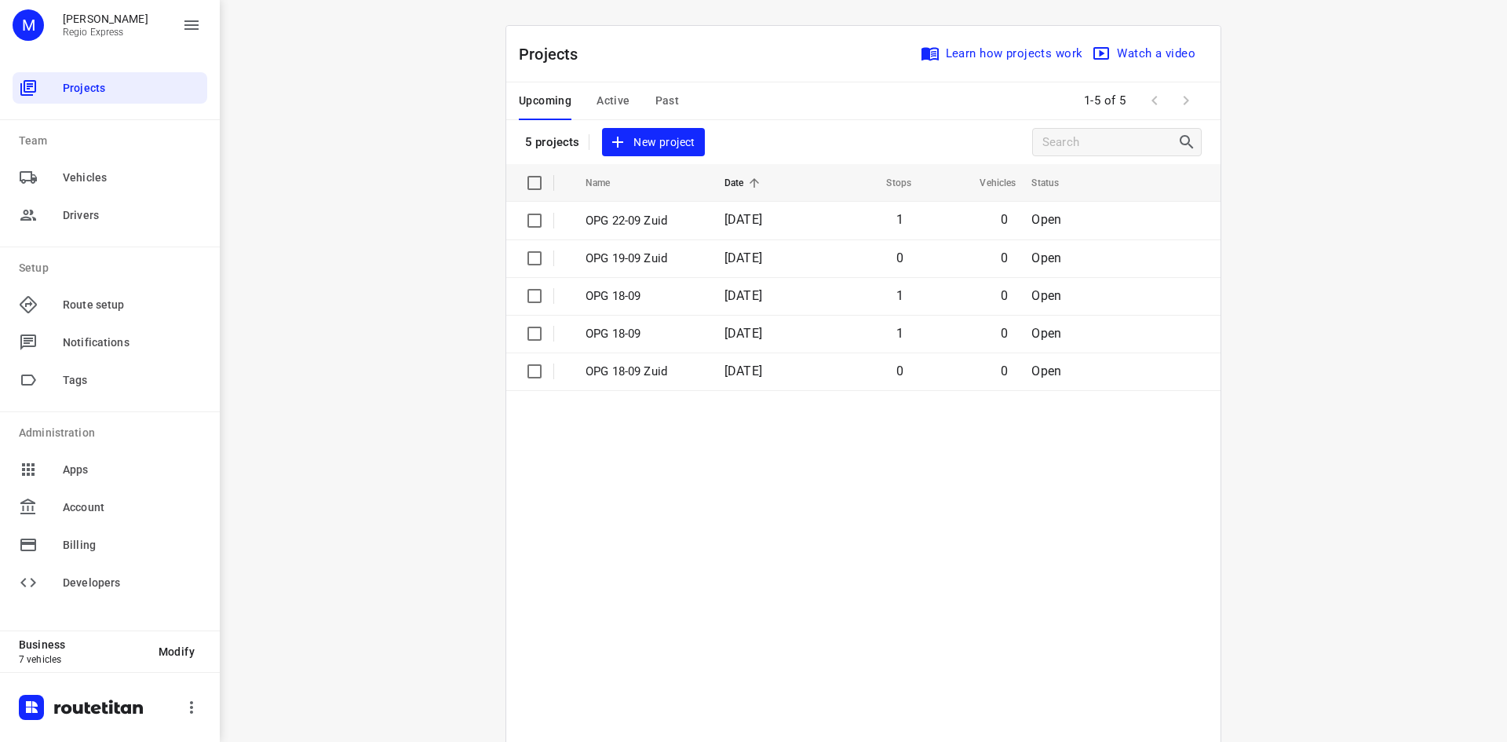
click at [604, 94] on span "Active" at bounding box center [613, 101] width 33 height 20
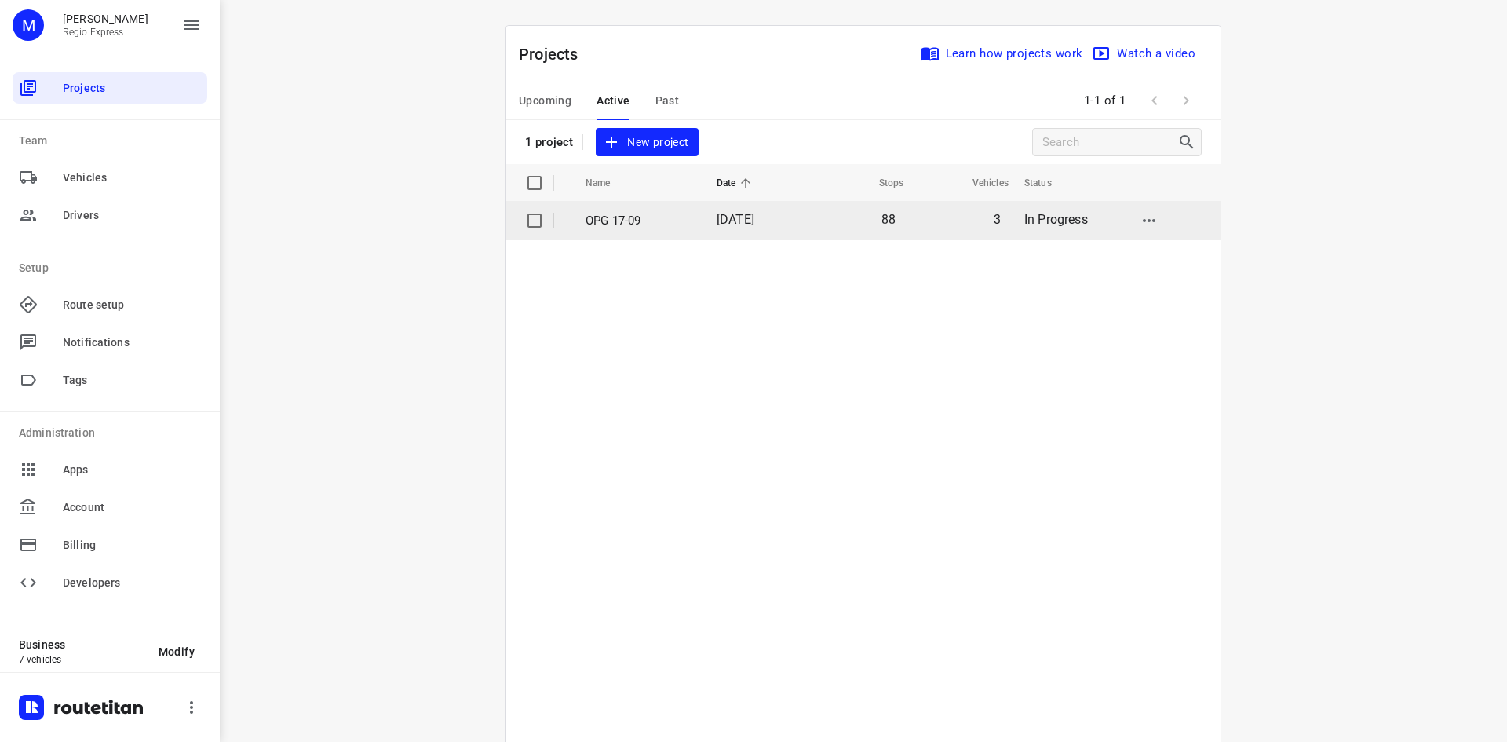
click at [963, 219] on td "3" at bounding box center [959, 221] width 105 height 38
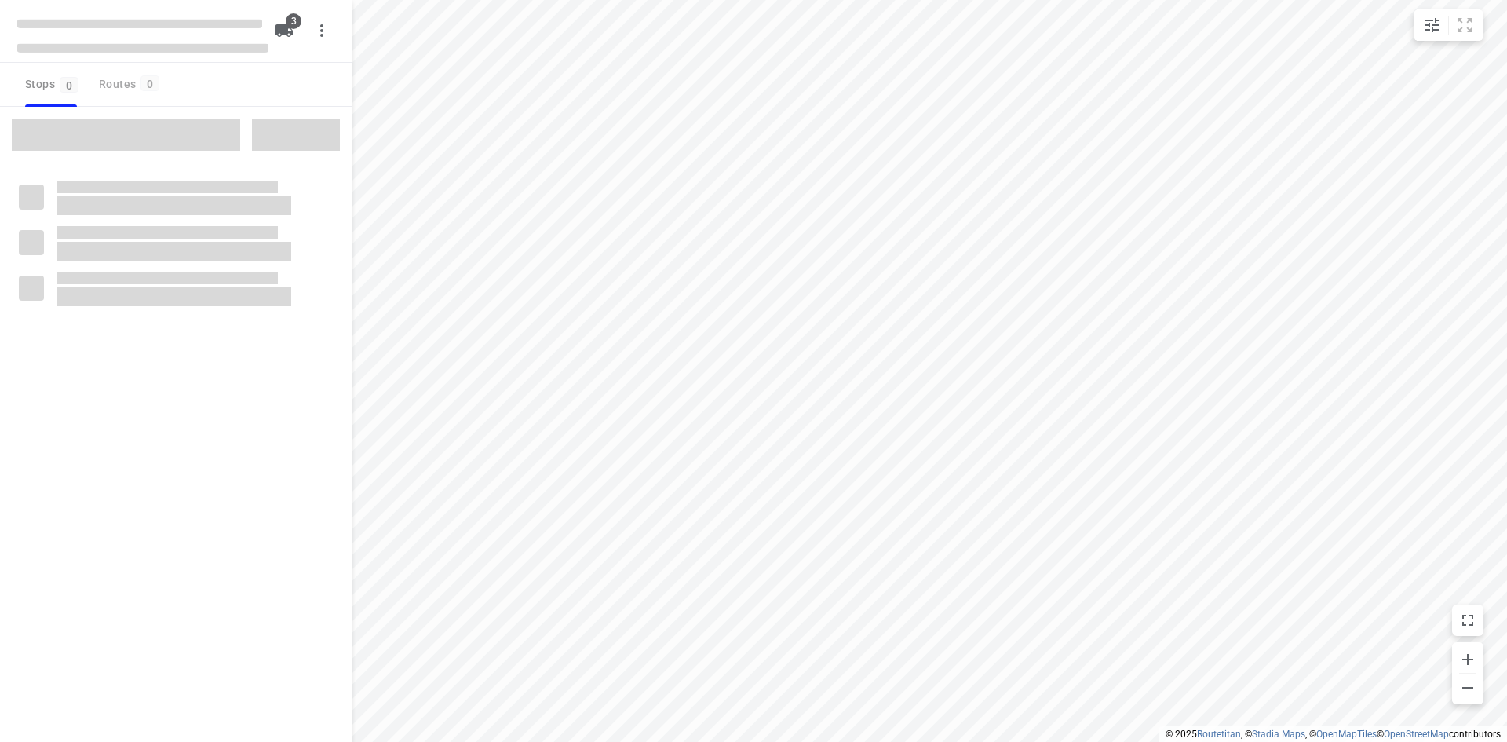
type input "distance"
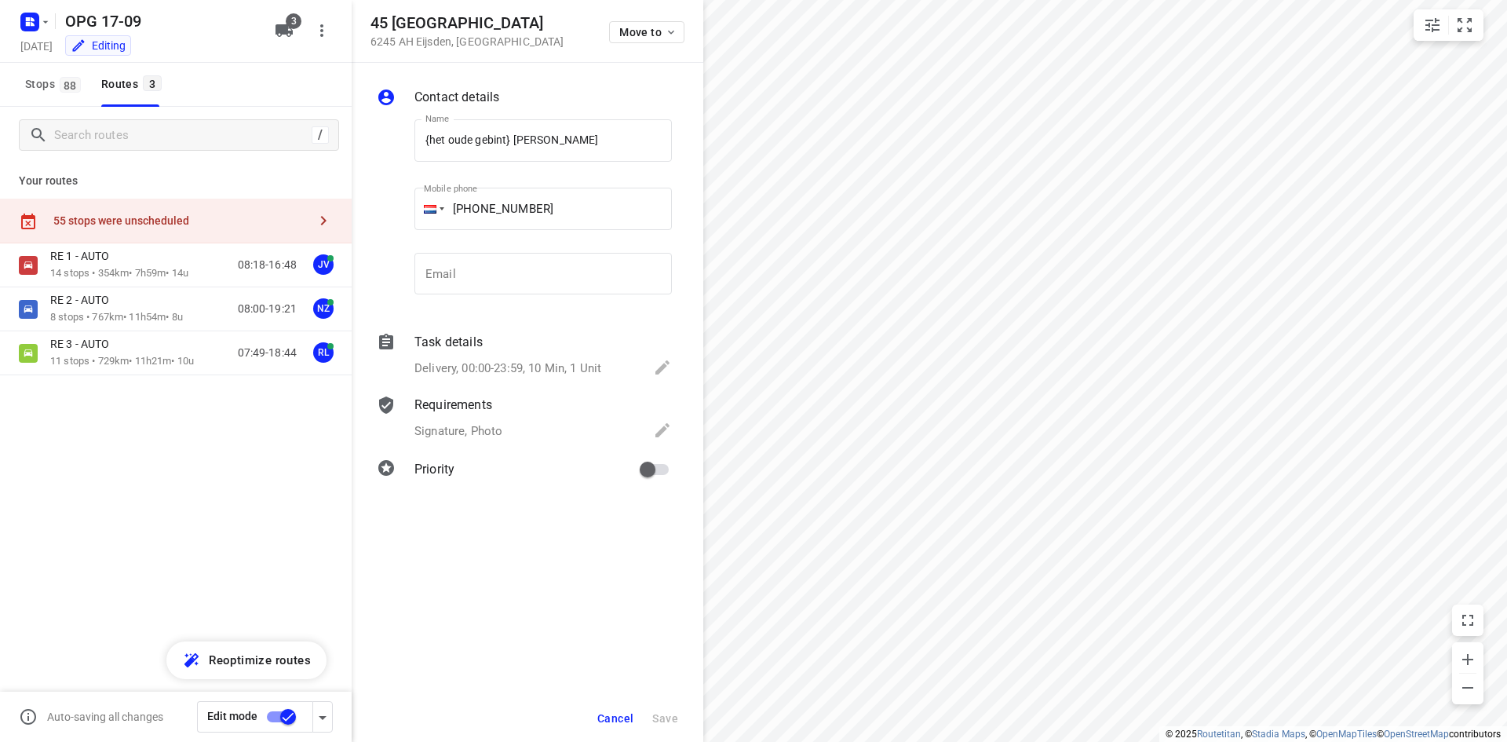
click at [112, 223] on div "55 stops were unscheduled" at bounding box center [180, 220] width 254 height 13
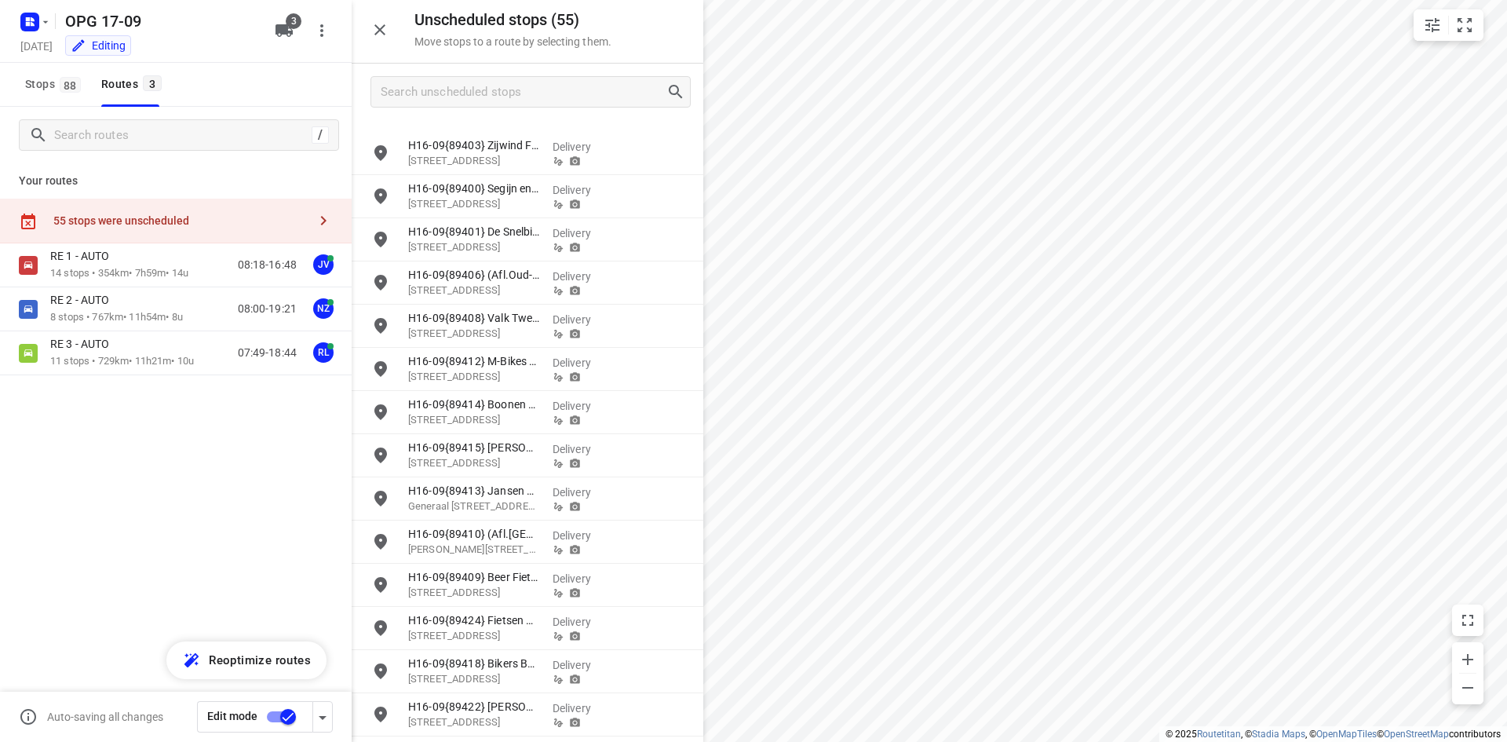
scroll to position [1757, 0]
click at [383, 674] on input "grid" at bounding box center [380, 672] width 31 height 31
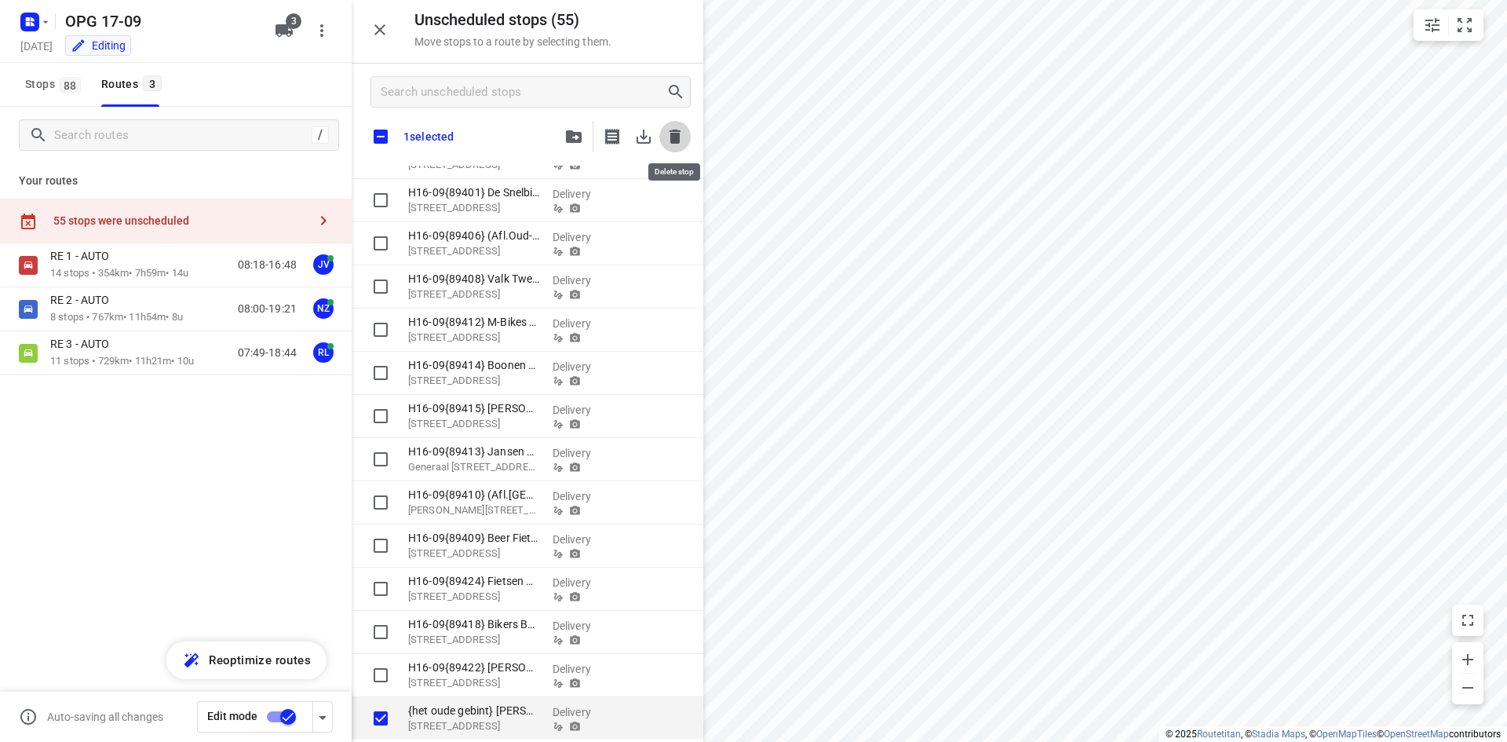
click at [678, 141] on icon "button" at bounding box center [675, 137] width 11 height 14
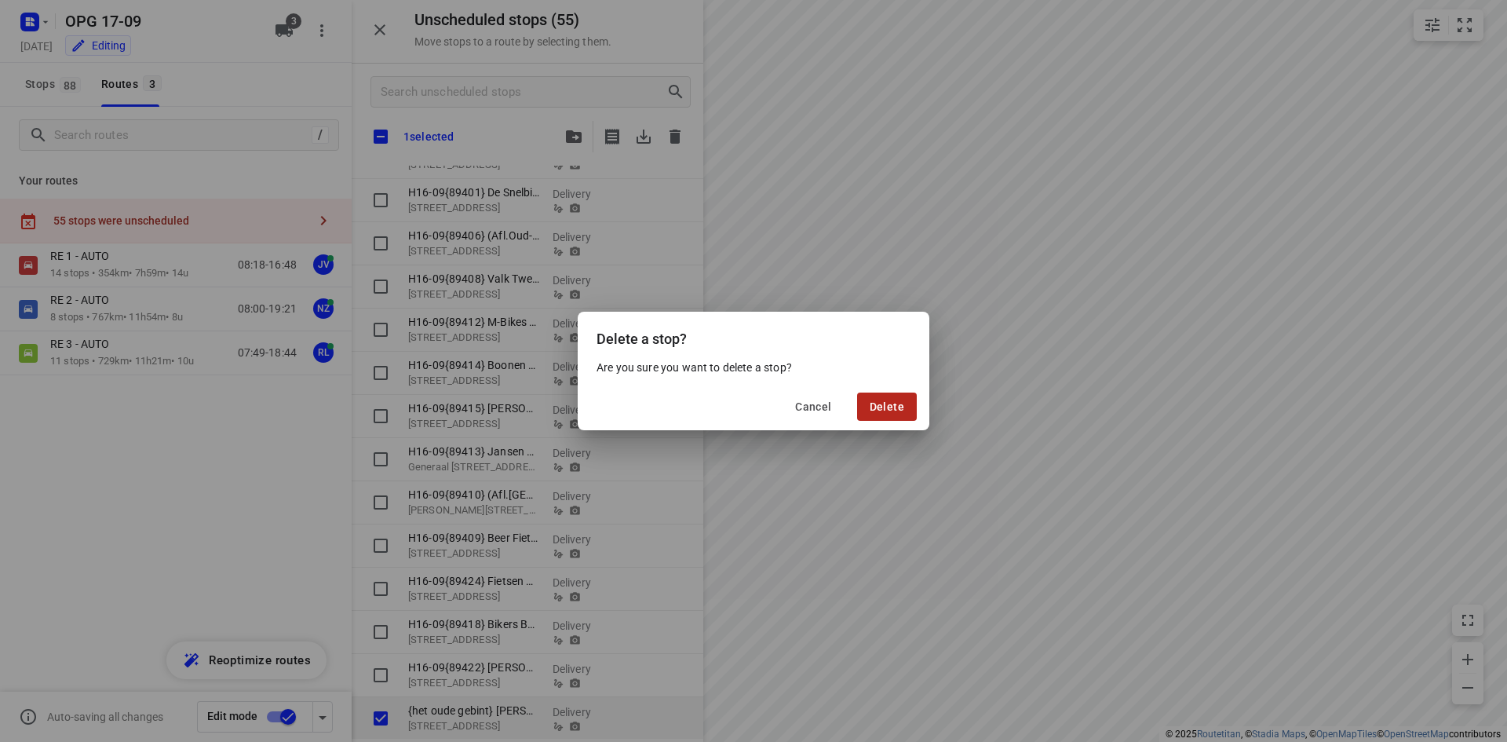
click at [898, 411] on span "Delete" at bounding box center [887, 406] width 35 height 13
checkbox input "true"
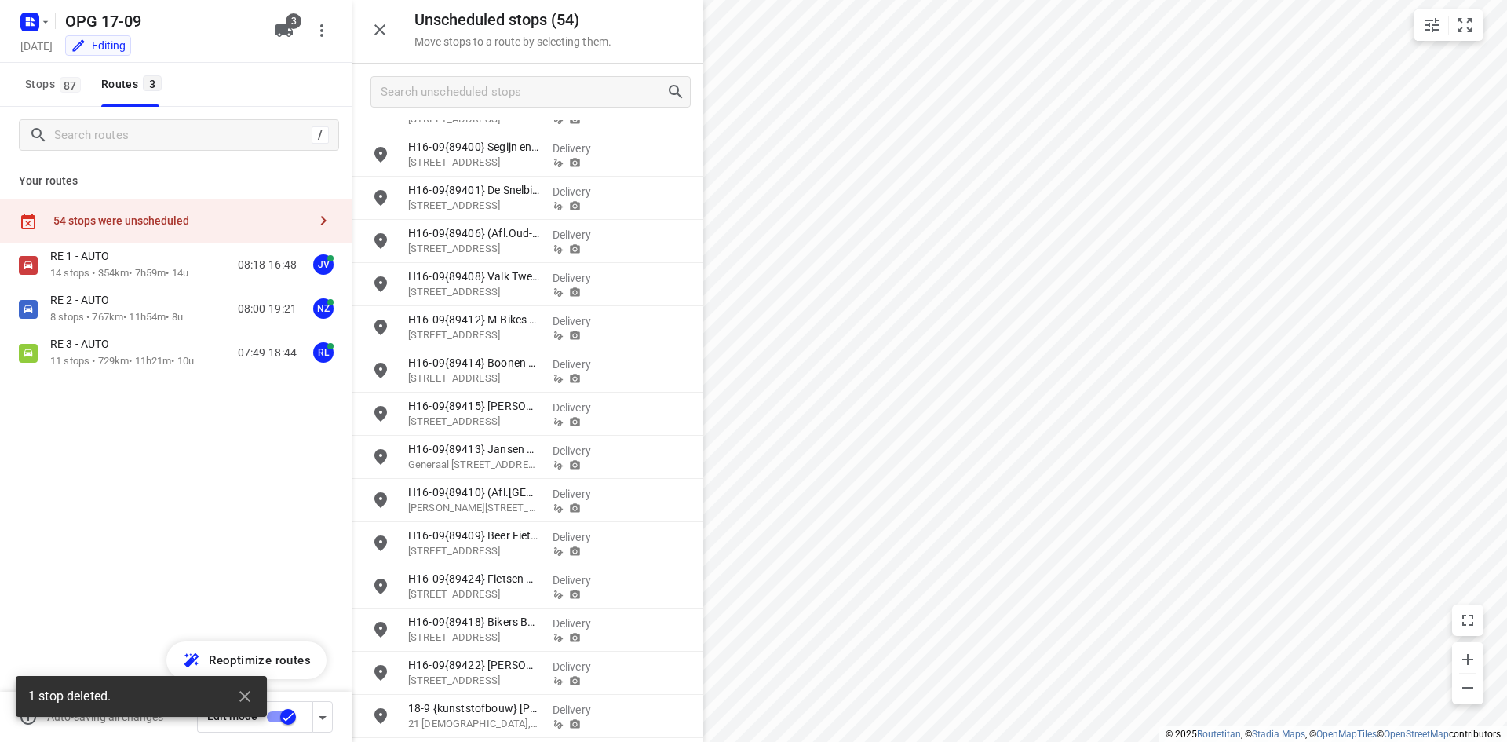
scroll to position [1712, 0]
click at [387, 35] on icon "button" at bounding box center [380, 29] width 19 height 19
